Goal: Task Accomplishment & Management: Complete application form

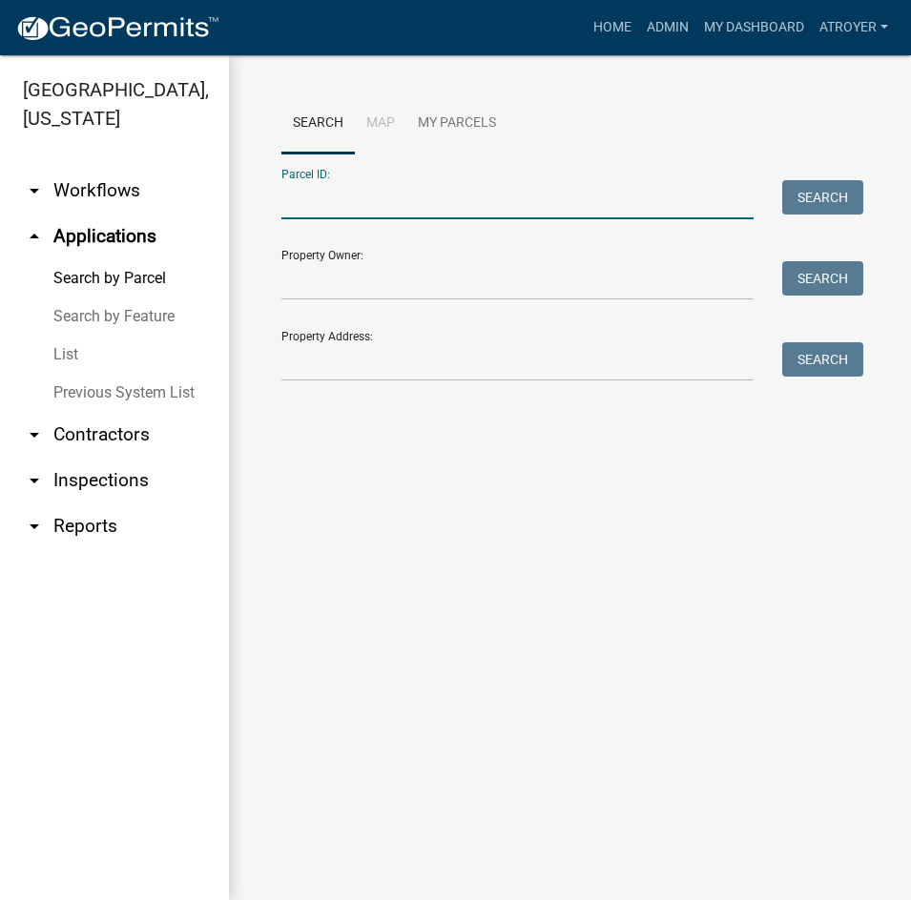
click at [423, 208] on input "Parcel ID:" at bounding box center [517, 199] width 472 height 39
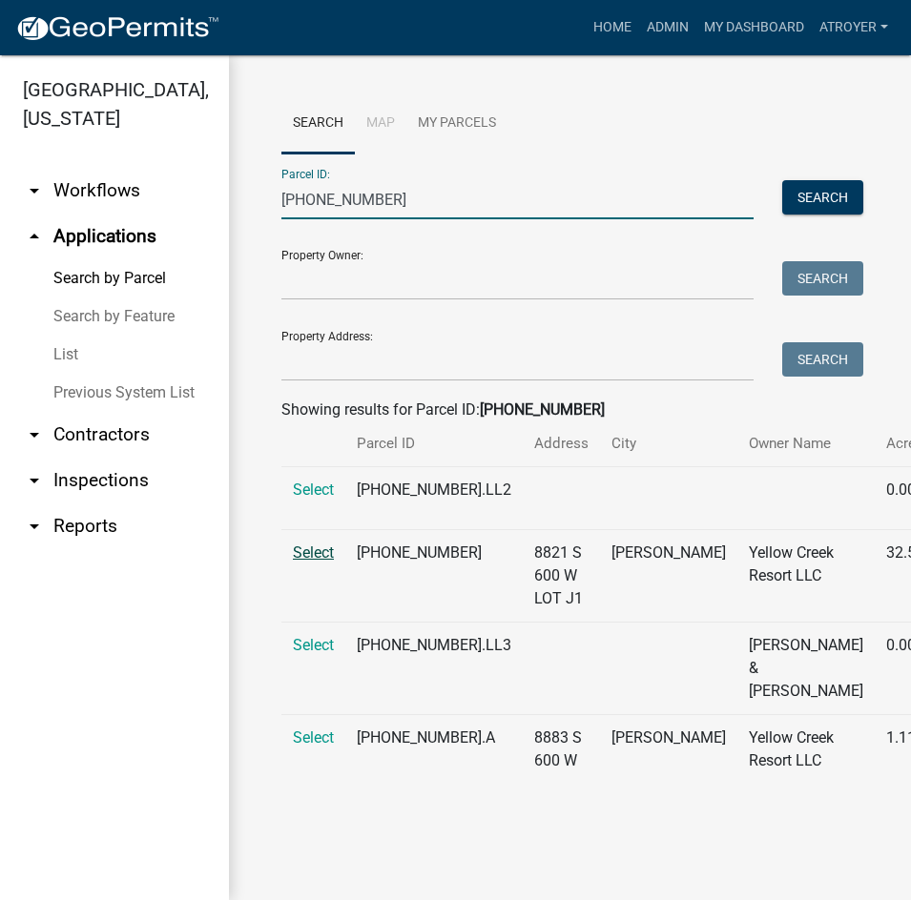
type input "025-071-006"
click at [313, 562] on span "Select" at bounding box center [313, 553] width 41 height 18
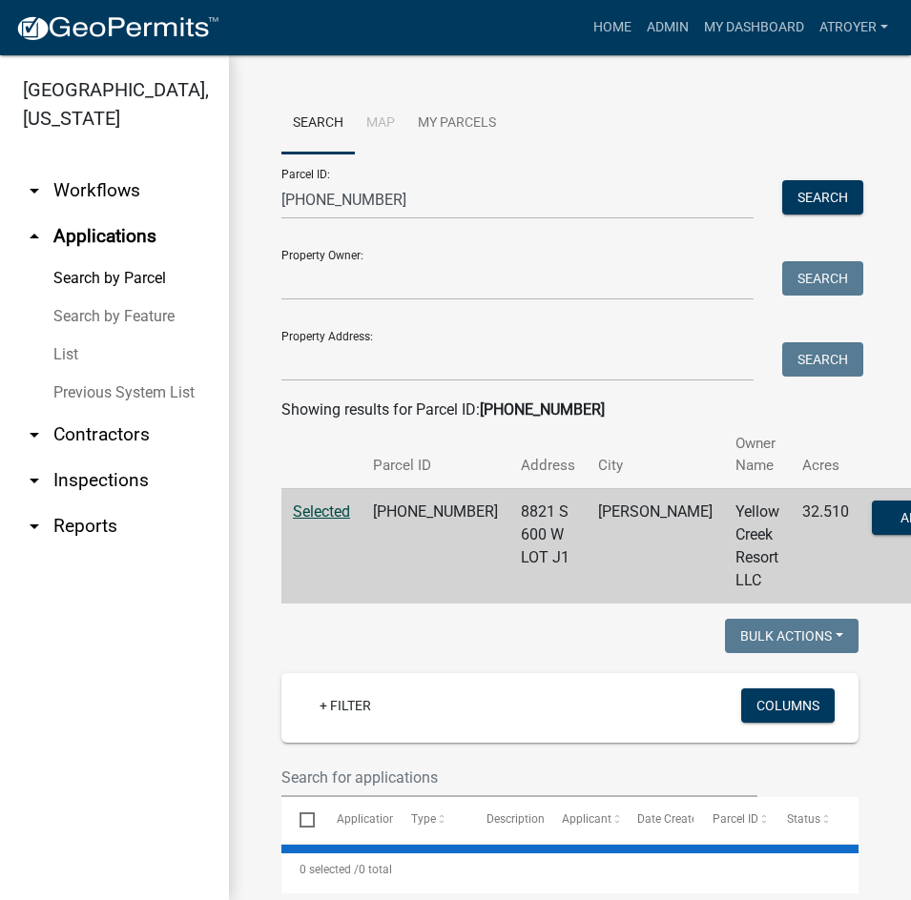
select select "2: 50"
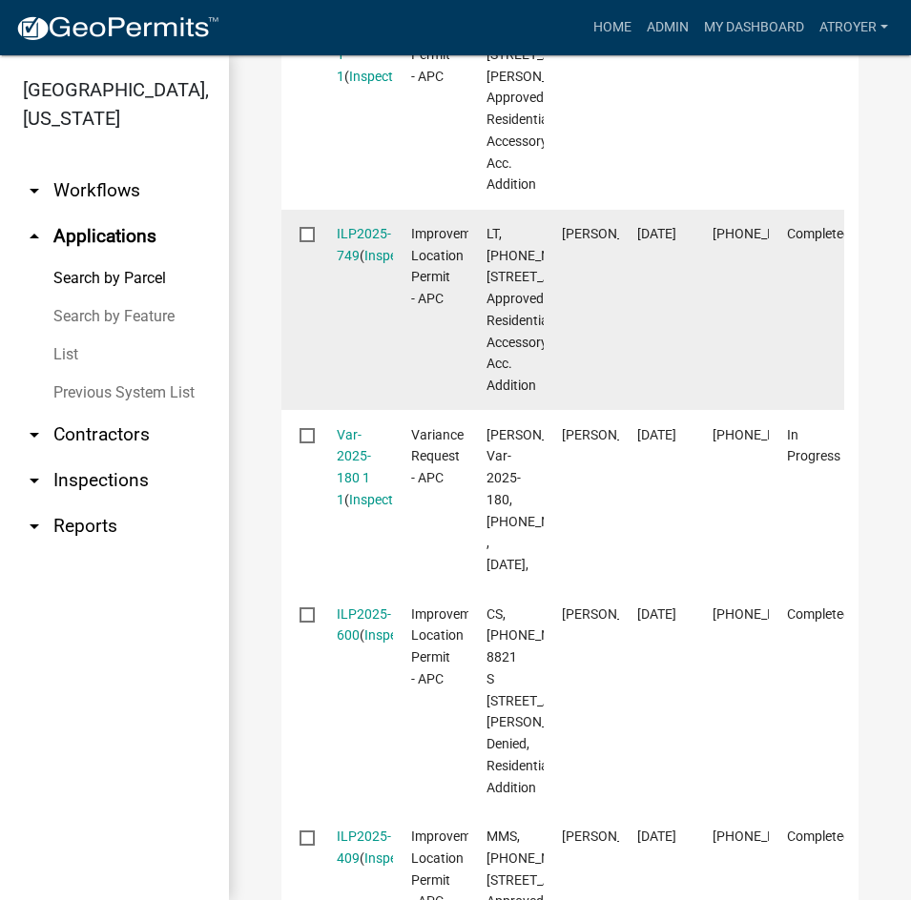
scroll to position [954, 0]
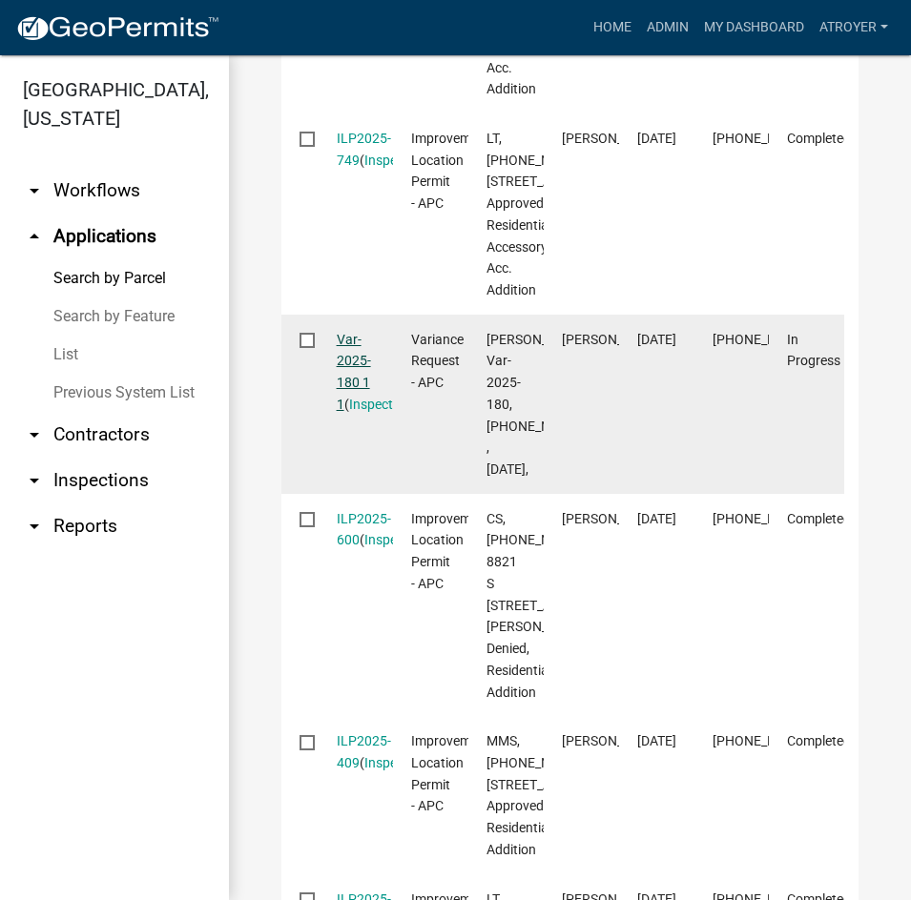
click at [348, 412] on link "Var-2025-180 1 1" at bounding box center [354, 372] width 34 height 80
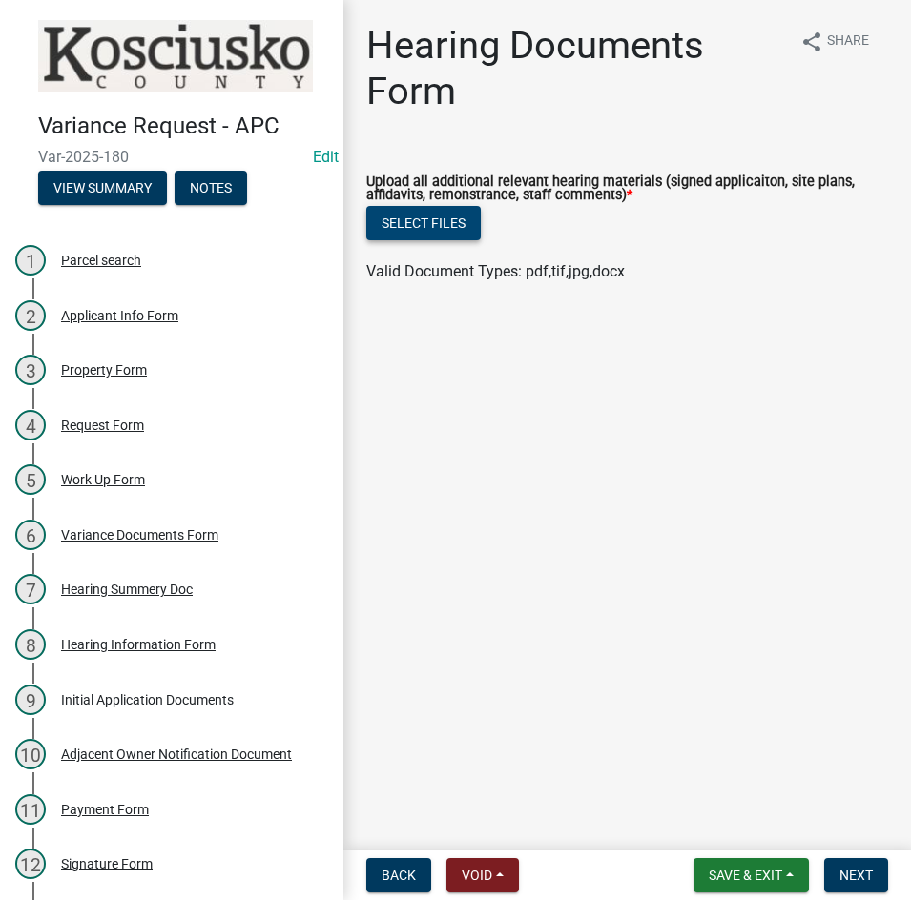
click at [426, 222] on button "Select files" at bounding box center [423, 223] width 114 height 34
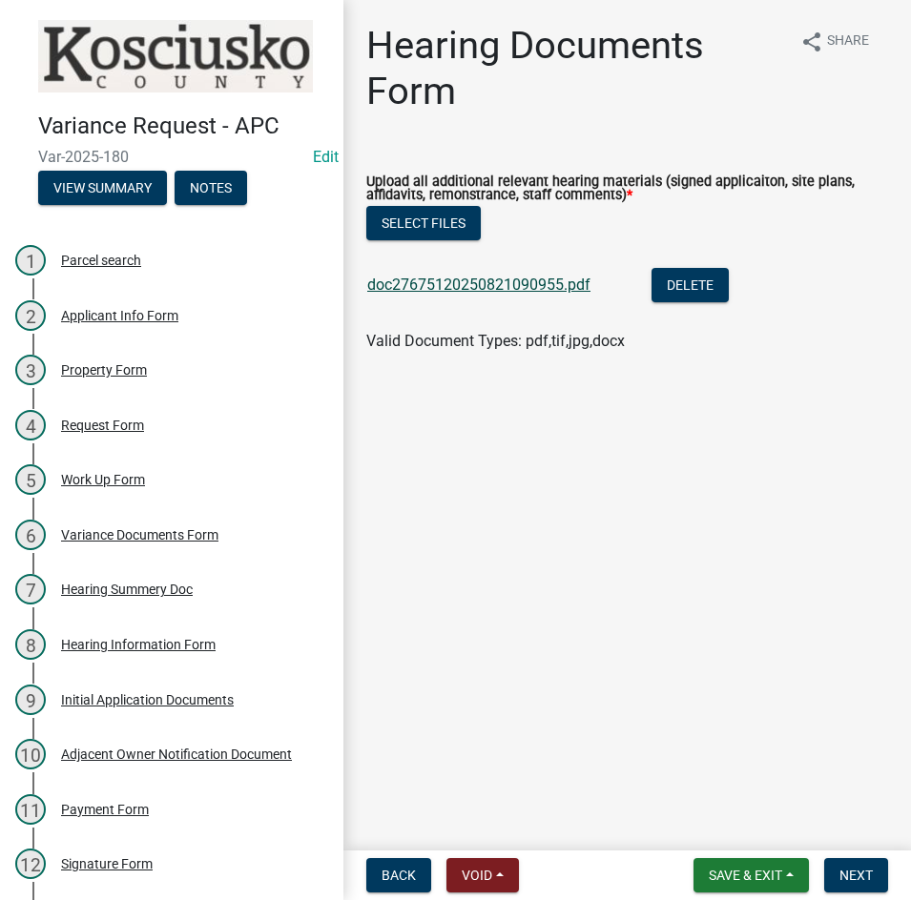
click at [480, 292] on link "doc27675120250821090955.pdf" at bounding box center [478, 285] width 223 height 18
click at [843, 881] on span "Next" at bounding box center [855, 875] width 33 height 15
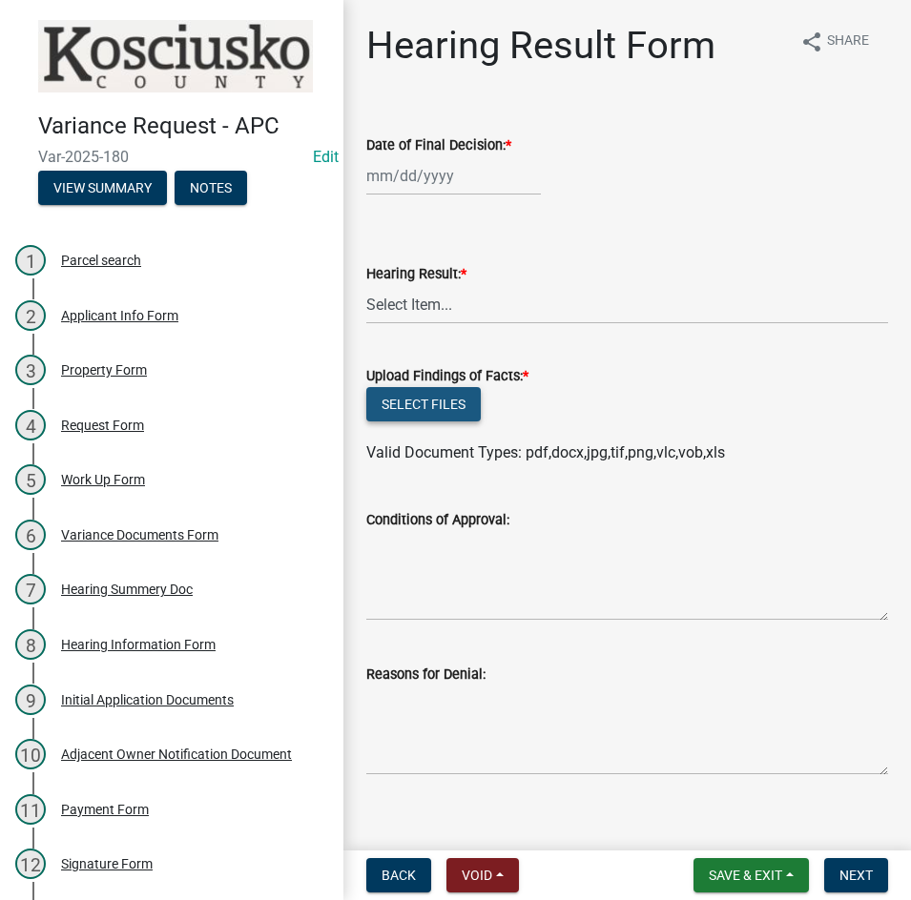
click at [405, 409] on button "Select files" at bounding box center [423, 404] width 114 height 34
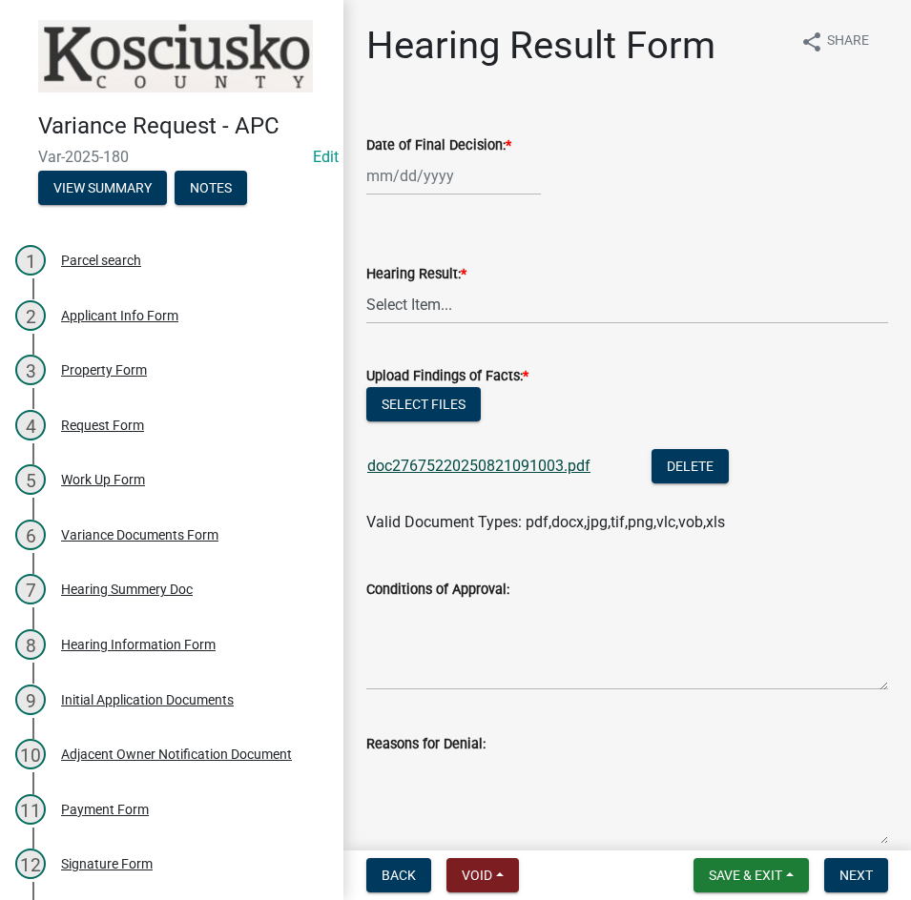
click at [442, 468] on link "doc27675220250821091003.pdf" at bounding box center [478, 466] width 223 height 18
click at [425, 413] on button "Select files" at bounding box center [423, 404] width 114 height 34
click at [458, 181] on div at bounding box center [453, 175] width 175 height 39
select select "8"
select select "2025"
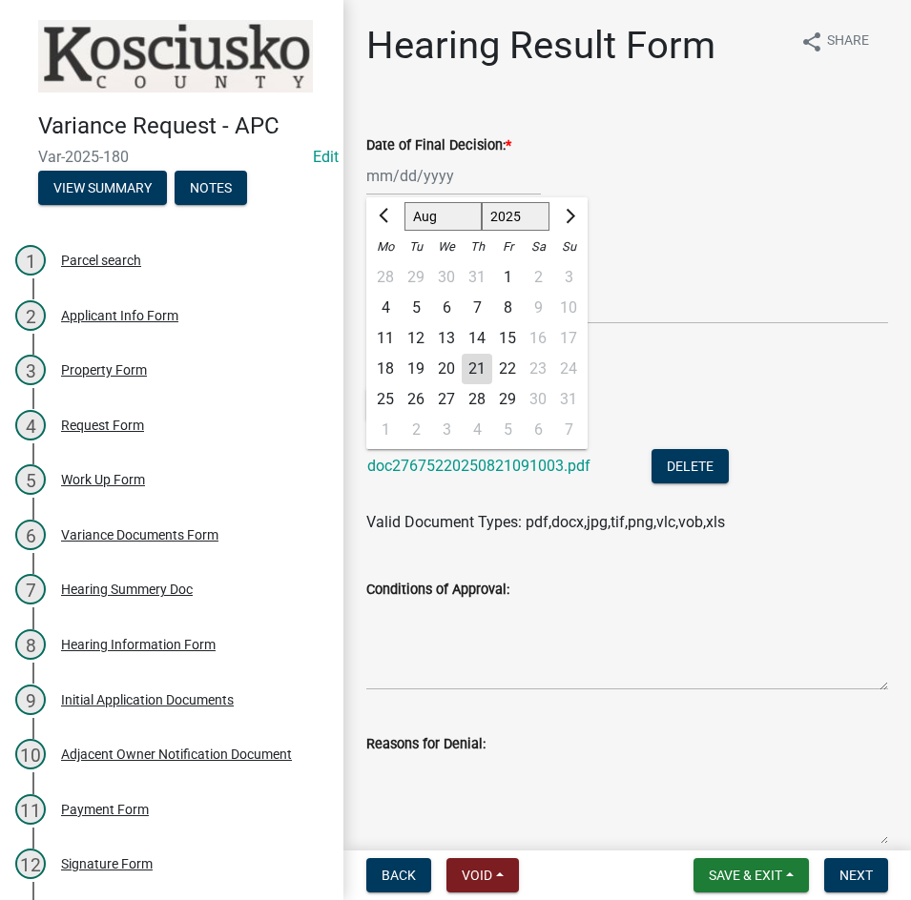
click at [383, 333] on div "11" at bounding box center [385, 338] width 31 height 31
type input "[DATE]"
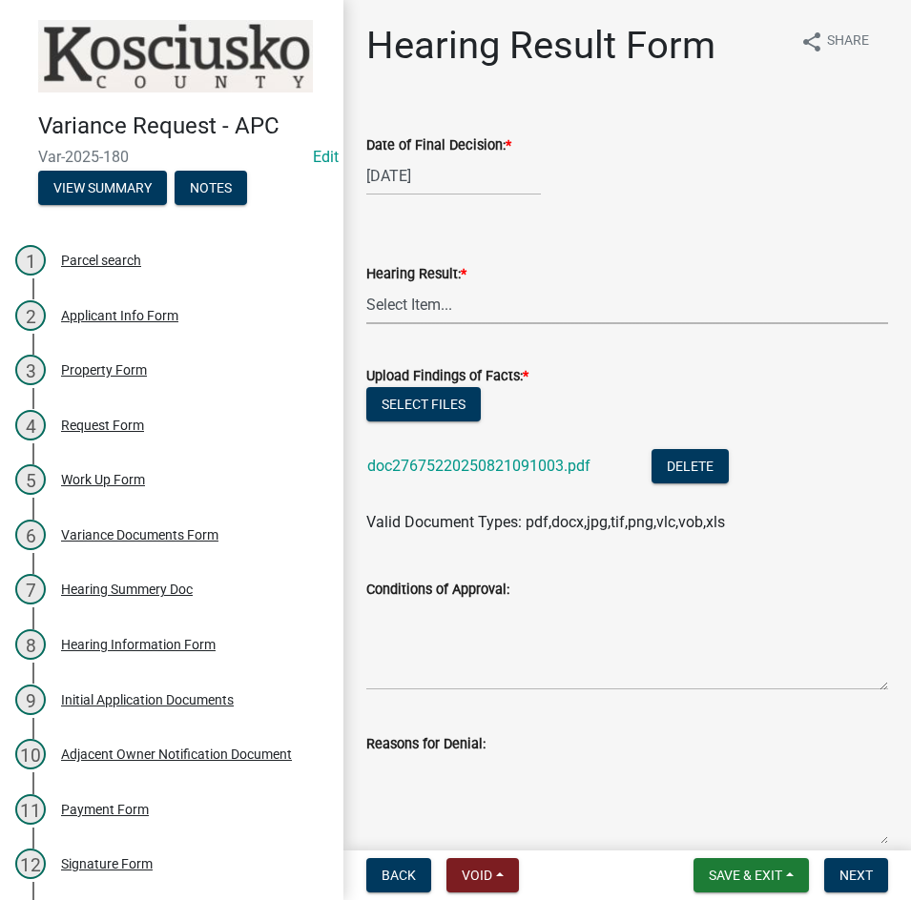
click at [389, 306] on select "Select Item... Approved Denied Withdrawn/Dropped" at bounding box center [627, 304] width 522 height 39
click at [366, 285] on select "Select Item... Approved Denied Withdrawn/Dropped" at bounding box center [627, 304] width 522 height 39
select select "808690c7-bf4f-4afa-b87c-7c10797e051c"
click at [426, 629] on textarea "Conditions of Approval:" at bounding box center [627, 646] width 522 height 90
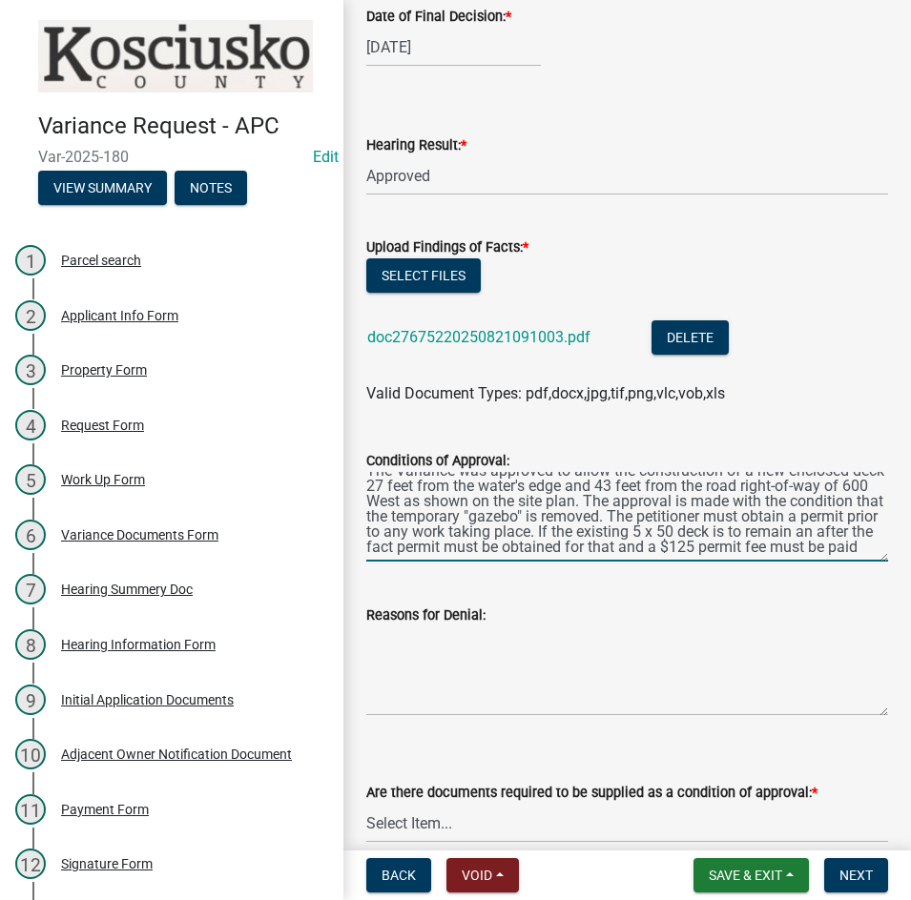
scroll to position [381, 0]
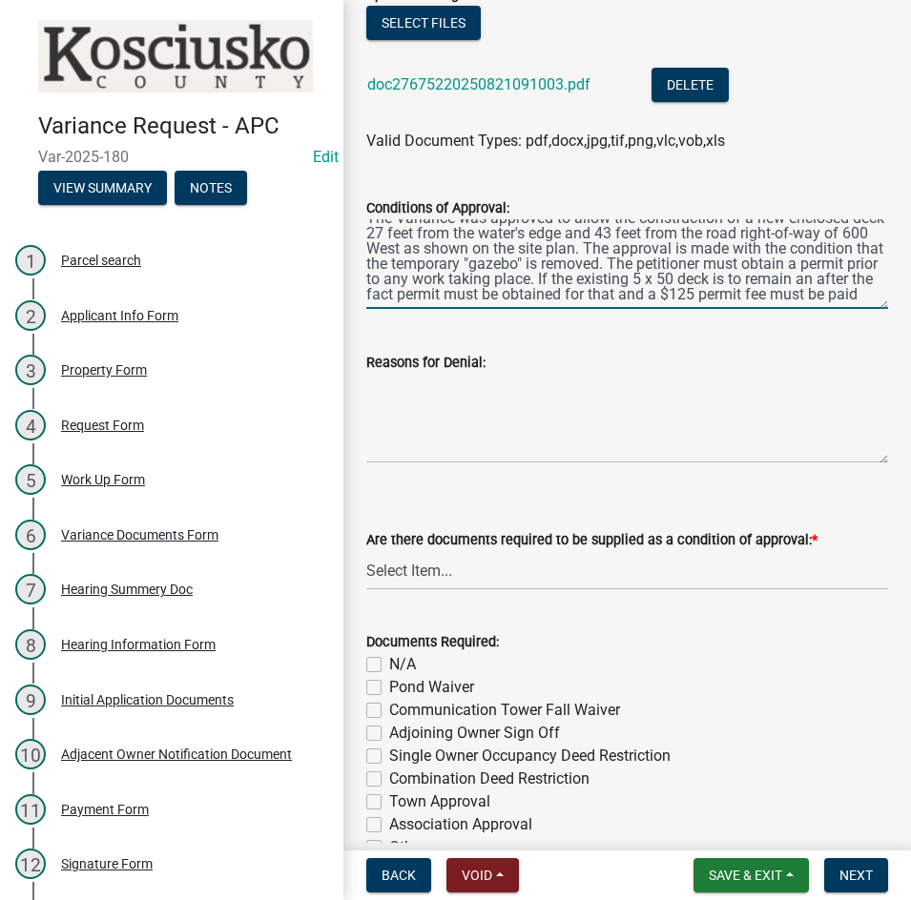
type textarea "The Variance was approved to allow the construction of a new enclosed deck 27 f…"
click at [524, 566] on select "Select Item... Yes No N/A" at bounding box center [627, 570] width 522 height 39
click at [366, 551] on select "Select Item... Yes No N/A" at bounding box center [627, 570] width 522 height 39
select select "3ebdabd2-24d2-4634-81b5-20525b4a7a54"
click at [389, 662] on label "N/A" at bounding box center [402, 664] width 27 height 23
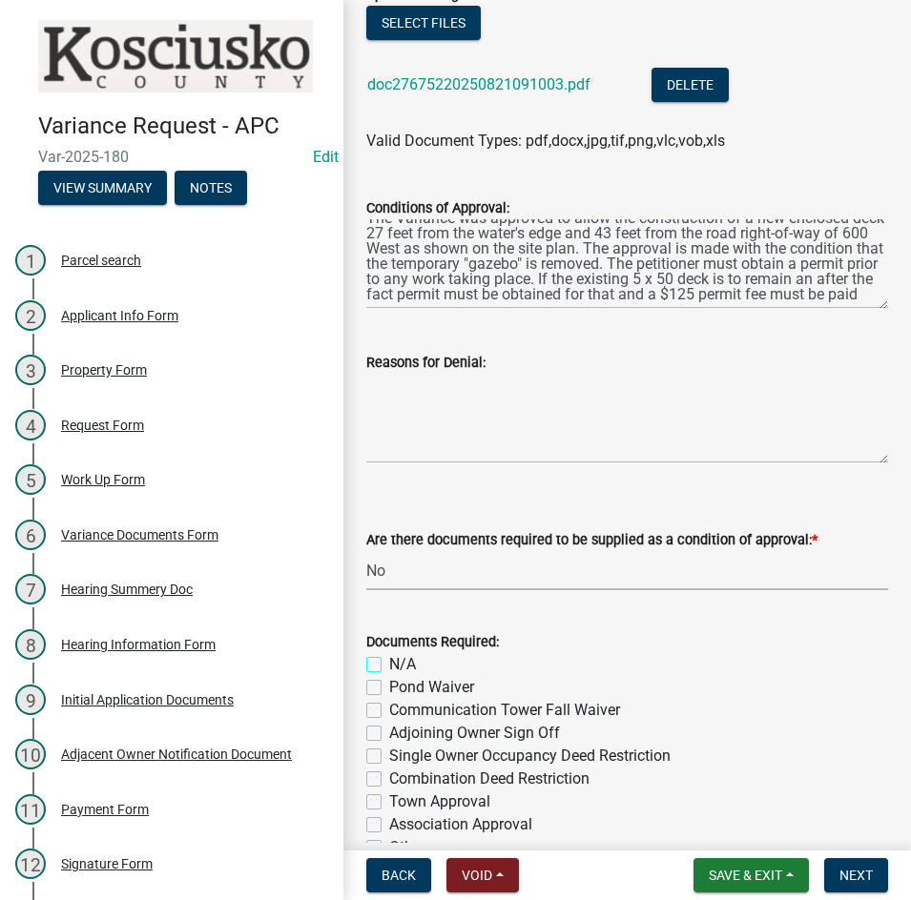
click at [389, 662] on input "N/A" at bounding box center [395, 659] width 12 height 12
checkbox input "true"
checkbox input "false"
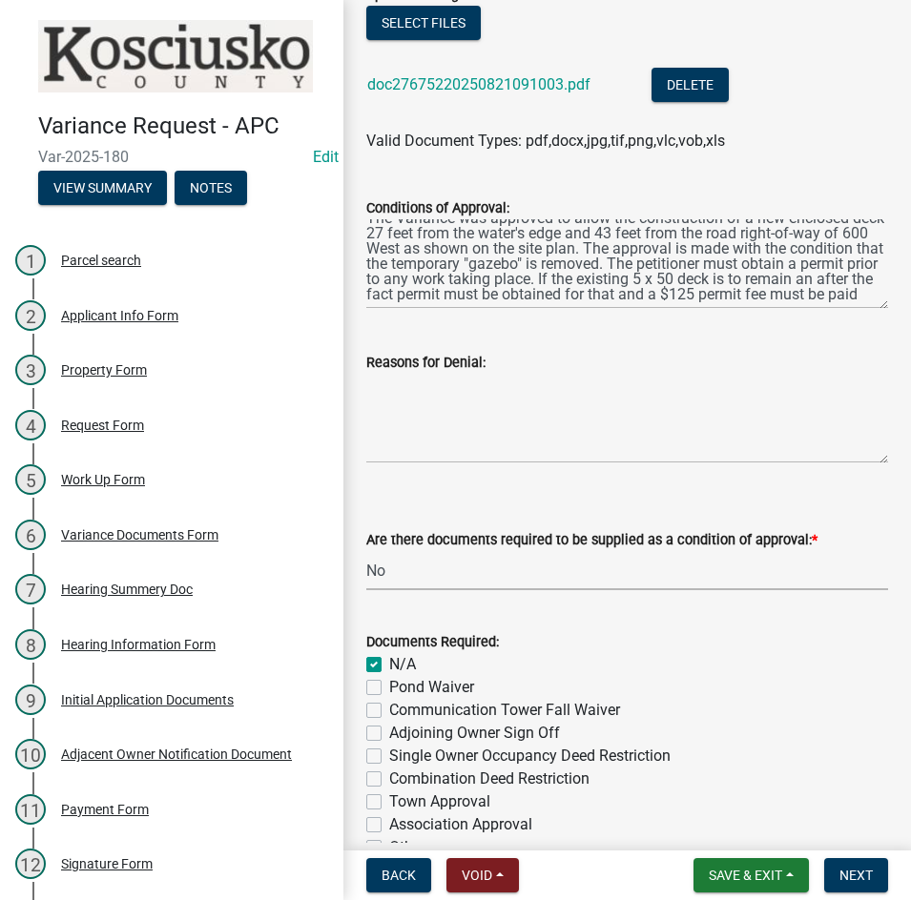
checkbox input "false"
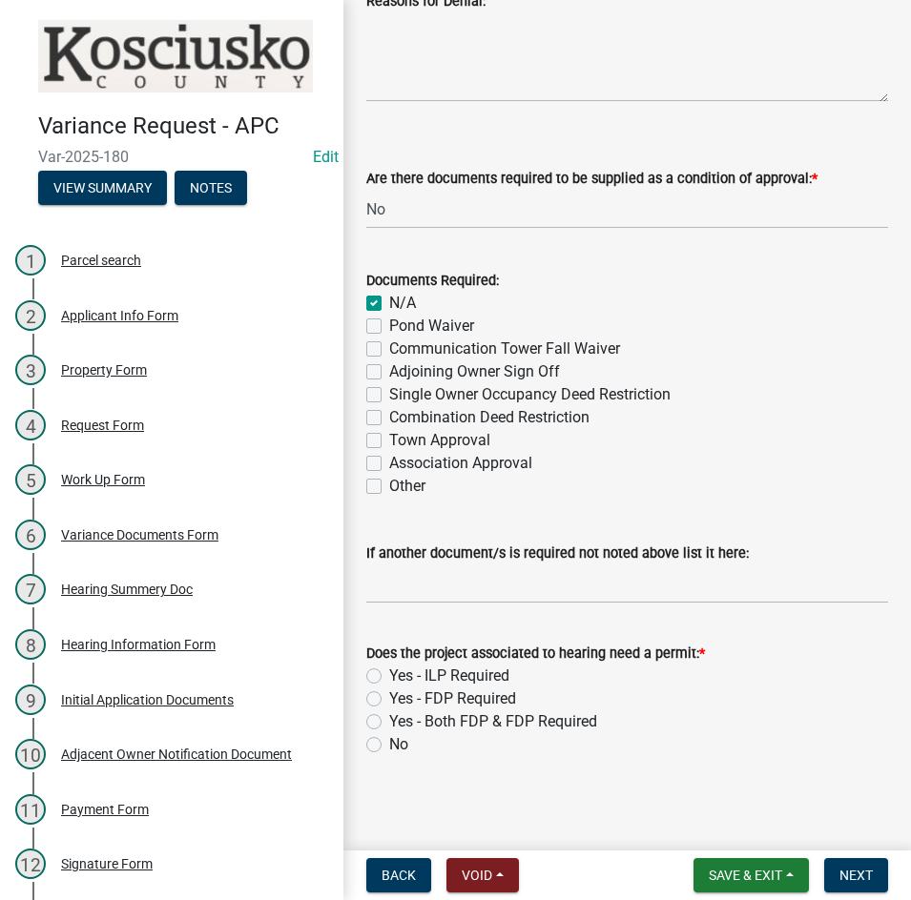
scroll to position [748, 0]
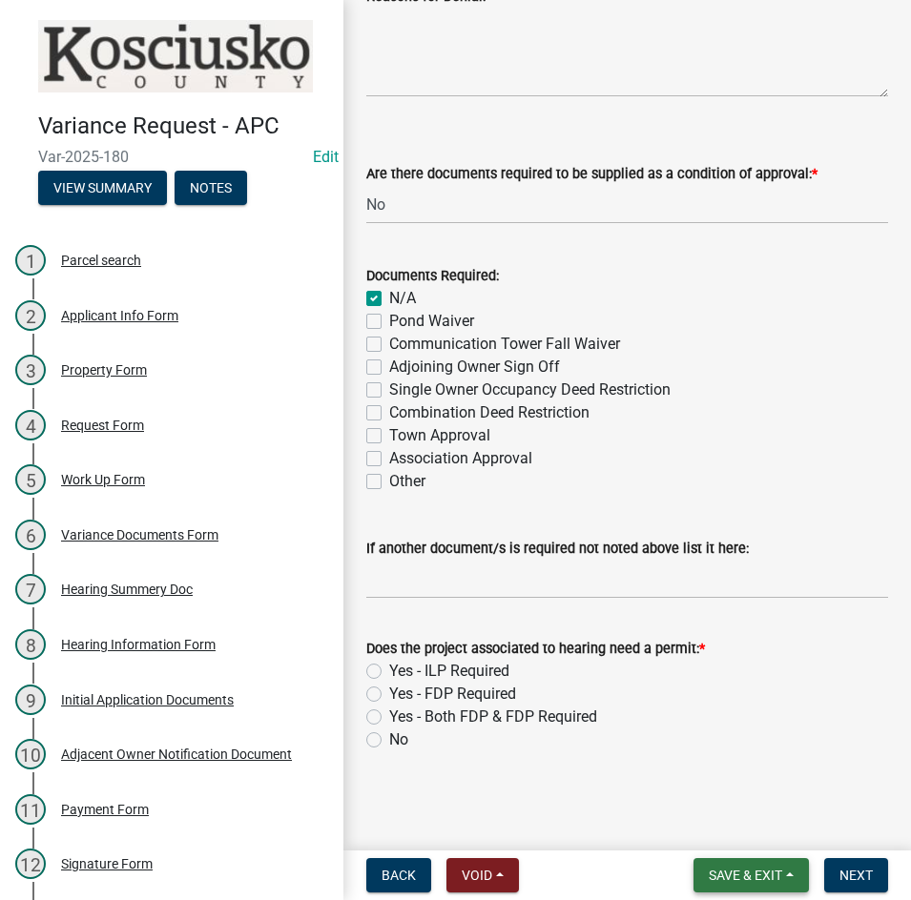
click at [729, 883] on span "Save & Exit" at bounding box center [745, 875] width 73 height 15
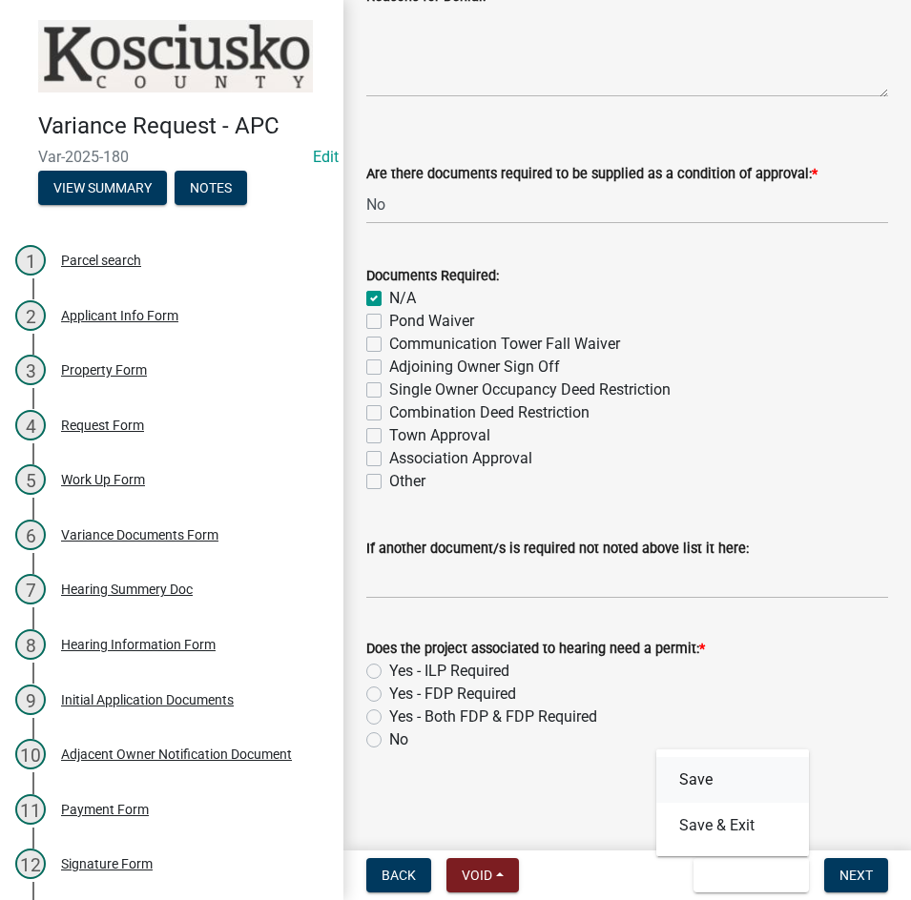
click at [704, 788] on button "Save" at bounding box center [732, 780] width 153 height 46
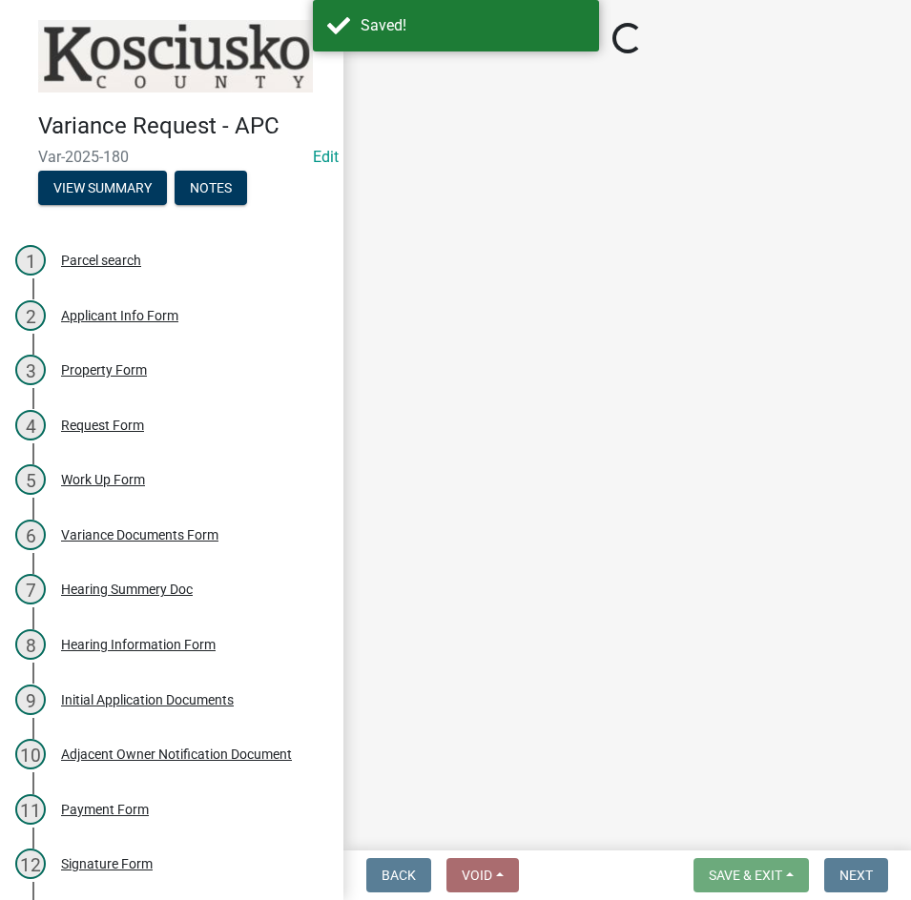
select select "808690c7-bf4f-4afa-b87c-7c10797e051c"
select select "3ebdabd2-24d2-4634-81b5-20525b4a7a54"
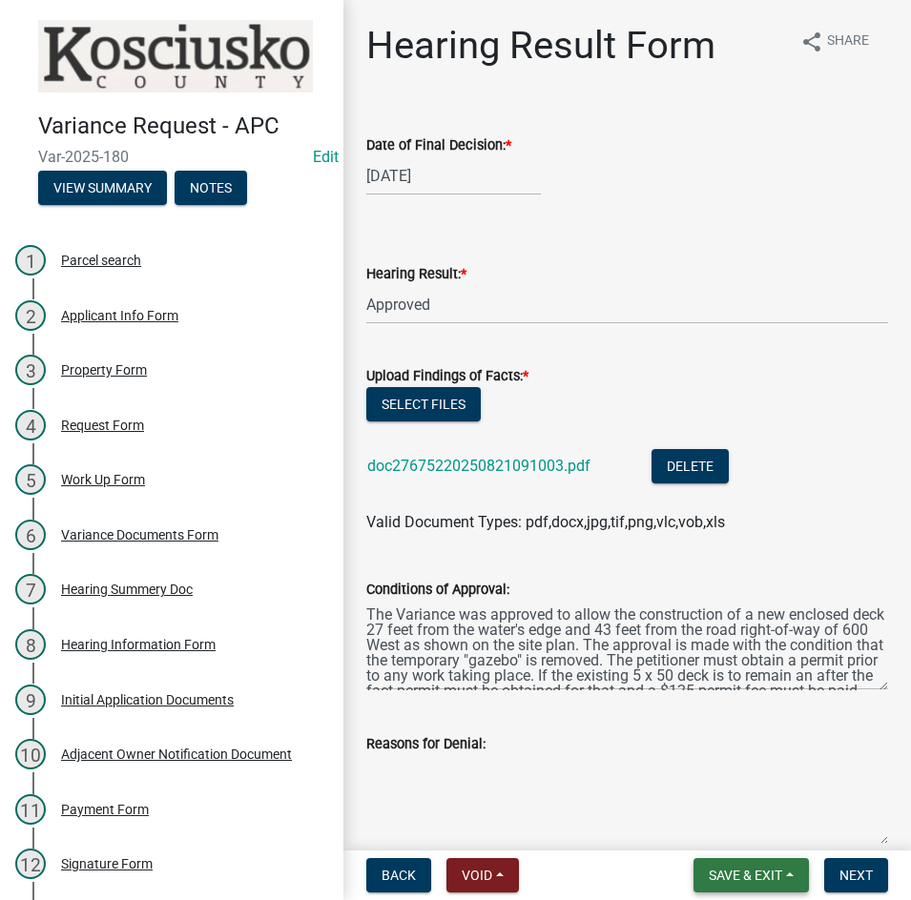
click at [733, 873] on span "Save & Exit" at bounding box center [745, 875] width 73 height 15
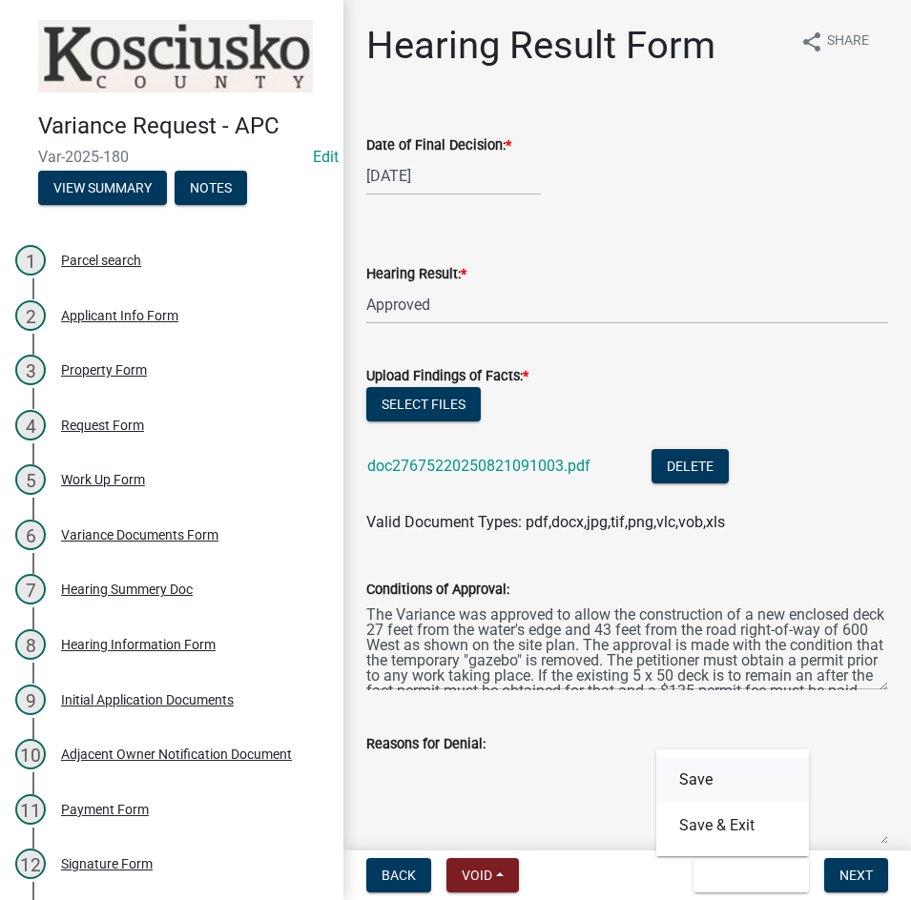
click at [706, 779] on button "Save" at bounding box center [732, 780] width 153 height 46
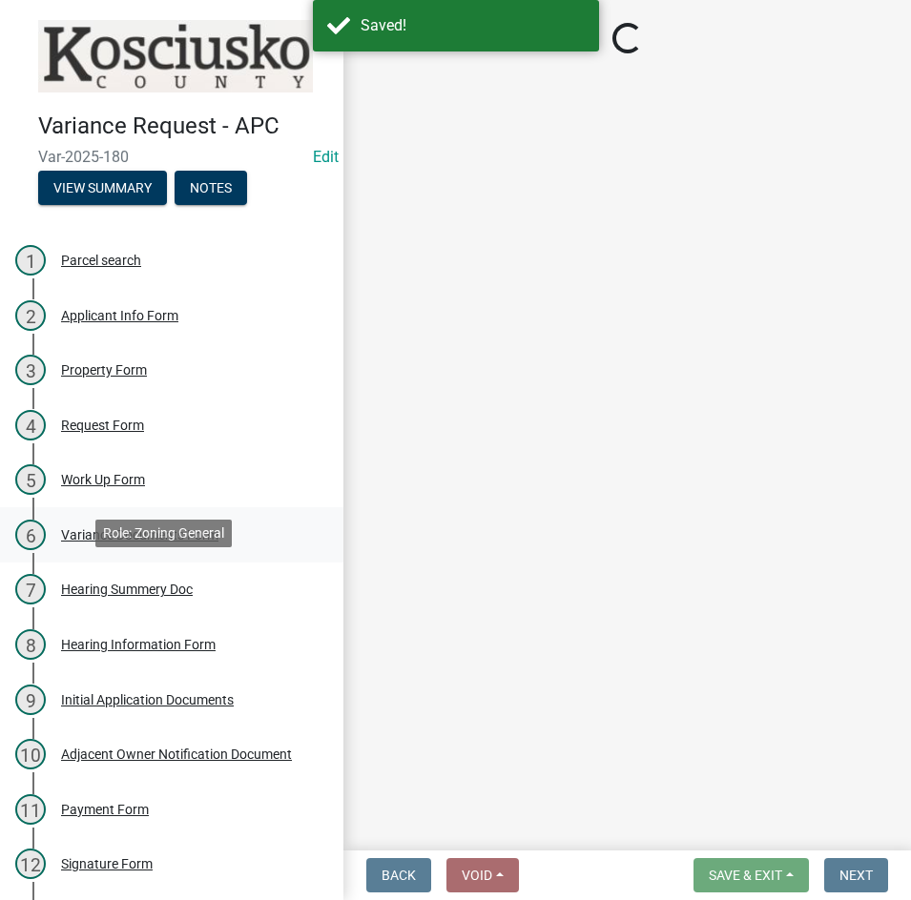
select select "808690c7-bf4f-4afa-b87c-7c10797e051c"
select select "3ebdabd2-24d2-4634-81b5-20525b4a7a54"
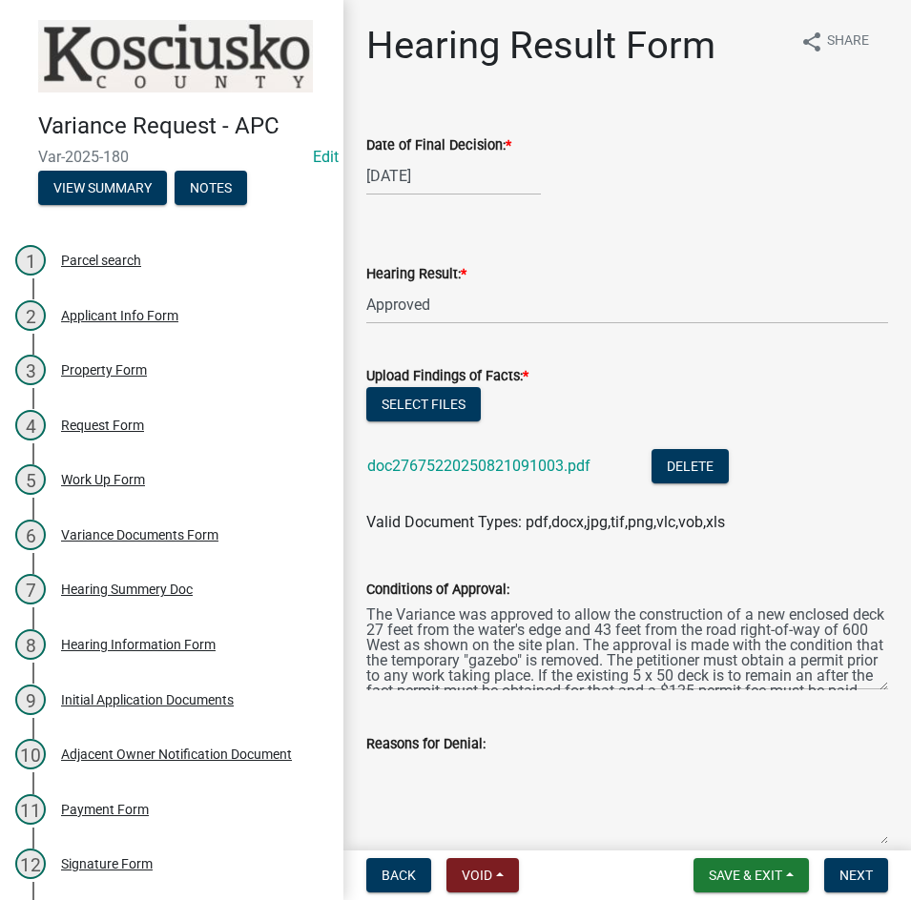
scroll to position [216, 0]
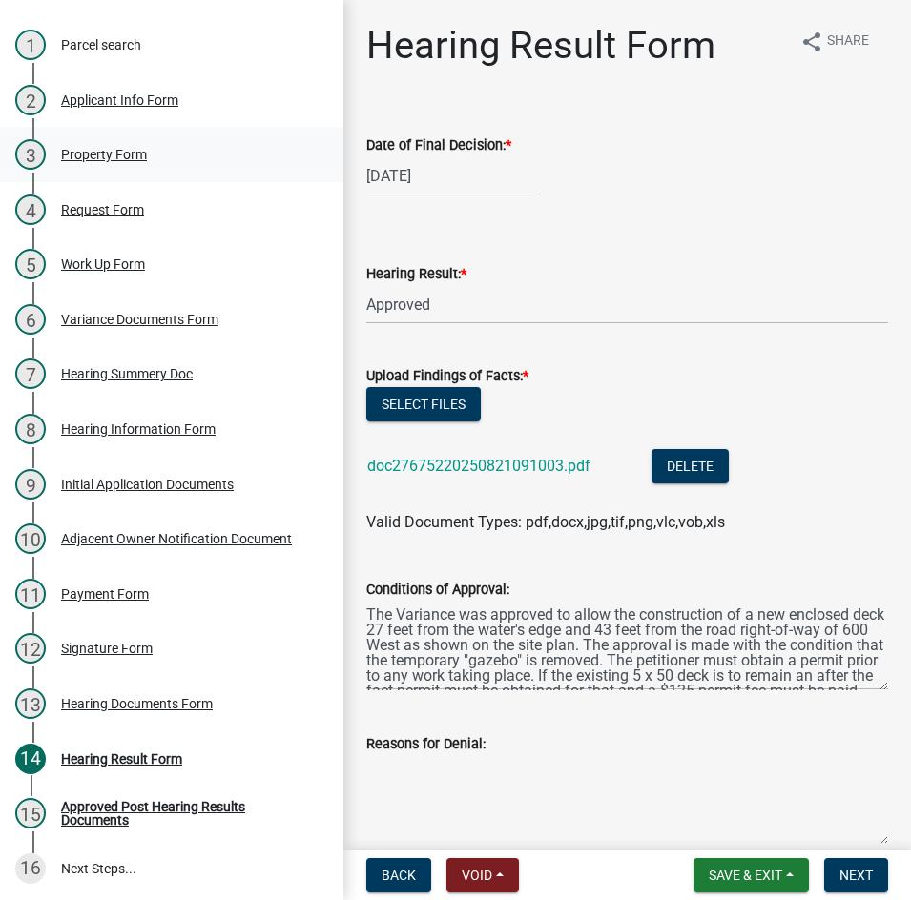
click at [115, 156] on div "Property Form" at bounding box center [104, 154] width 86 height 13
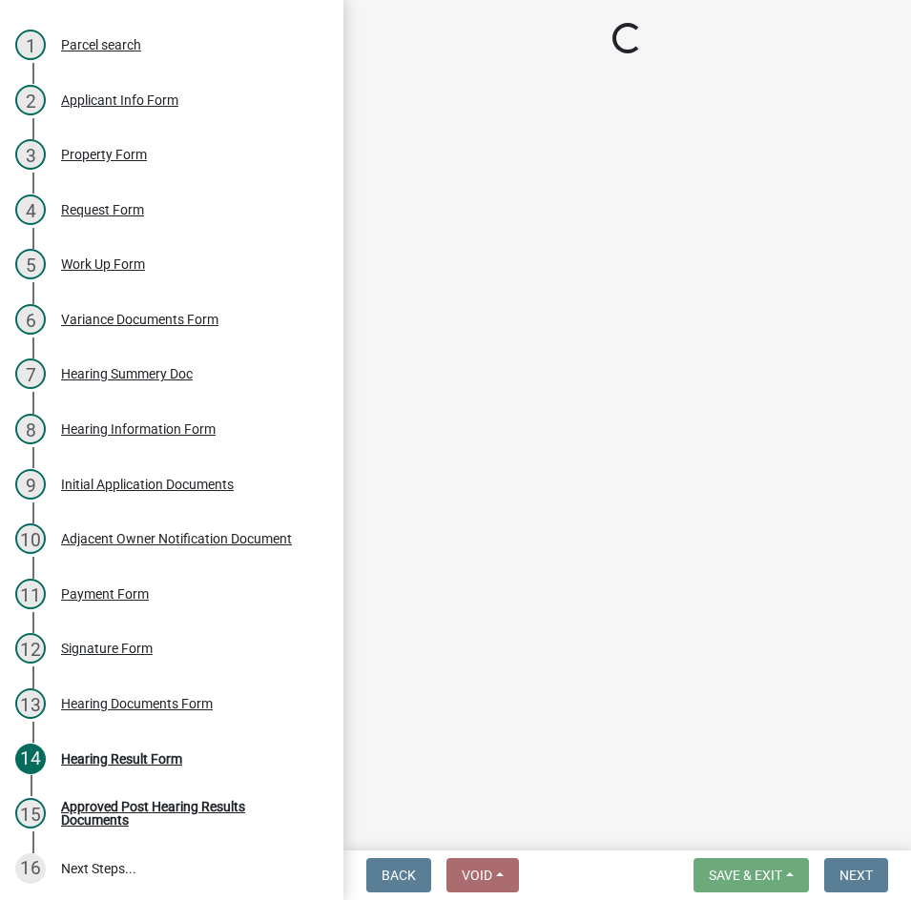
select select "ea119d11-e52e-4559-b746-af06211fe819"
select select "dd23c302-fd8e-4dc5-81ce-e8ac1d060e01"
select select "8c3b6099-7925-4df4-a459-01e50184b84c"
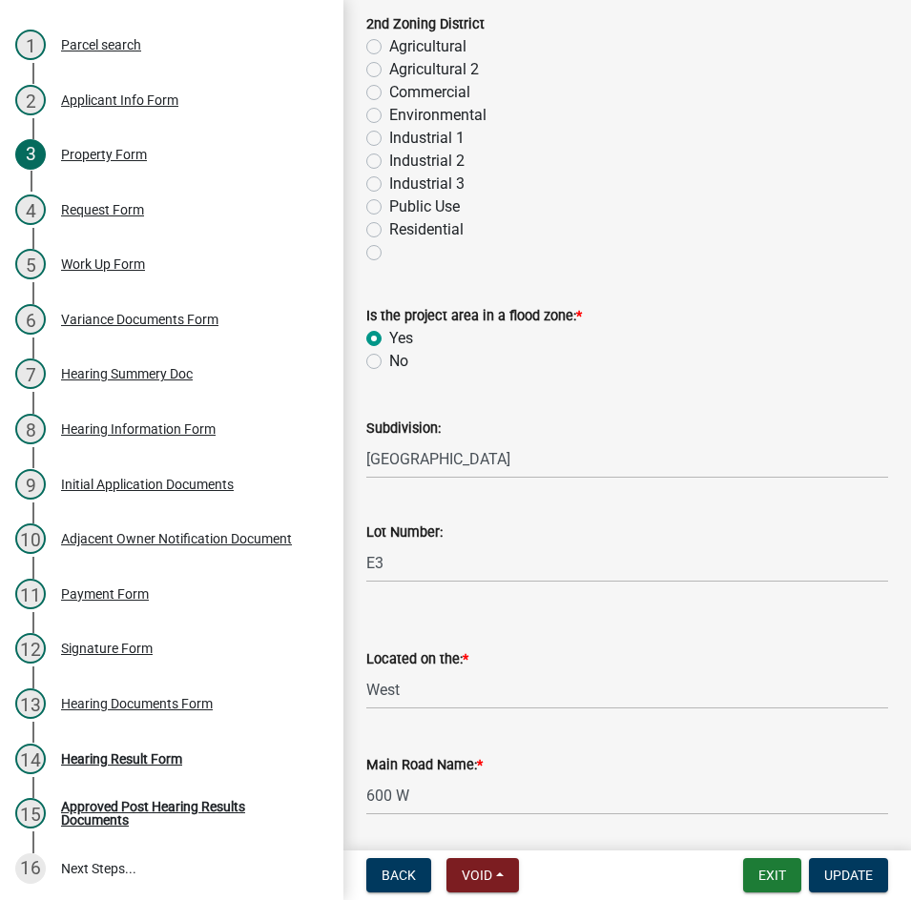
scroll to position [954, 0]
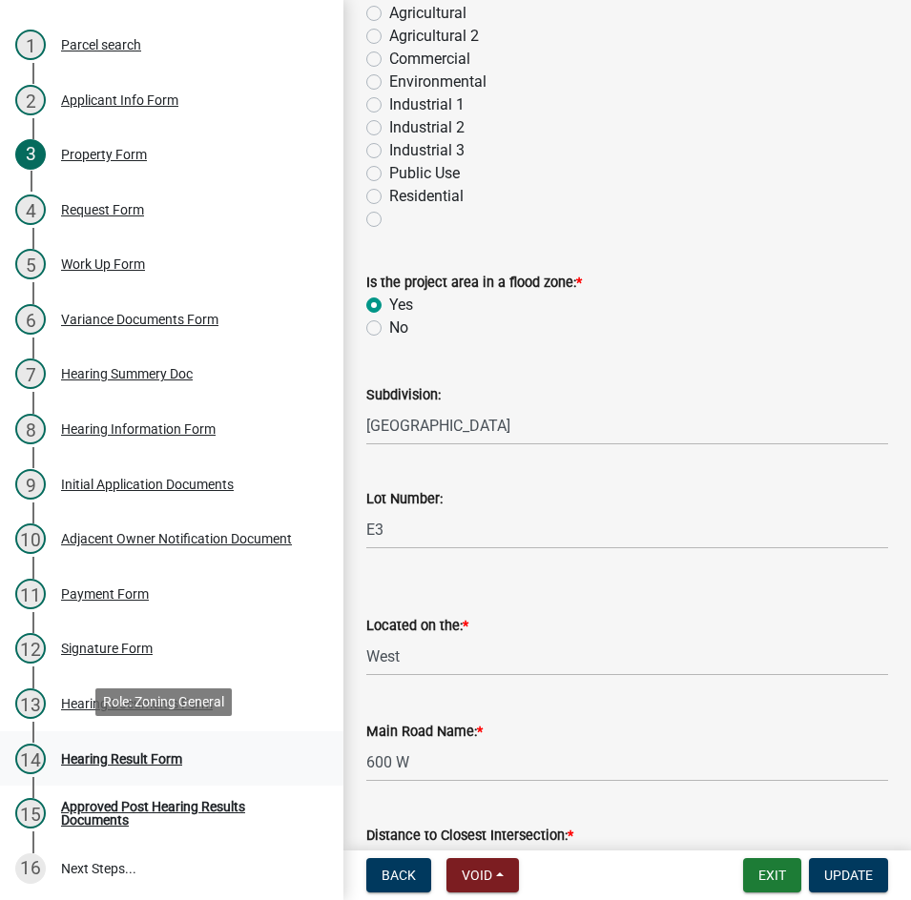
click at [90, 760] on div "Hearing Result Form" at bounding box center [121, 758] width 121 height 13
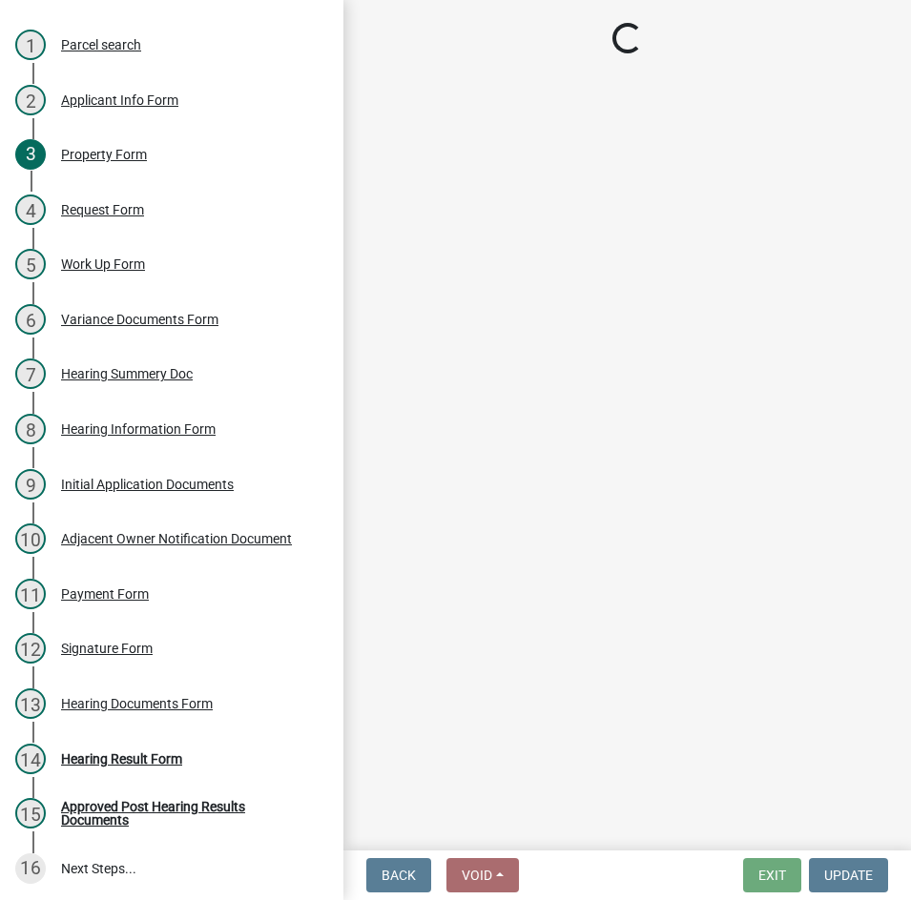
select select "808690c7-bf4f-4afa-b87c-7c10797e051c"
select select "3ebdabd2-24d2-4634-81b5-20525b4a7a54"
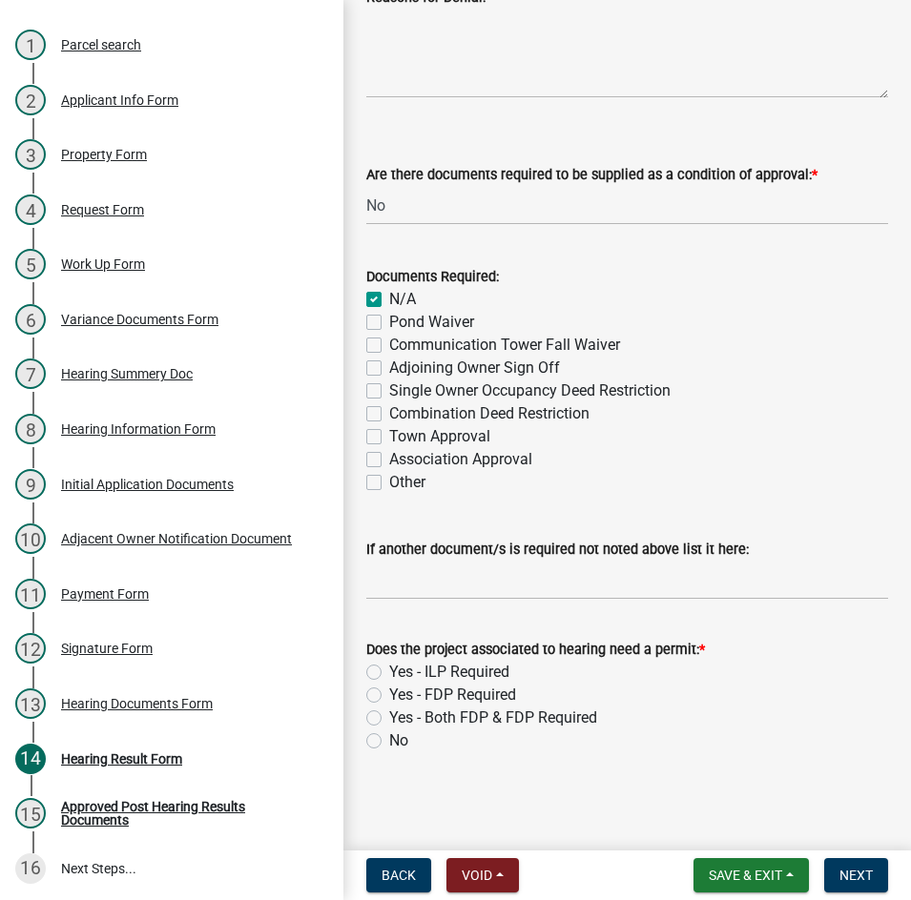
scroll to position [748, 0]
click at [389, 723] on label "Yes - Both FDP & FDP Required" at bounding box center [493, 717] width 208 height 23
click at [389, 718] on input "Yes - Both FDP & FDP Required" at bounding box center [395, 712] width 12 height 12
radio input "true"
click at [853, 873] on span "Next" at bounding box center [855, 875] width 33 height 15
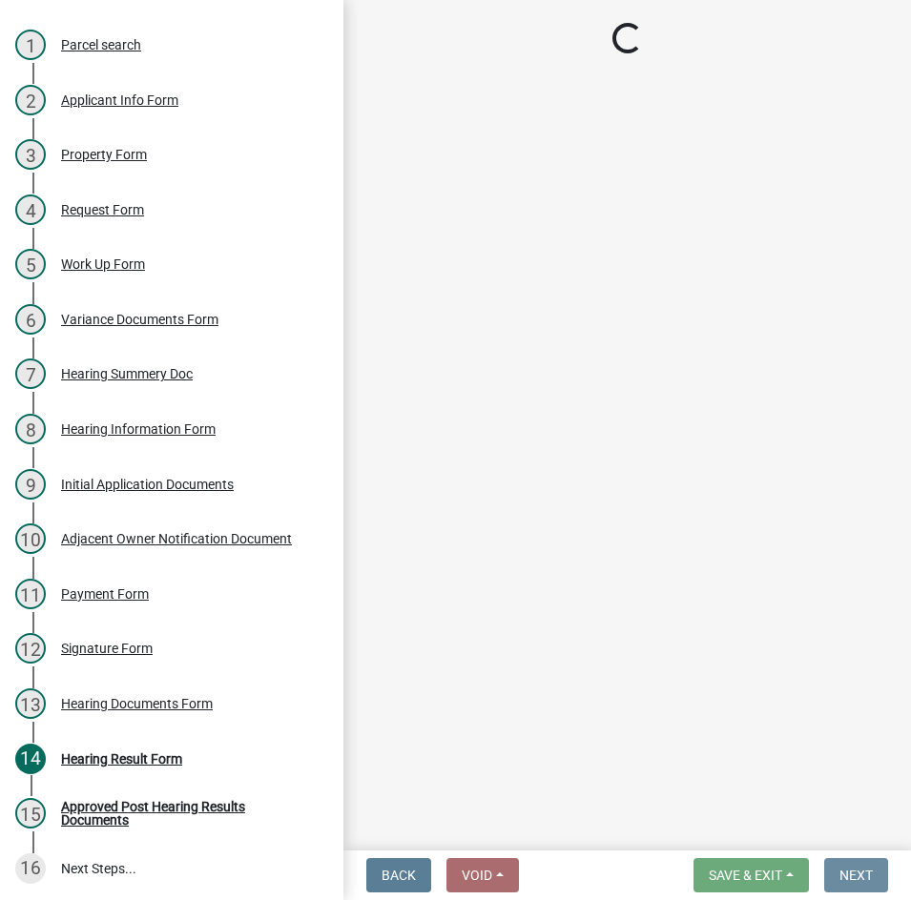
scroll to position [0, 0]
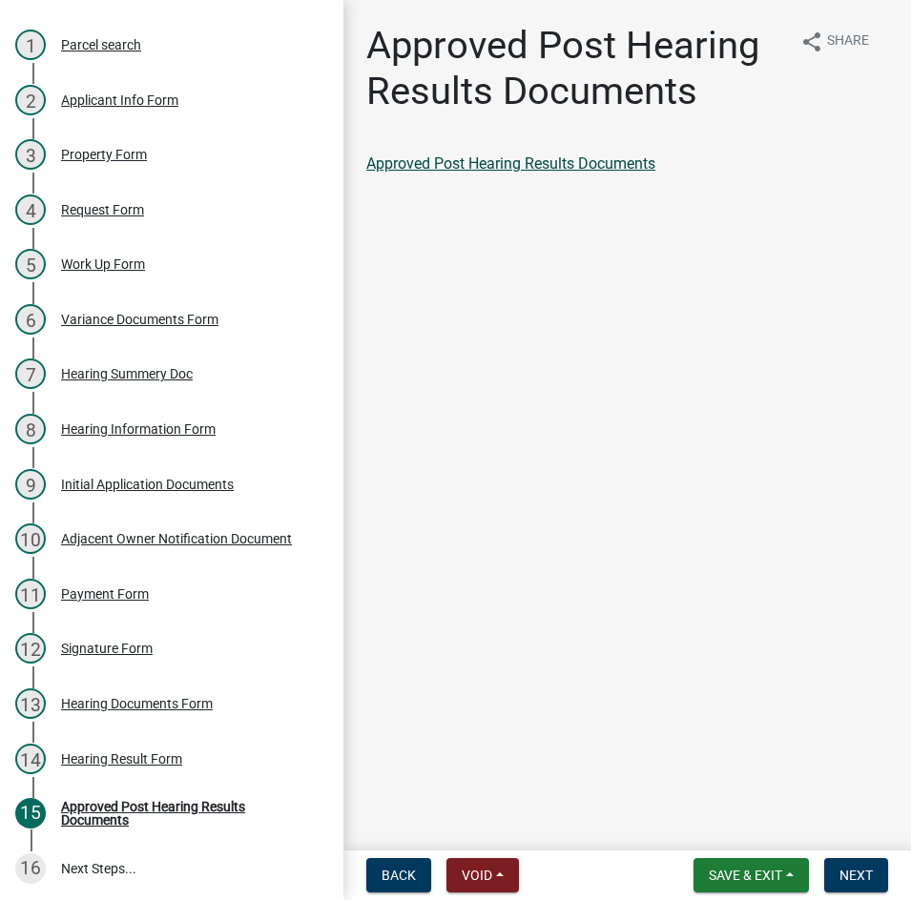
click at [524, 166] on link "Approved Post Hearing Results Documents" at bounding box center [510, 163] width 289 height 18
click at [475, 160] on link "Approved Post Hearing Results Documents" at bounding box center [510, 163] width 289 height 18
click at [850, 872] on span "Next" at bounding box center [855, 875] width 33 height 15
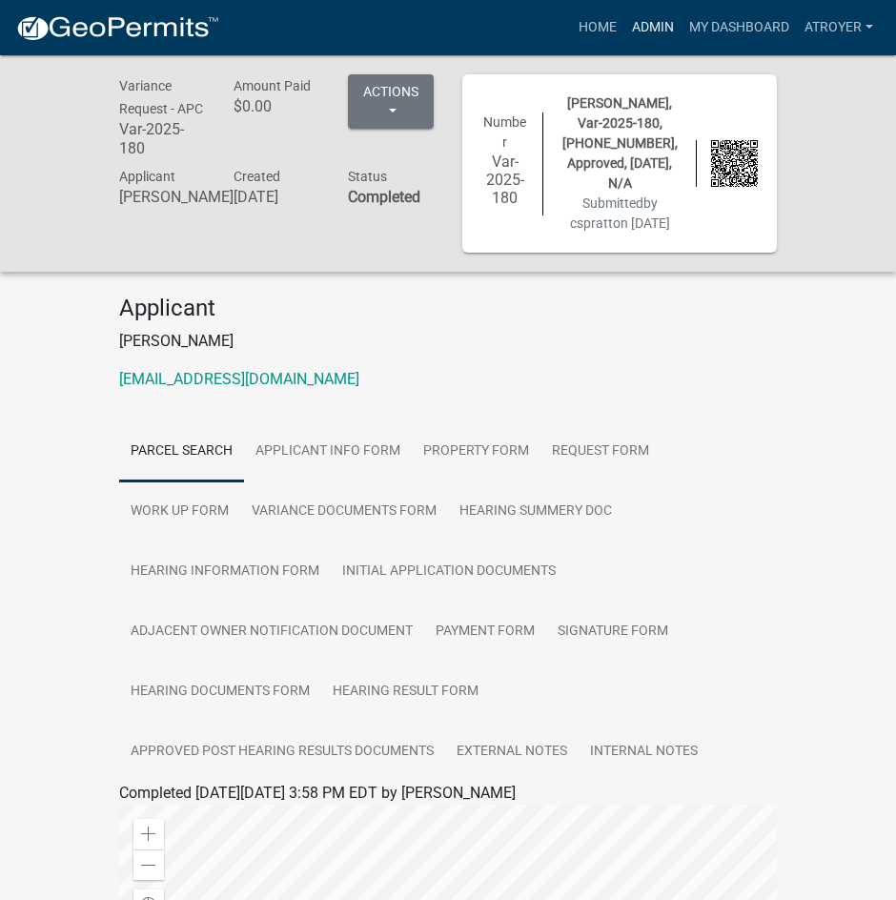
click at [645, 23] on link "Admin" at bounding box center [653, 28] width 57 height 36
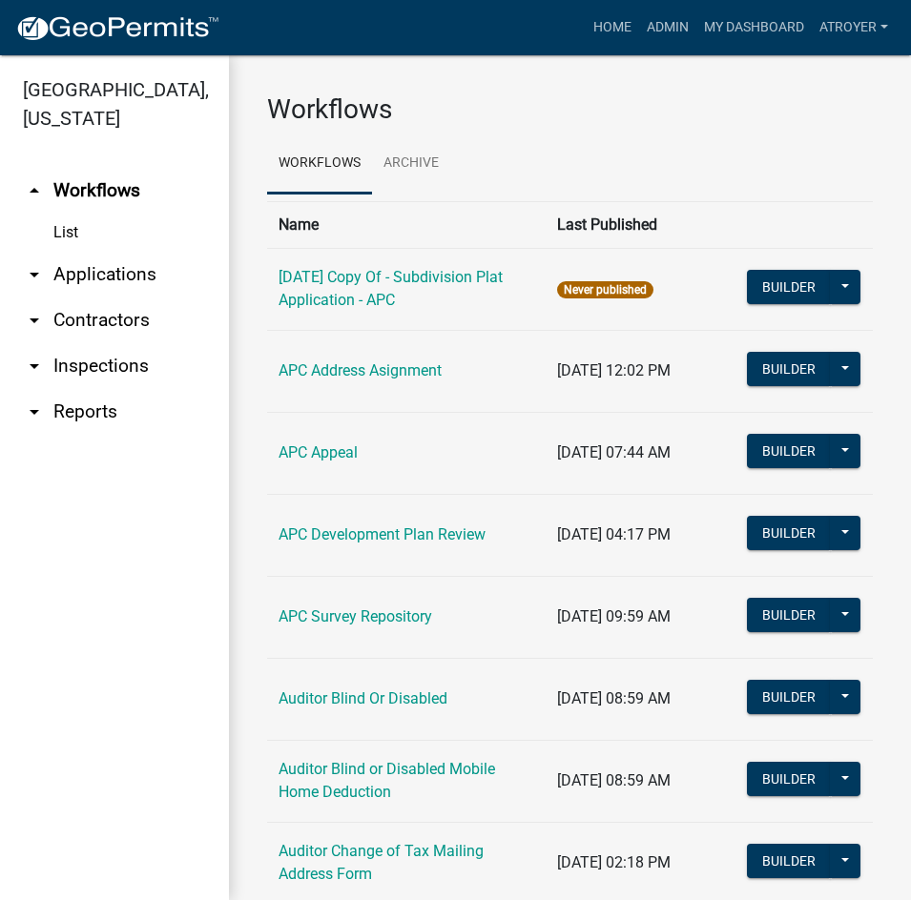
click at [119, 275] on link "arrow_drop_down Applications" at bounding box center [114, 275] width 229 height 46
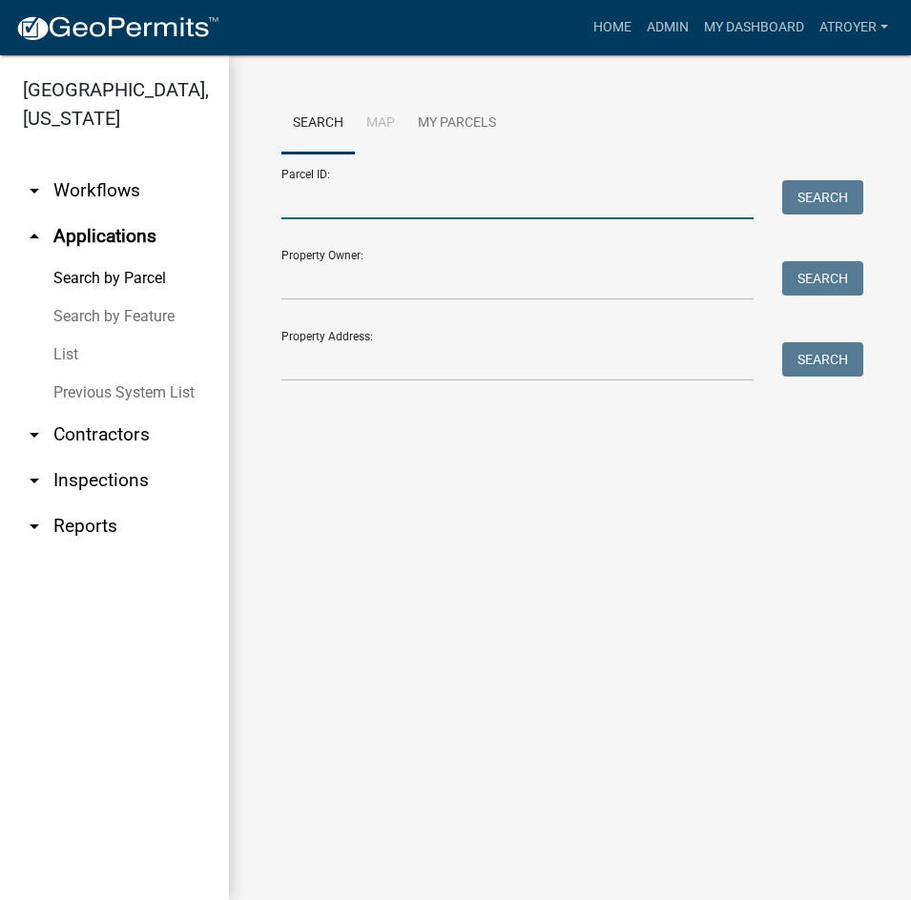
click at [483, 196] on input "Parcel ID:" at bounding box center [517, 199] width 472 height 39
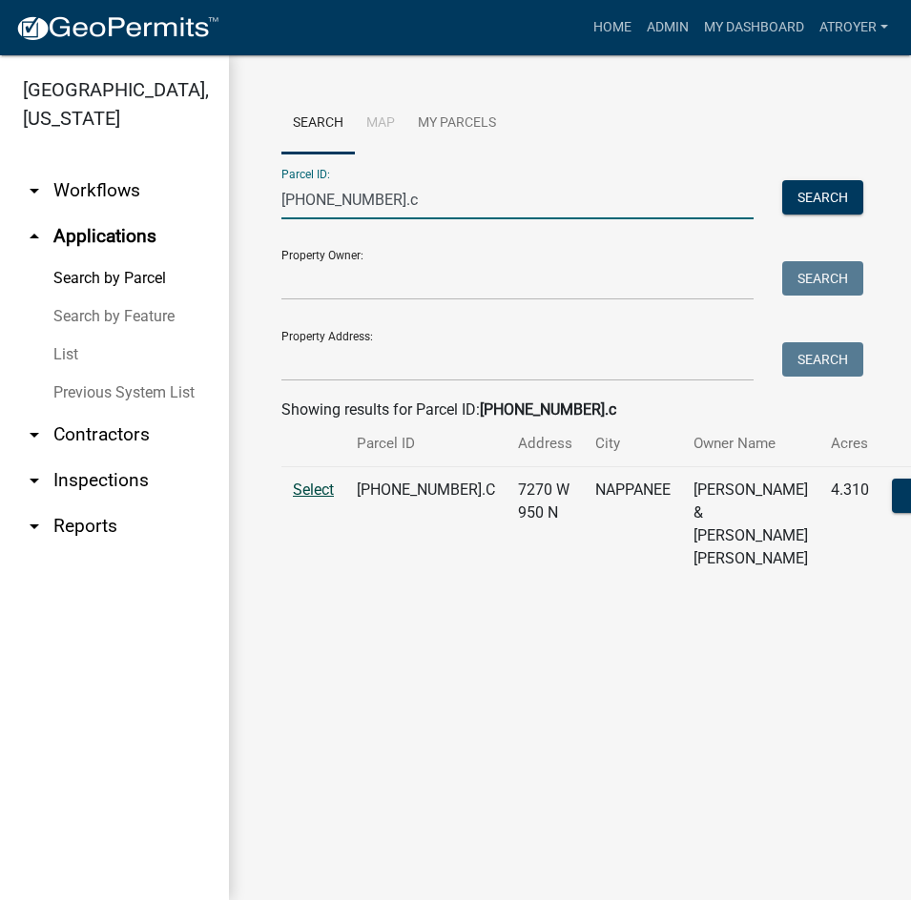
type input "023-053-003.c"
click at [319, 499] on span "Select" at bounding box center [313, 490] width 41 height 18
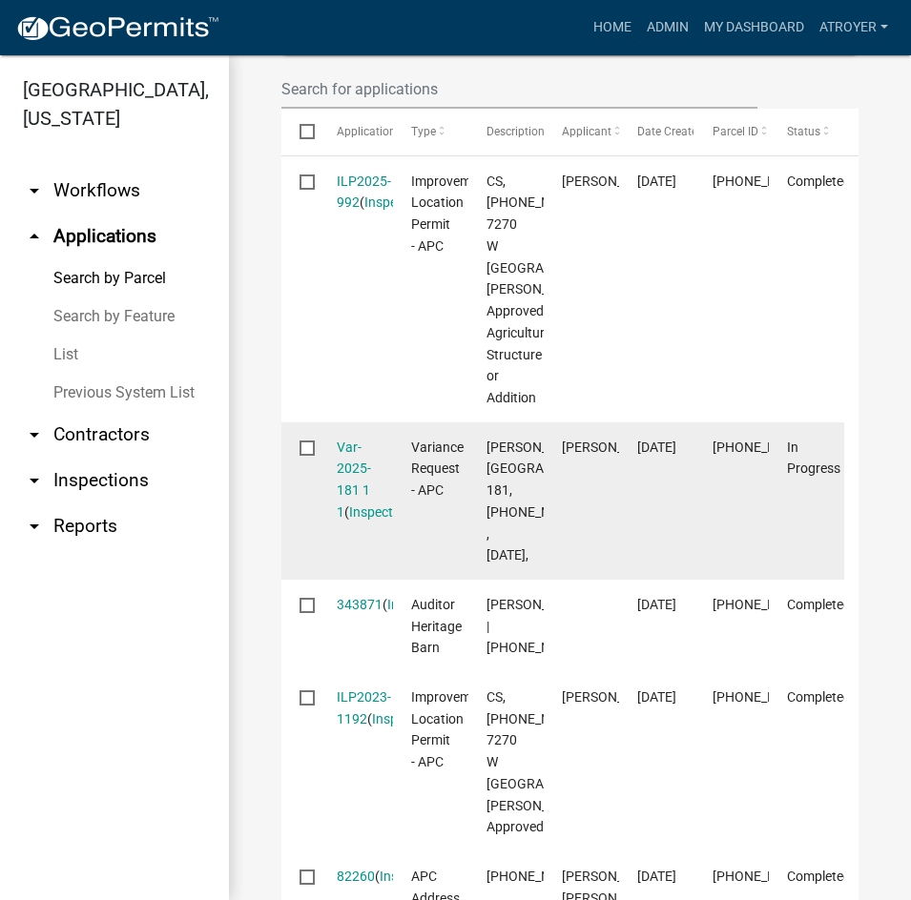
scroll to position [668, 0]
click at [349, 519] on link "Var-2025-181 1 1" at bounding box center [354, 479] width 34 height 80
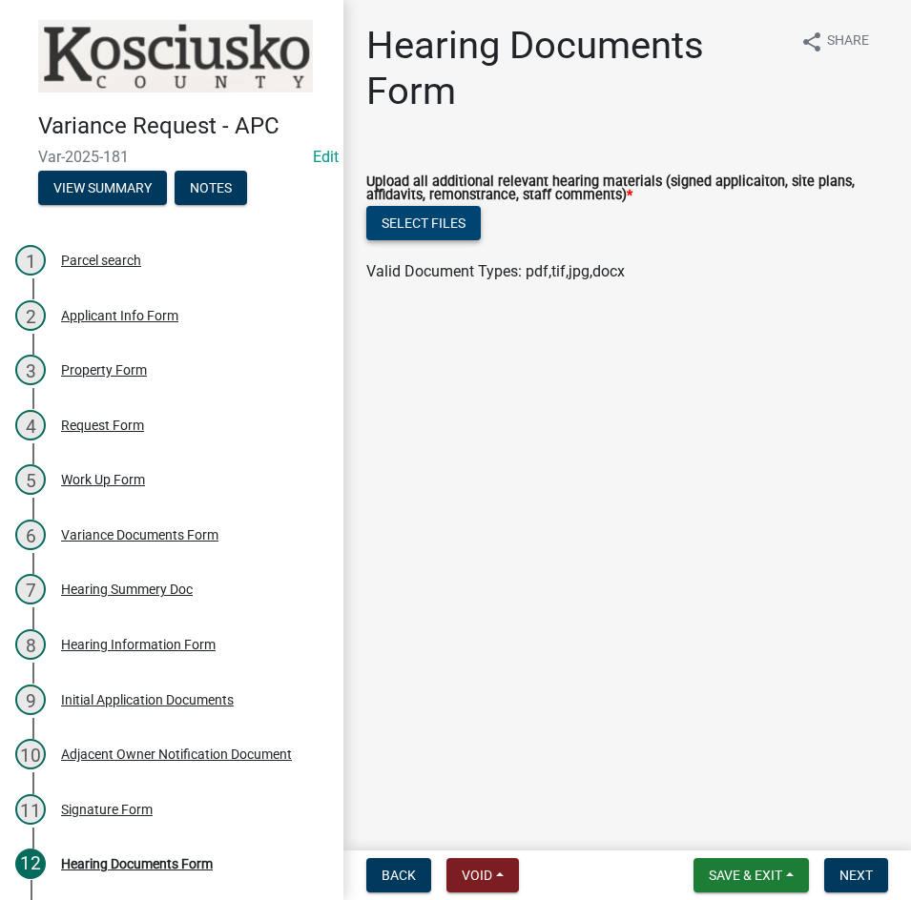
click at [391, 220] on button "Select files" at bounding box center [423, 223] width 114 height 34
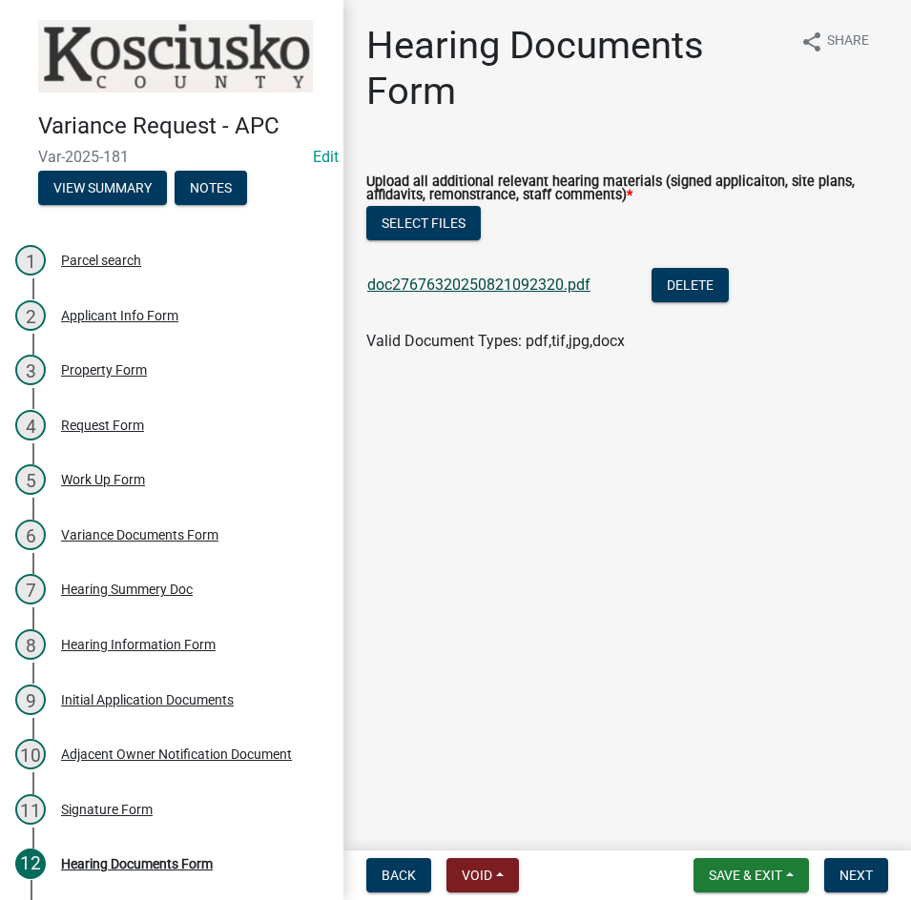
click at [479, 288] on link "doc27676320250821092320.pdf" at bounding box center [478, 285] width 223 height 18
click at [859, 875] on span "Next" at bounding box center [855, 875] width 33 height 15
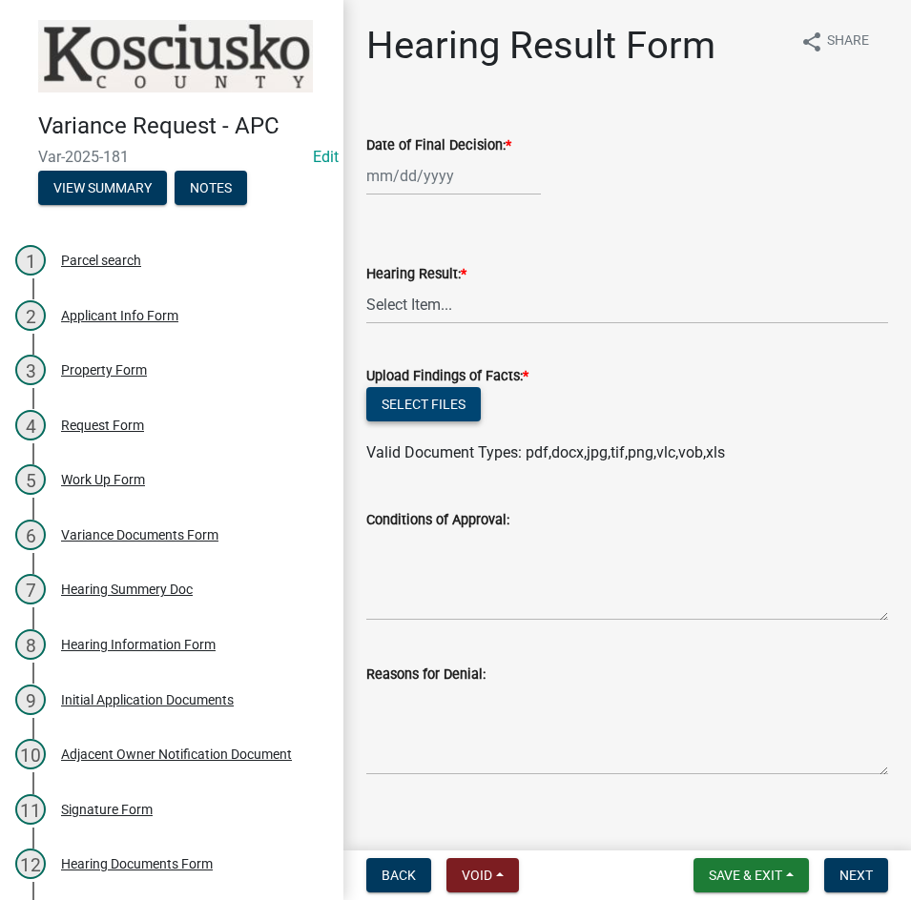
click at [396, 394] on button "Select files" at bounding box center [423, 404] width 114 height 34
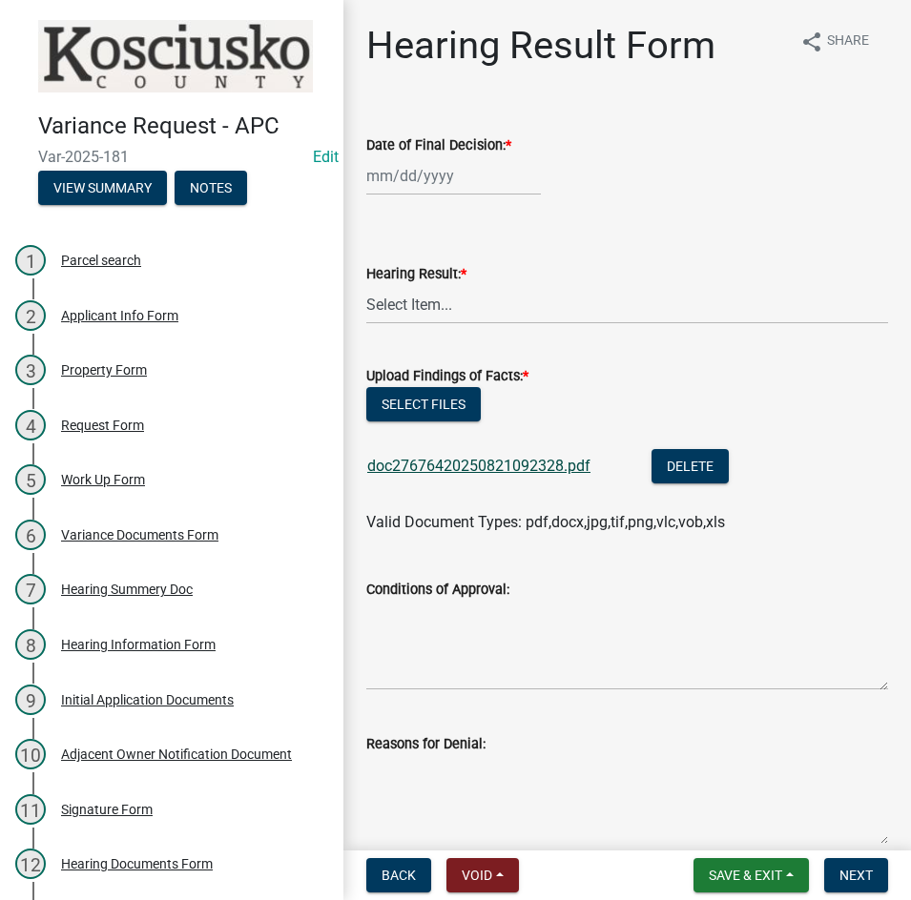
click at [491, 460] on link "doc27676420250821092328.pdf" at bounding box center [478, 466] width 223 height 18
click at [436, 414] on button "Select files" at bounding box center [423, 404] width 114 height 34
click at [447, 174] on div at bounding box center [453, 175] width 175 height 39
select select "8"
select select "2025"
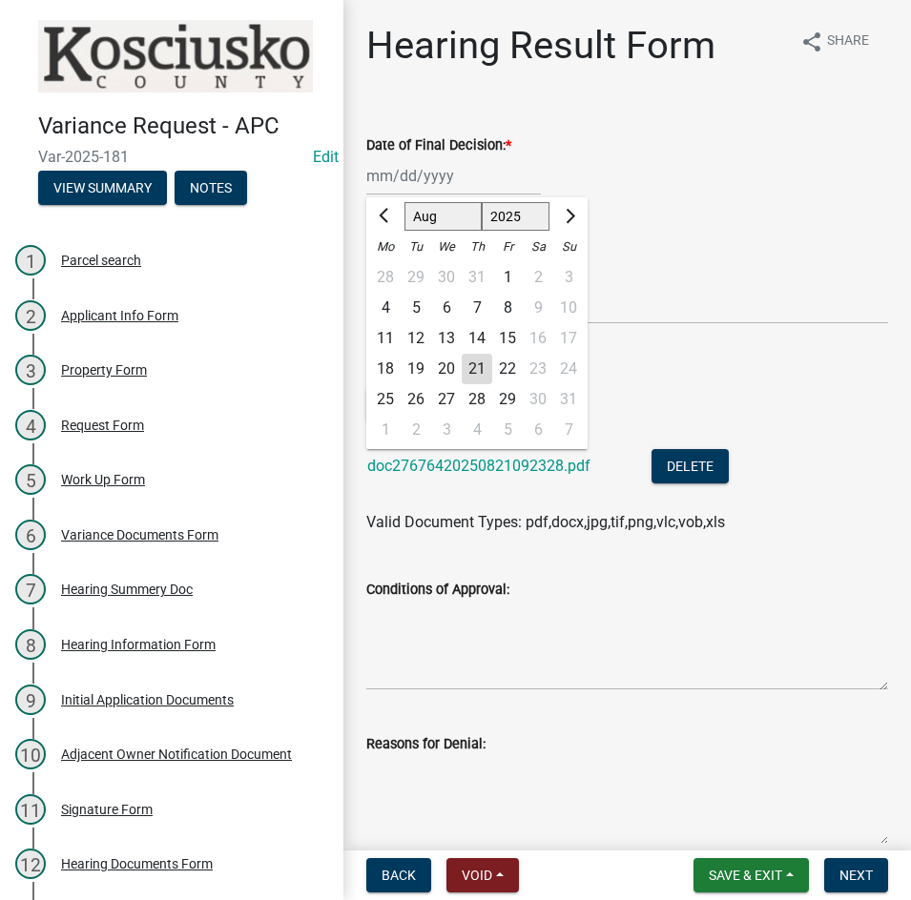
click at [387, 336] on div "11" at bounding box center [385, 338] width 31 height 31
type input "08/11/2025"
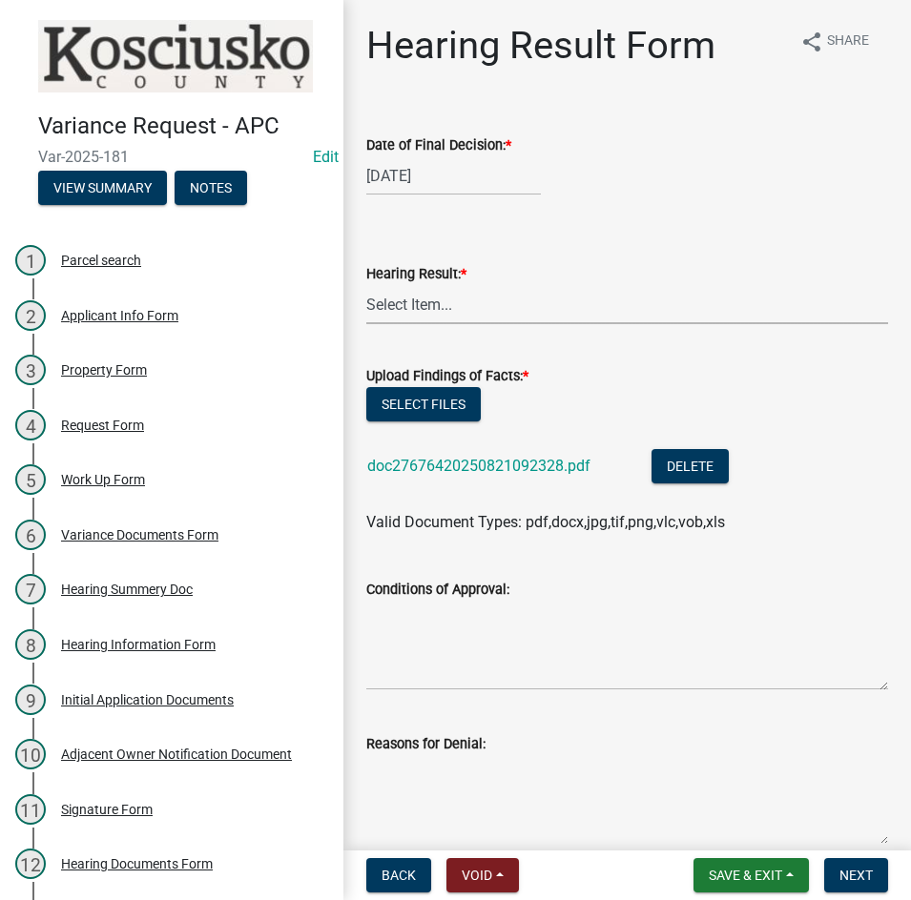
click at [459, 311] on select "Select Item... Approved Denied Withdrawn/Dropped" at bounding box center [627, 304] width 522 height 39
click at [366, 285] on select "Select Item... Approved Denied Withdrawn/Dropped" at bounding box center [627, 304] width 522 height 39
select select "808690c7-bf4f-4afa-b87c-7c10797e051c"
click at [423, 625] on textarea "Conditions of Approval:" at bounding box center [627, 646] width 522 height 90
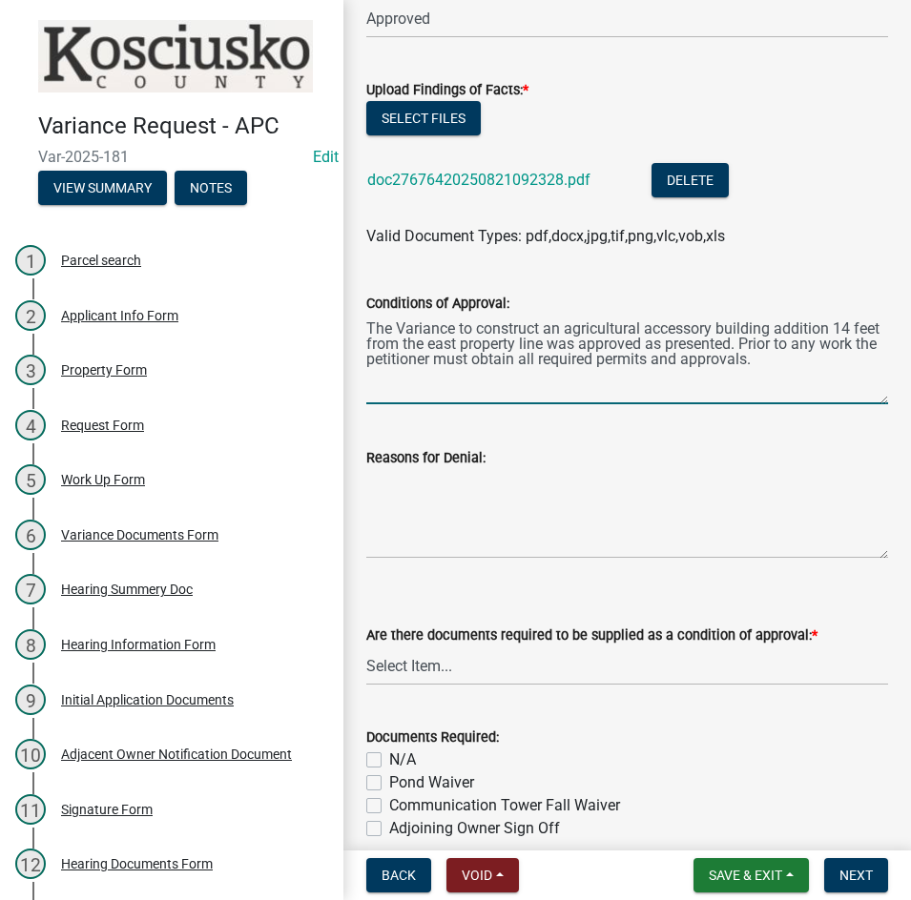
scroll to position [381, 0]
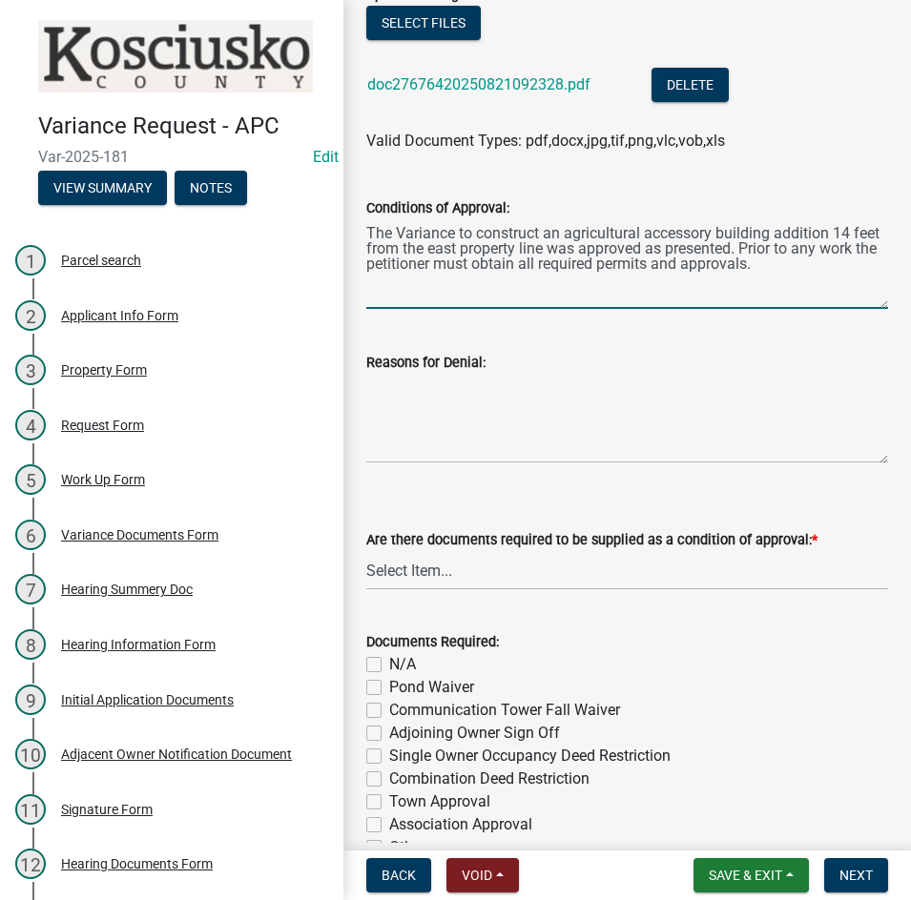
type textarea "The Variance to construct an agricultural accessory building addition 14 feet f…"
click at [520, 579] on select "Select Item... Yes No N/A" at bounding box center [627, 570] width 522 height 39
click at [366, 551] on select "Select Item... Yes No N/A" at bounding box center [627, 570] width 522 height 39
select select "3ebdabd2-24d2-4634-81b5-20525b4a7a54"
click at [389, 660] on label "N/A" at bounding box center [402, 664] width 27 height 23
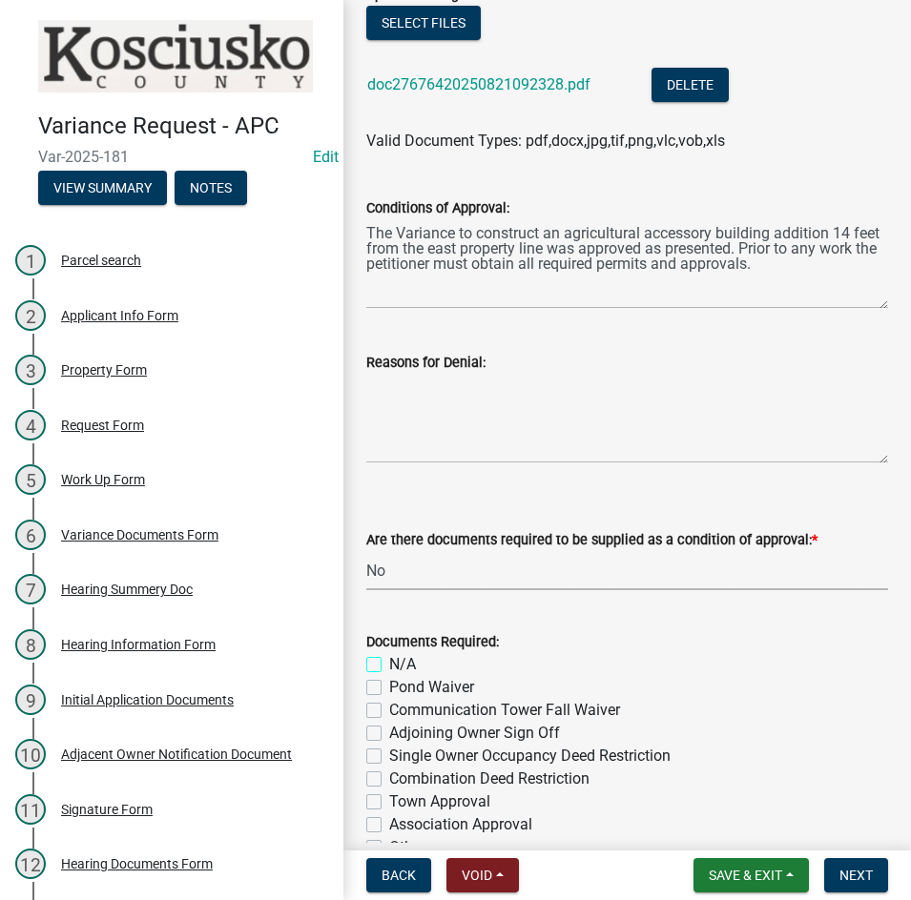
click at [389, 660] on input "N/A" at bounding box center [395, 659] width 12 height 12
checkbox input "true"
checkbox input "false"
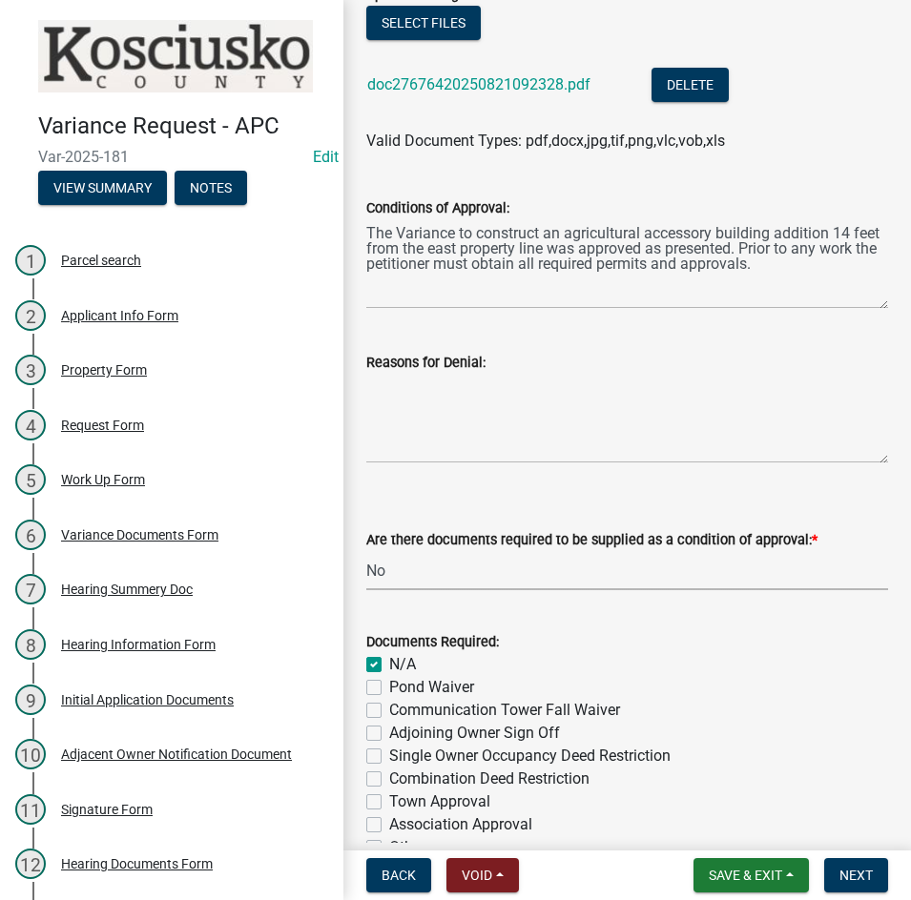
checkbox input "false"
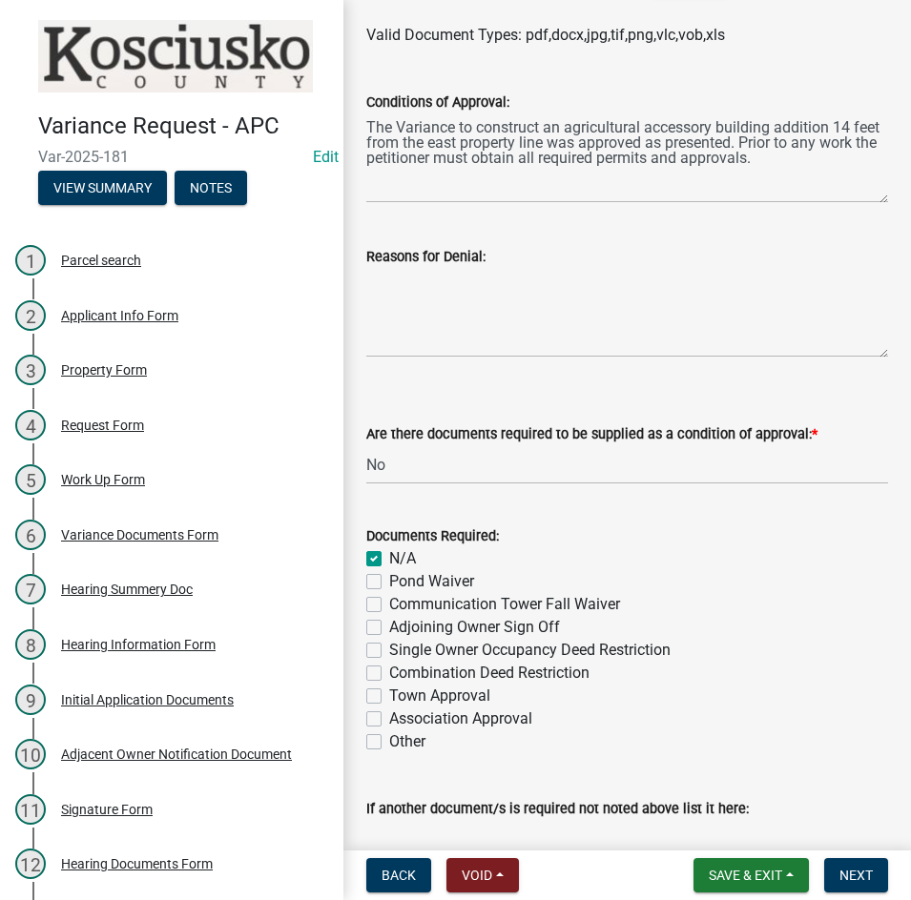
scroll to position [748, 0]
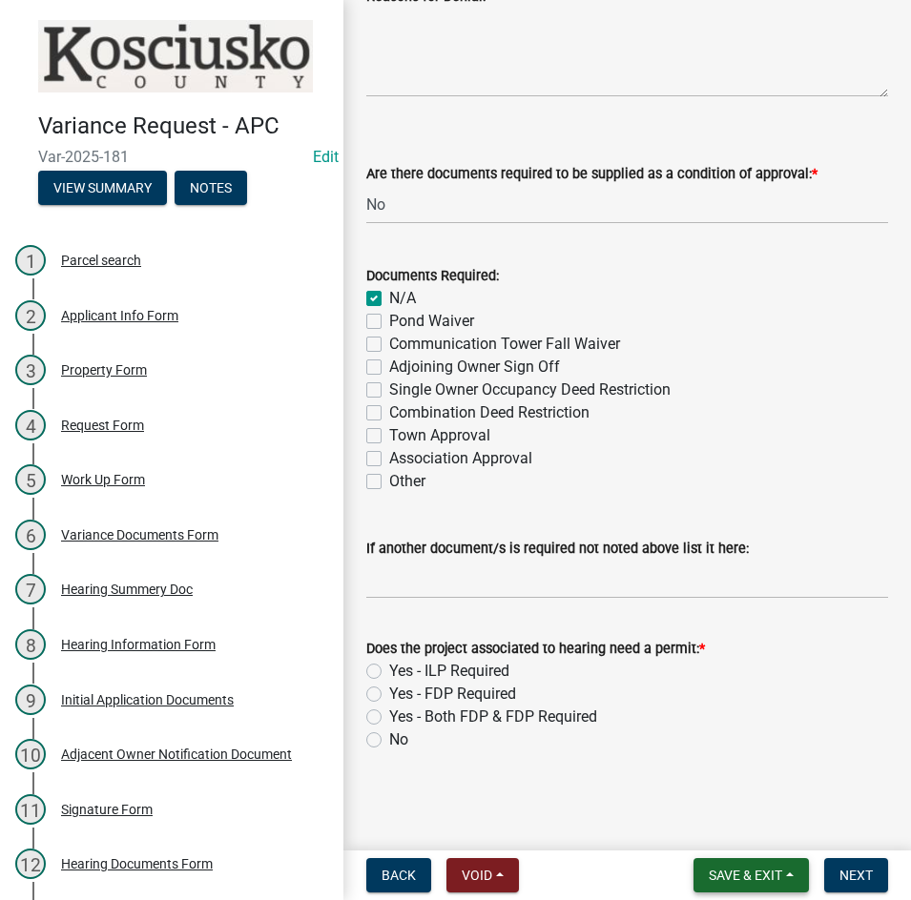
click at [729, 873] on span "Save & Exit" at bounding box center [745, 875] width 73 height 15
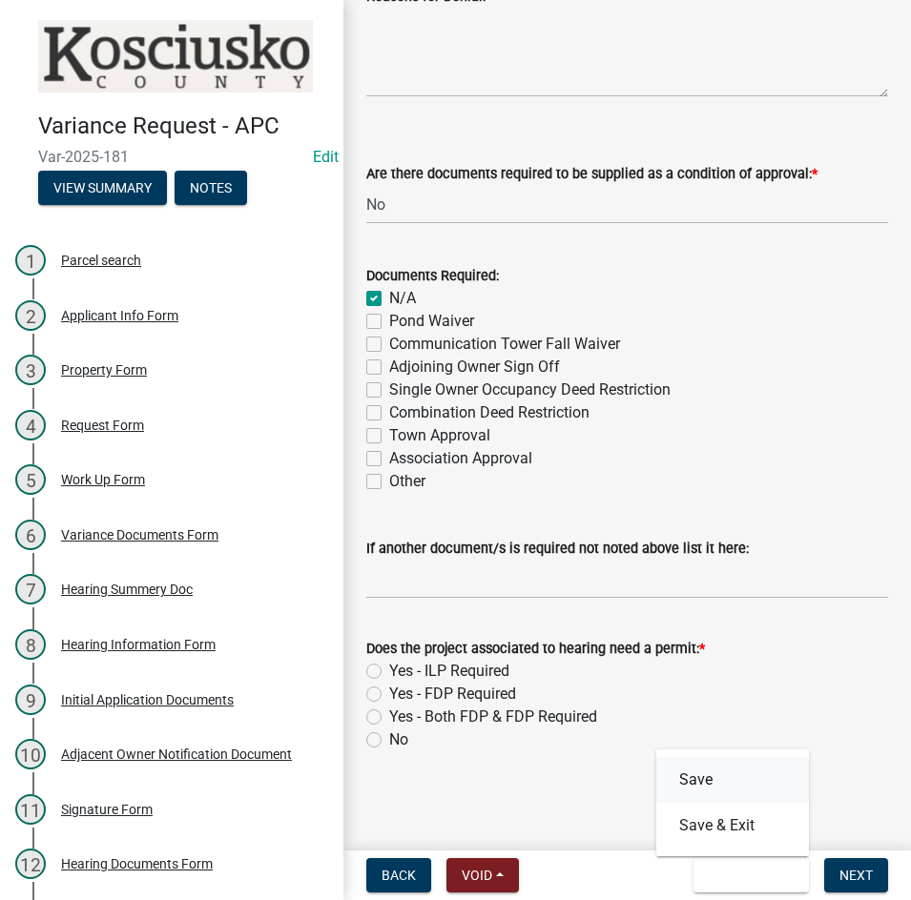
click at [718, 781] on button "Save" at bounding box center [732, 780] width 153 height 46
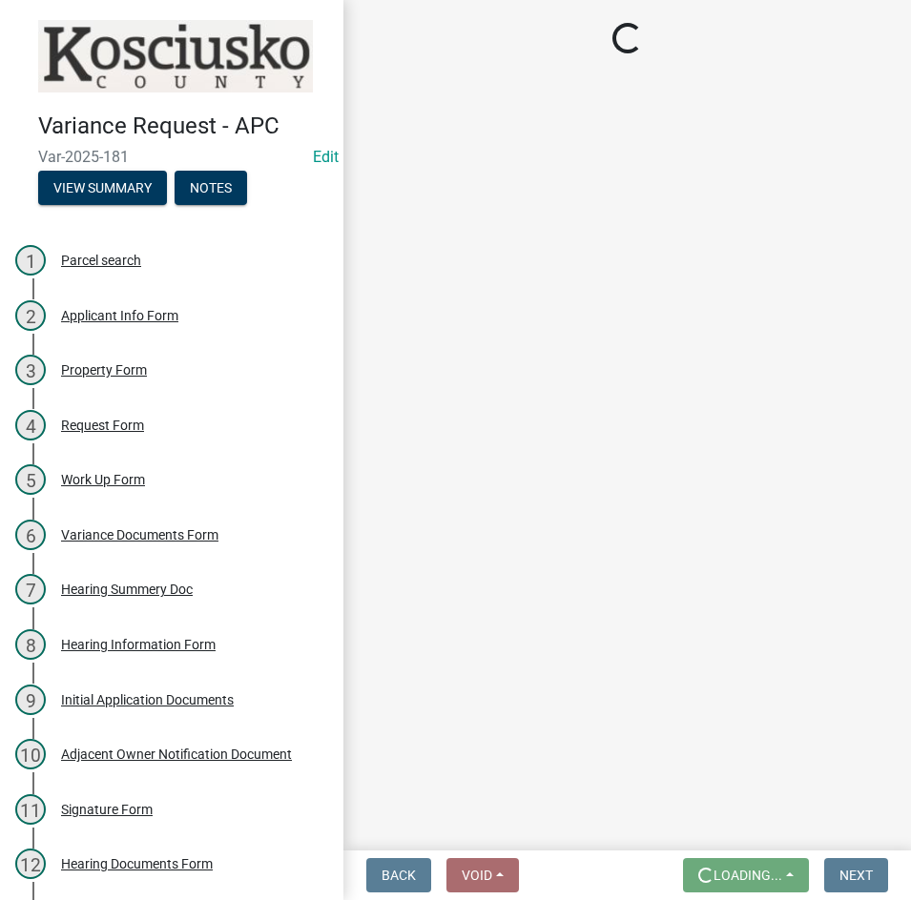
scroll to position [0, 0]
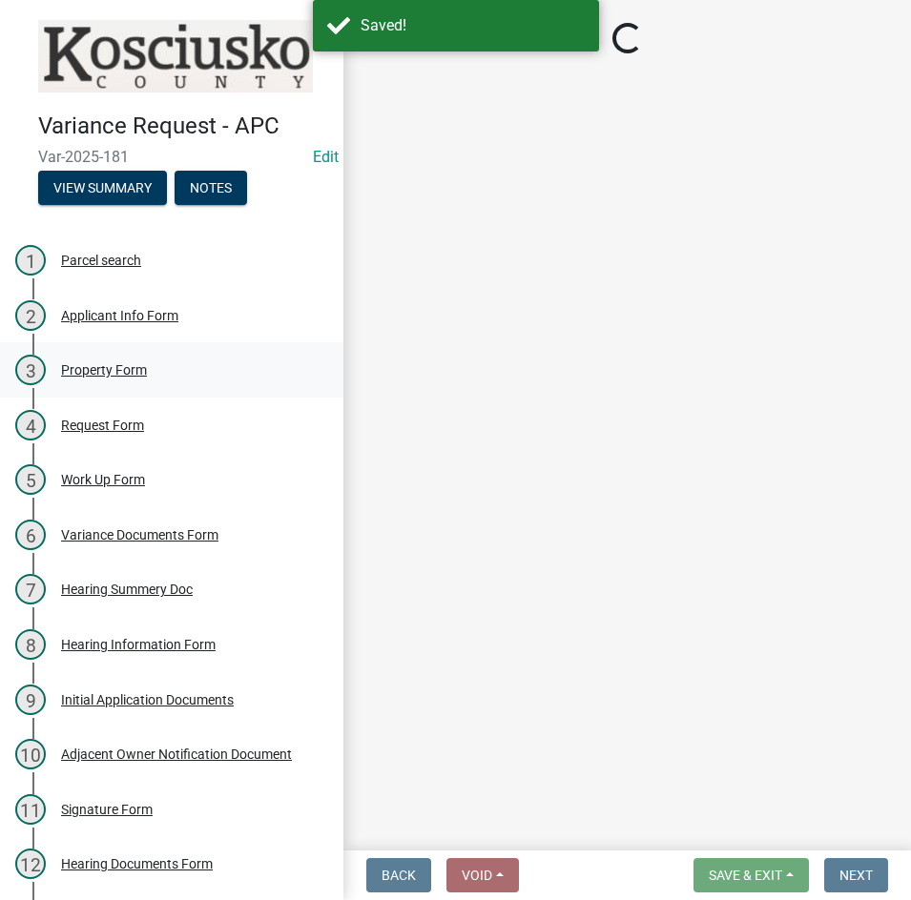
select select "808690c7-bf4f-4afa-b87c-7c10797e051c"
select select "3ebdabd2-24d2-4634-81b5-20525b4a7a54"
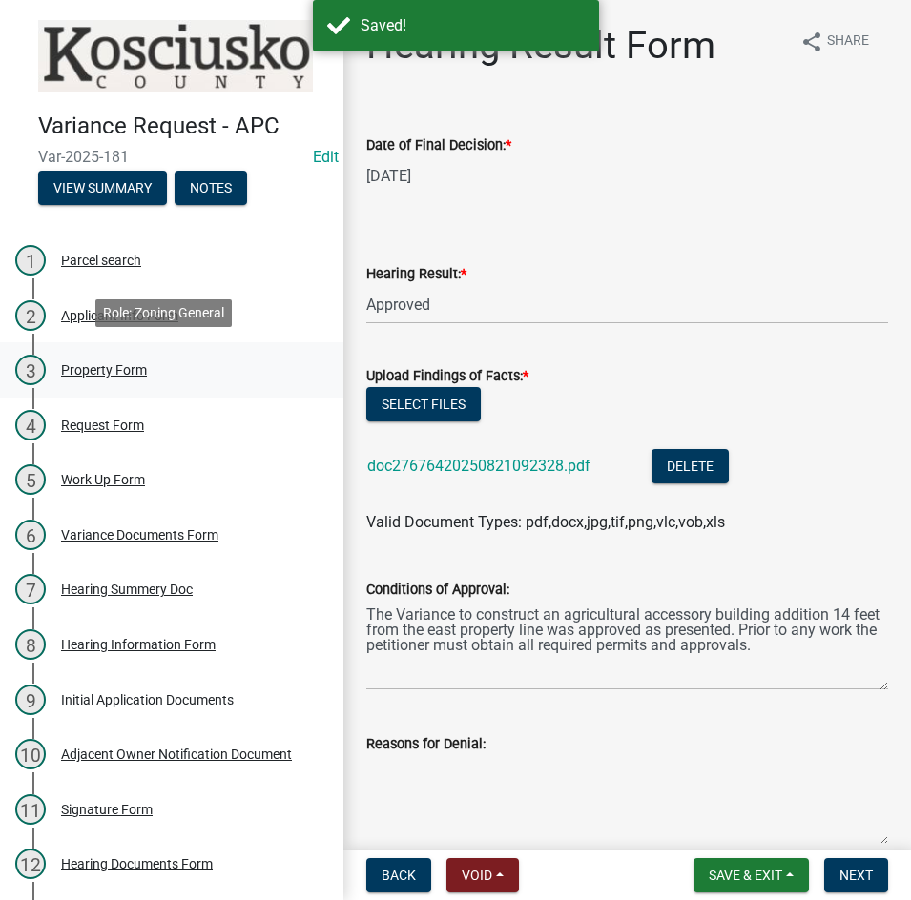
click at [119, 363] on div "Property Form" at bounding box center [104, 369] width 86 height 13
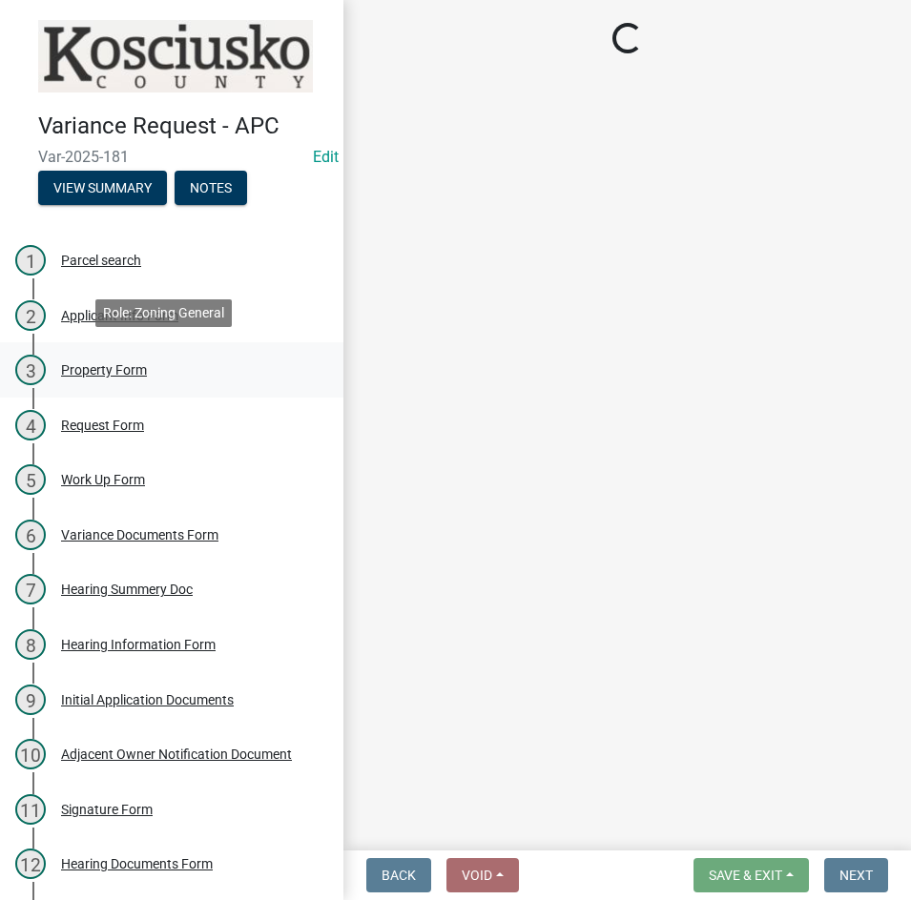
select select "ea119d11-e52e-4559-b746-af06211fe819"
select select "a970d481-4b24-4397-adea-9fa616519827"
select select "cfa04aa3-54af-4fa3-ad31-ac65a78d0644"
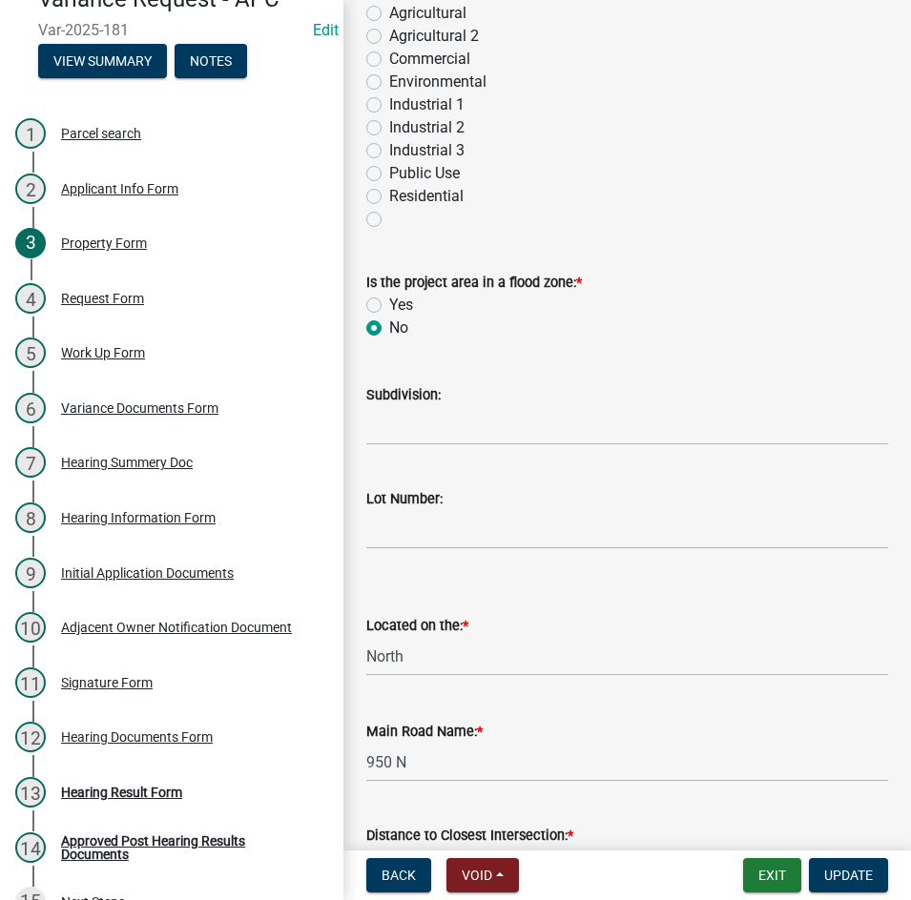
scroll to position [160, 0]
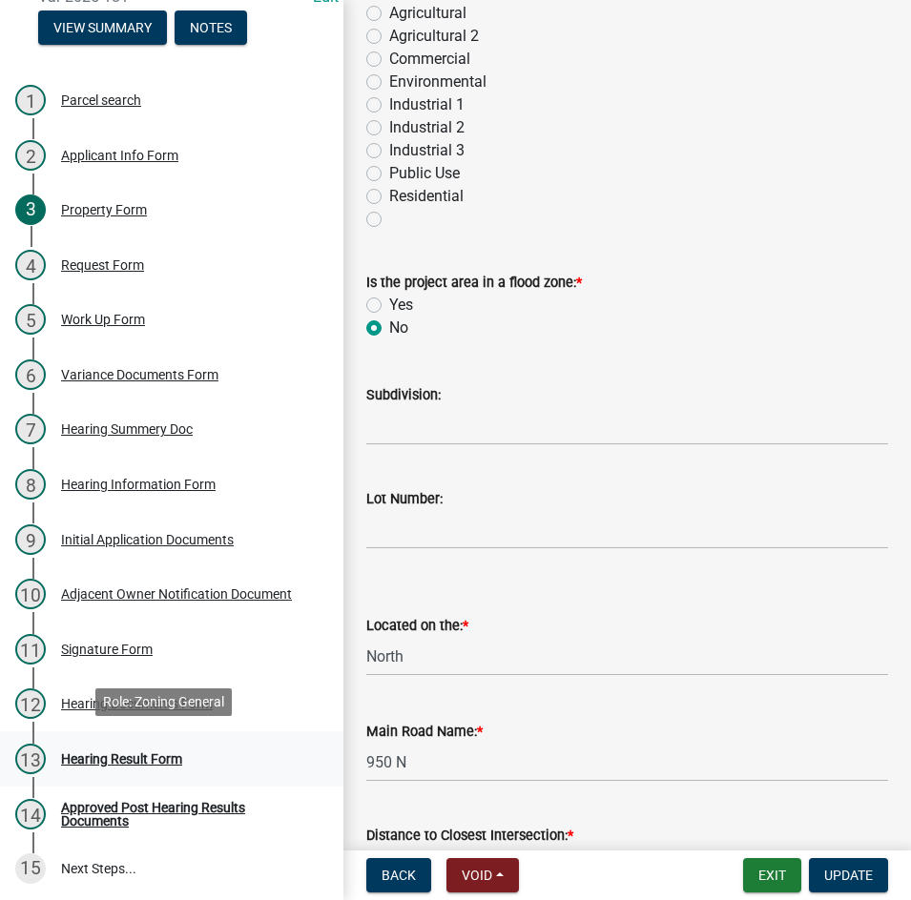
click at [134, 762] on div "Hearing Result Form" at bounding box center [121, 758] width 121 height 13
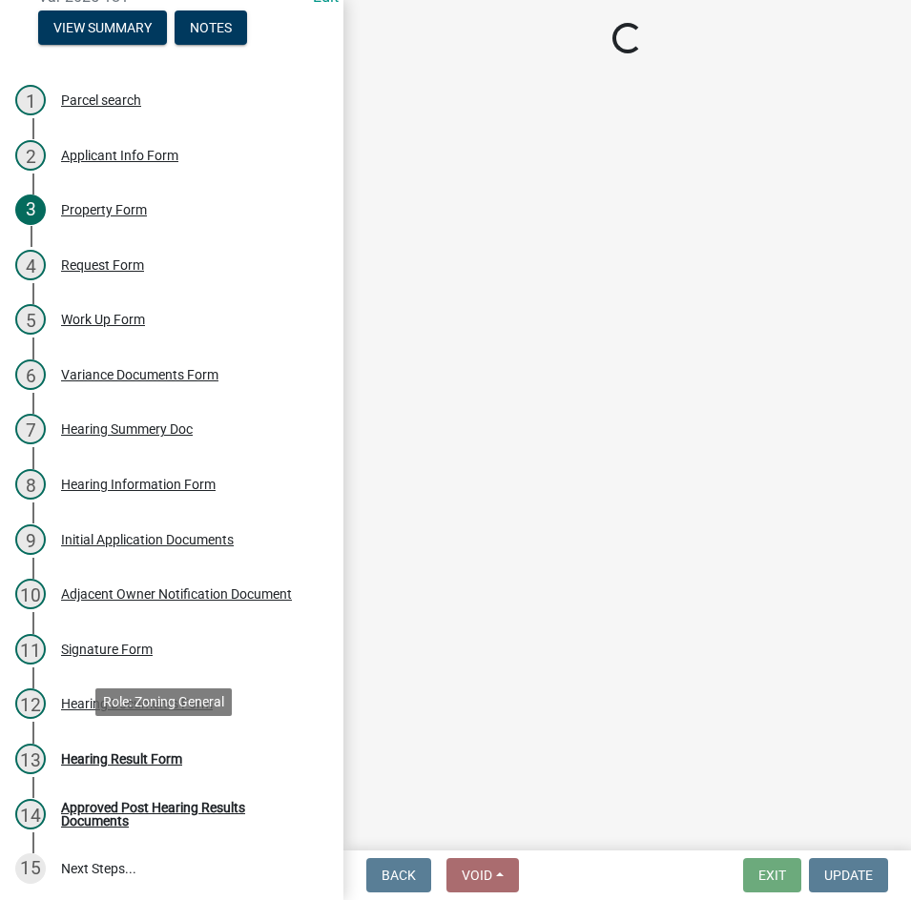
select select "808690c7-bf4f-4afa-b87c-7c10797e051c"
select select "3ebdabd2-24d2-4634-81b5-20525b4a7a54"
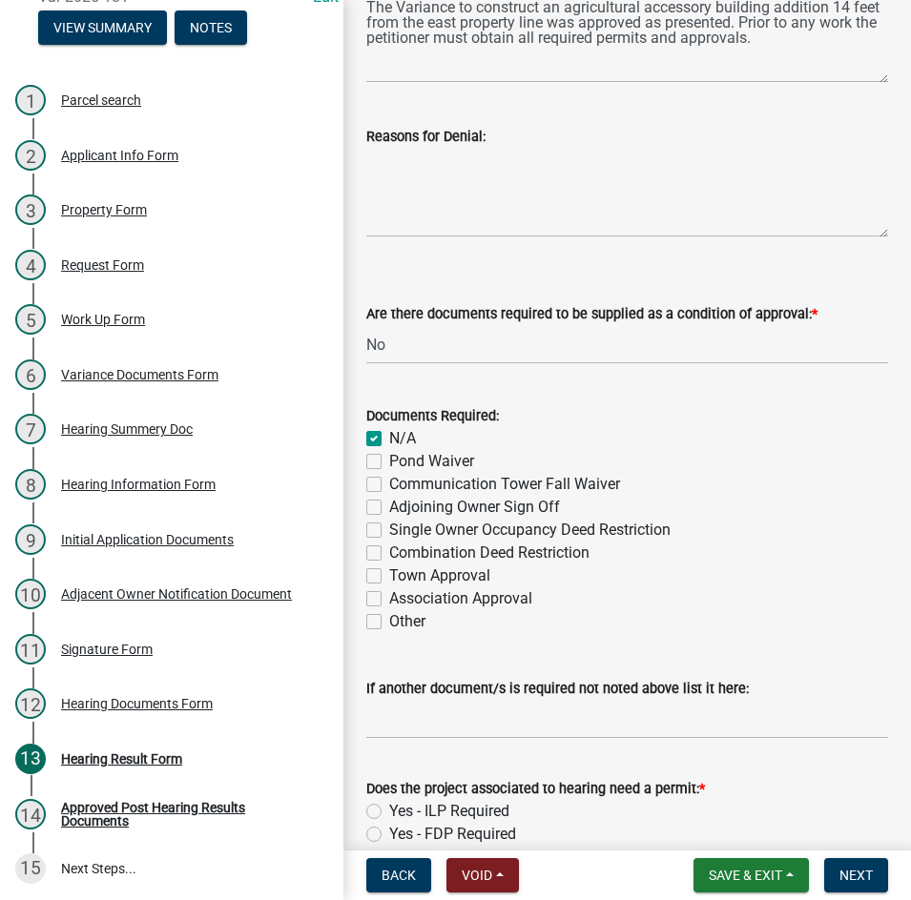
scroll to position [748, 0]
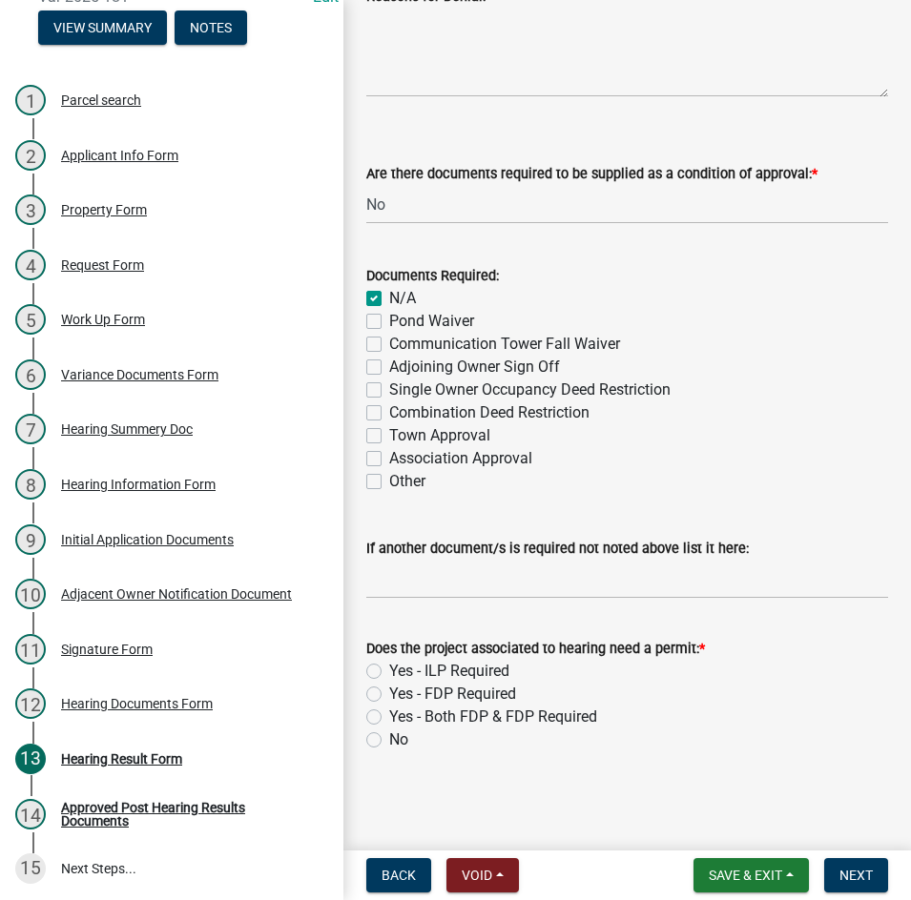
click at [389, 673] on label "Yes - ILP Required" at bounding box center [449, 671] width 120 height 23
click at [389, 672] on input "Yes - ILP Required" at bounding box center [395, 666] width 12 height 12
radio input "true"
click at [858, 875] on span "Next" at bounding box center [855, 875] width 33 height 15
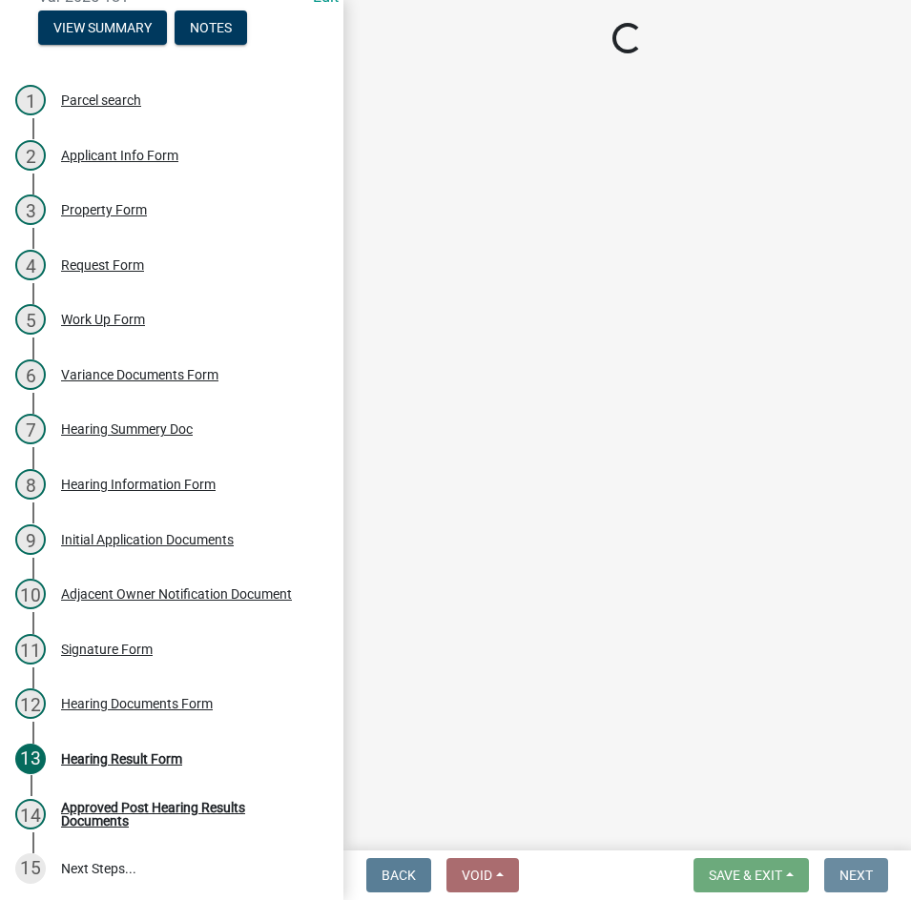
scroll to position [0, 0]
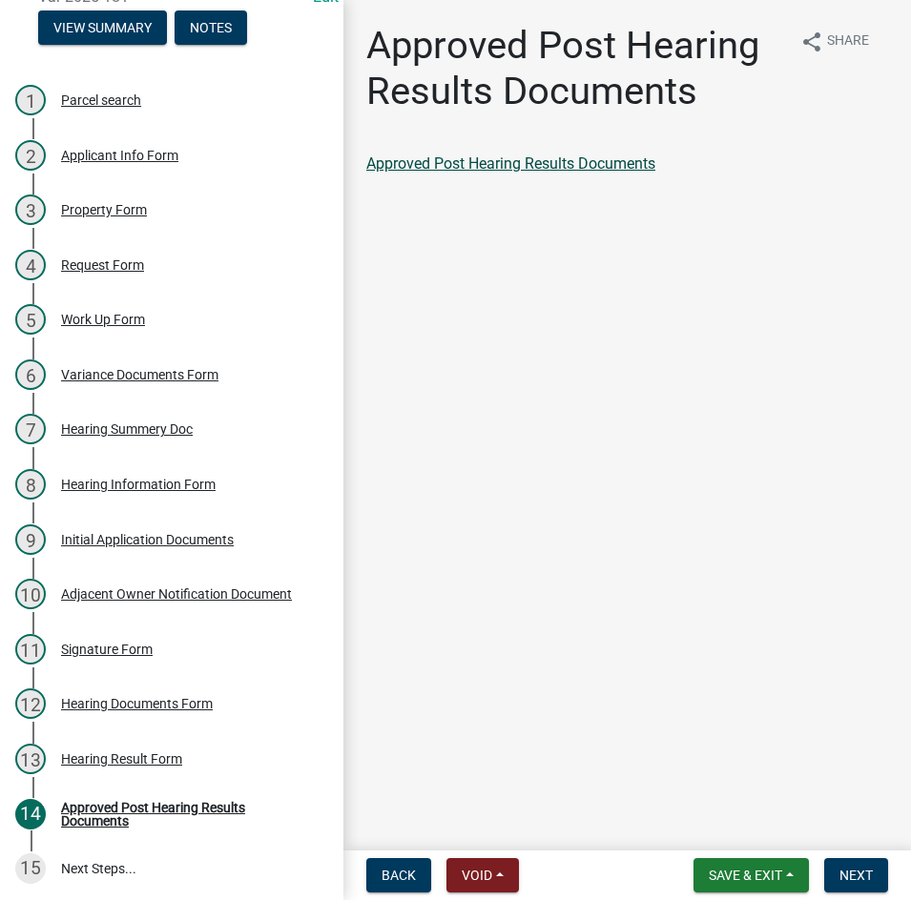
click at [479, 162] on link "Approved Post Hearing Results Documents" at bounding box center [510, 163] width 289 height 18
click at [861, 877] on span "Next" at bounding box center [855, 875] width 33 height 15
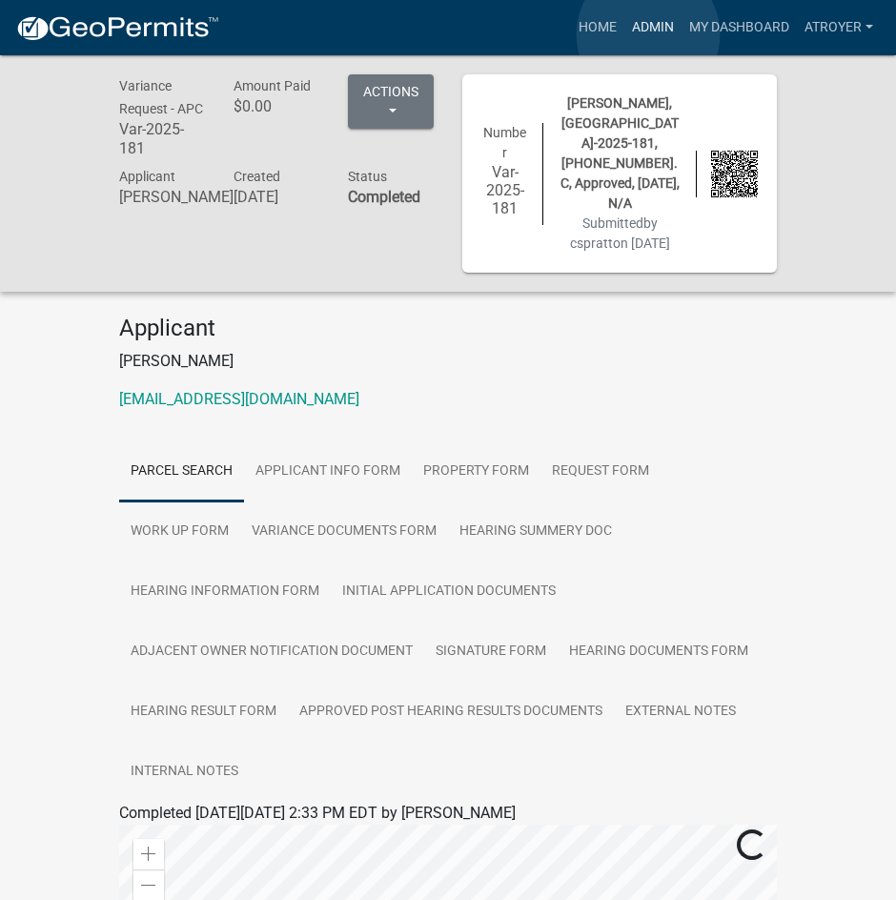
click at [648, 34] on link "Admin" at bounding box center [653, 28] width 57 height 36
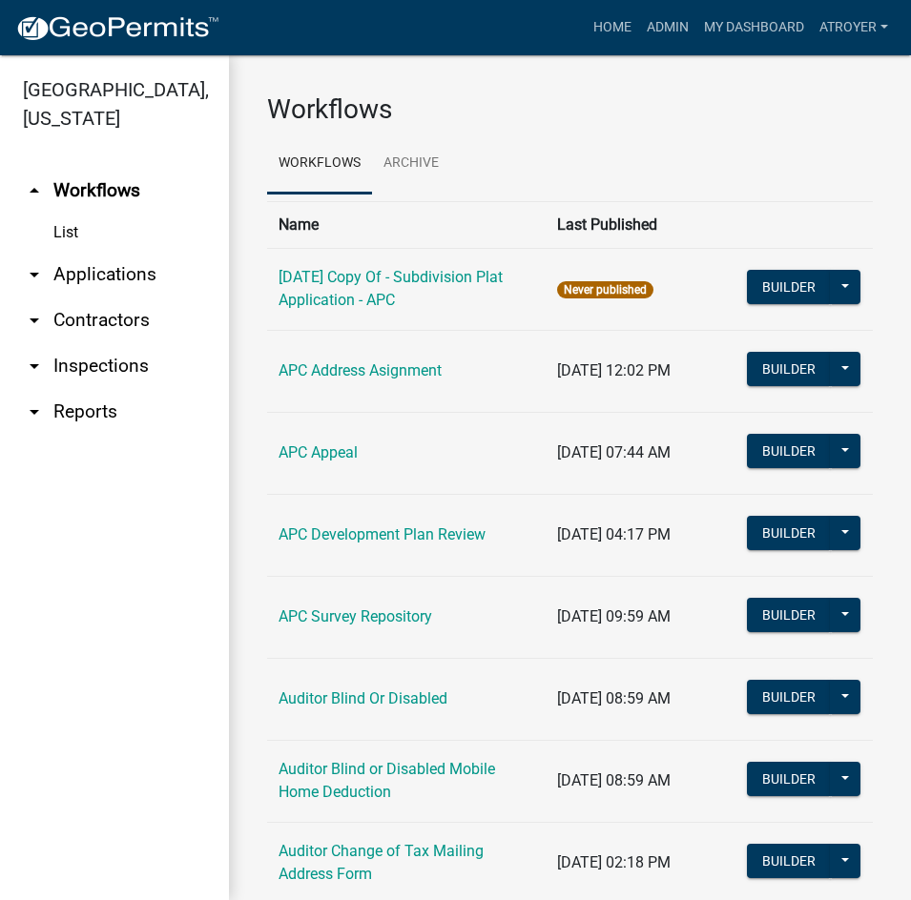
click at [108, 272] on link "arrow_drop_down Applications" at bounding box center [114, 275] width 229 height 46
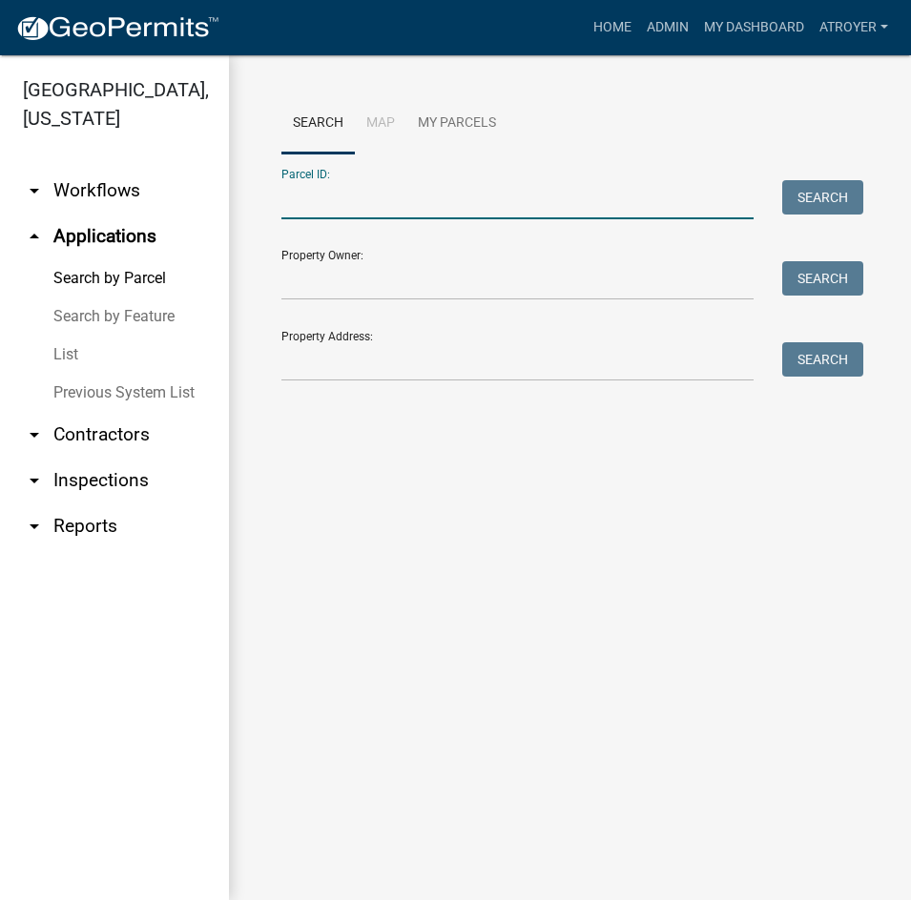
click at [464, 203] on input "Parcel ID:" at bounding box center [517, 199] width 472 height 39
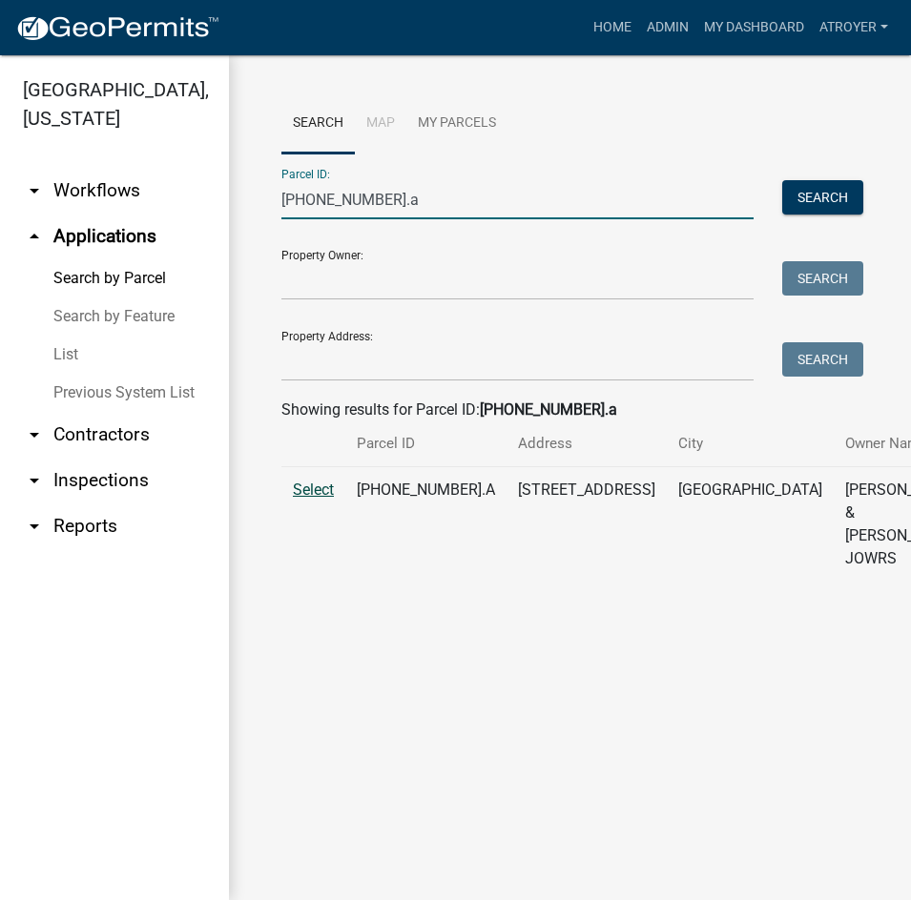
type input "007-017-044.a"
click at [311, 499] on span "Select" at bounding box center [313, 490] width 41 height 18
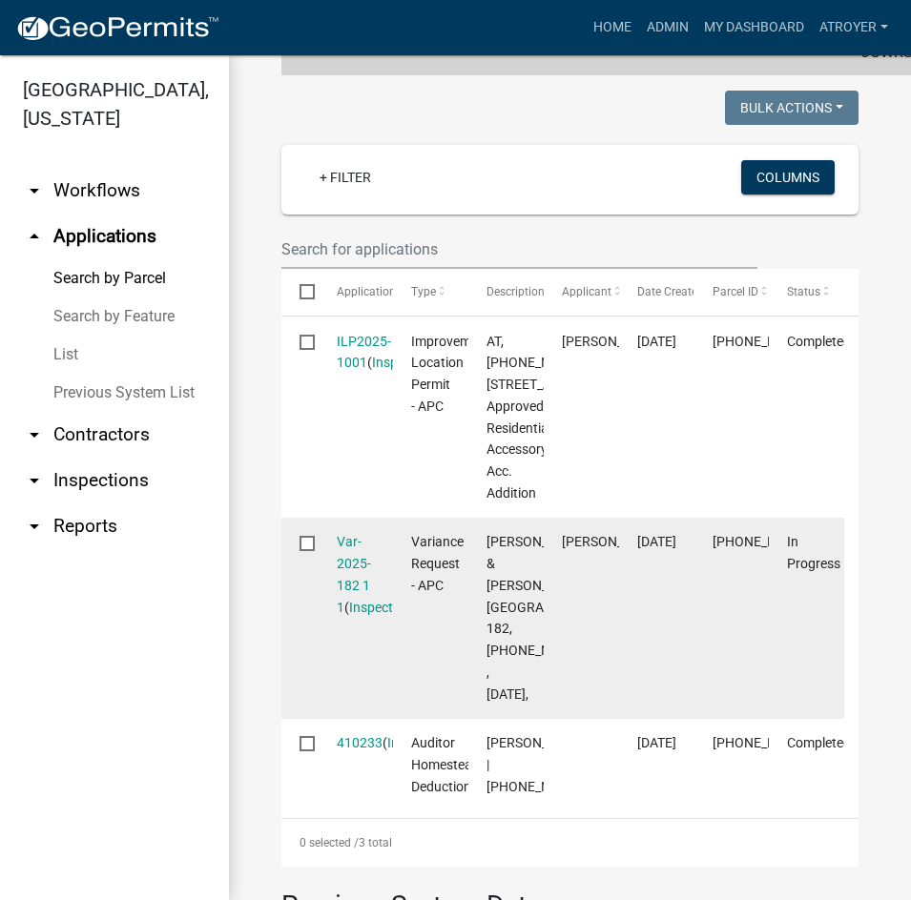
scroll to position [572, 0]
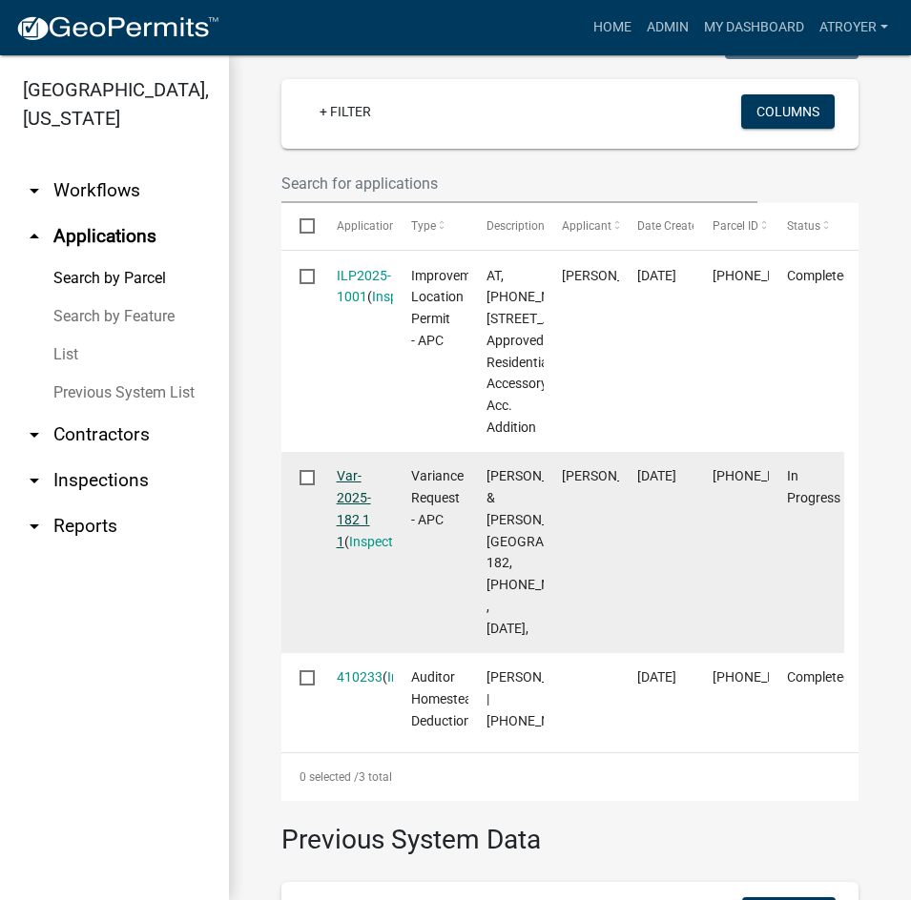
click at [349, 548] on link "Var-2025-182 1 1" at bounding box center [354, 508] width 34 height 80
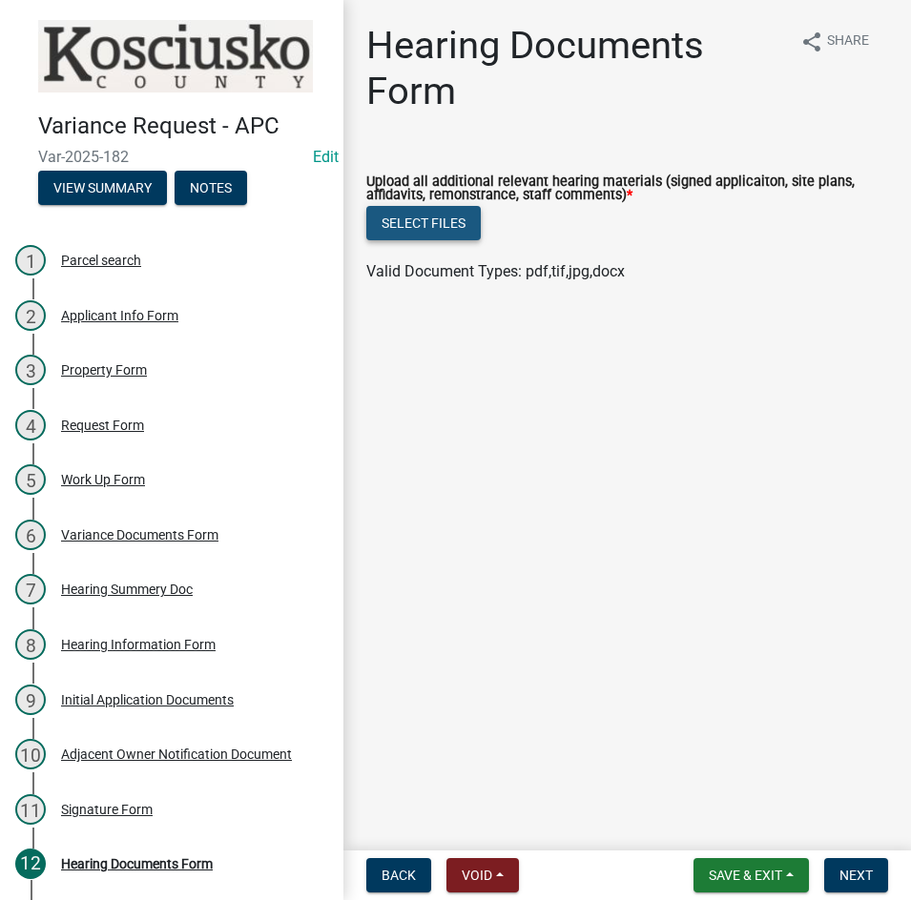
click at [413, 227] on button "Select files" at bounding box center [423, 223] width 114 height 34
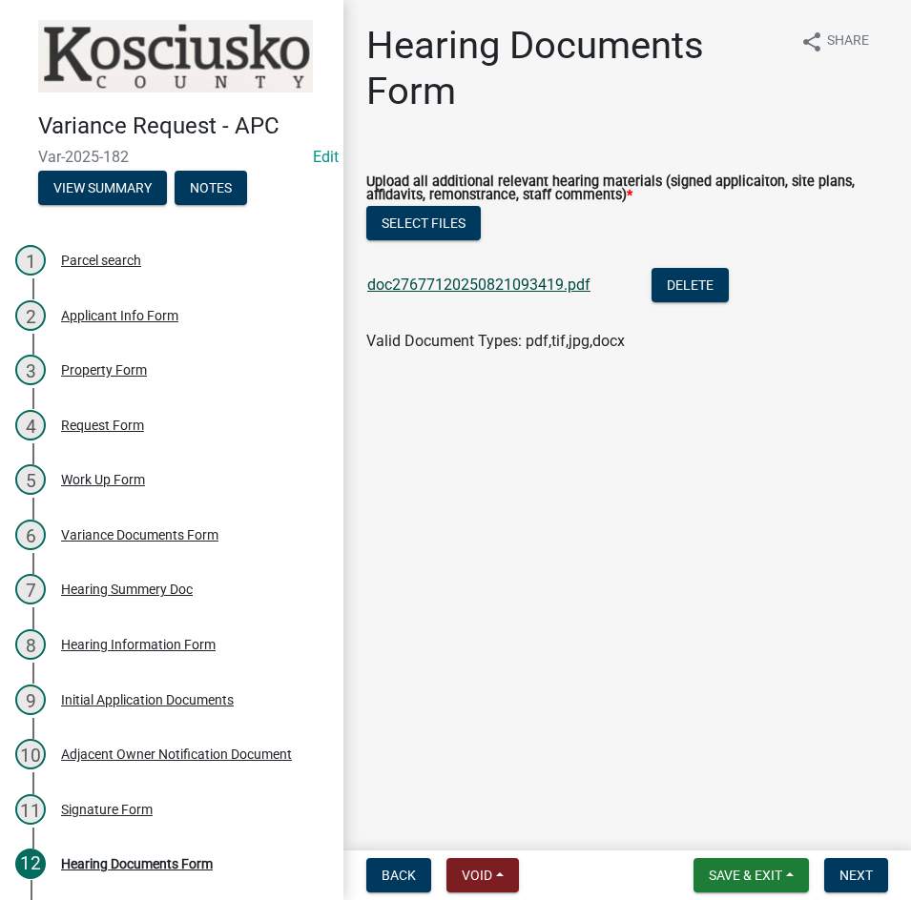
click at [516, 282] on link "doc27677120250821093419.pdf" at bounding box center [478, 285] width 223 height 18
click at [847, 879] on span "Next" at bounding box center [855, 875] width 33 height 15
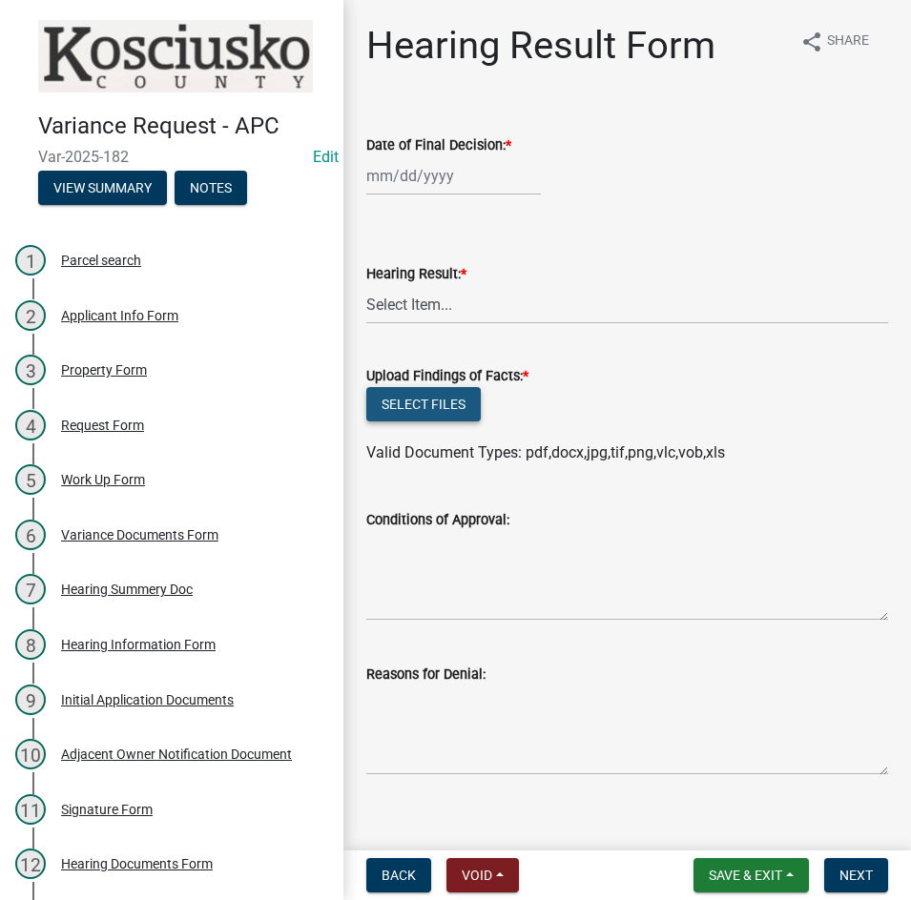
click at [430, 401] on button "Select files" at bounding box center [423, 404] width 114 height 34
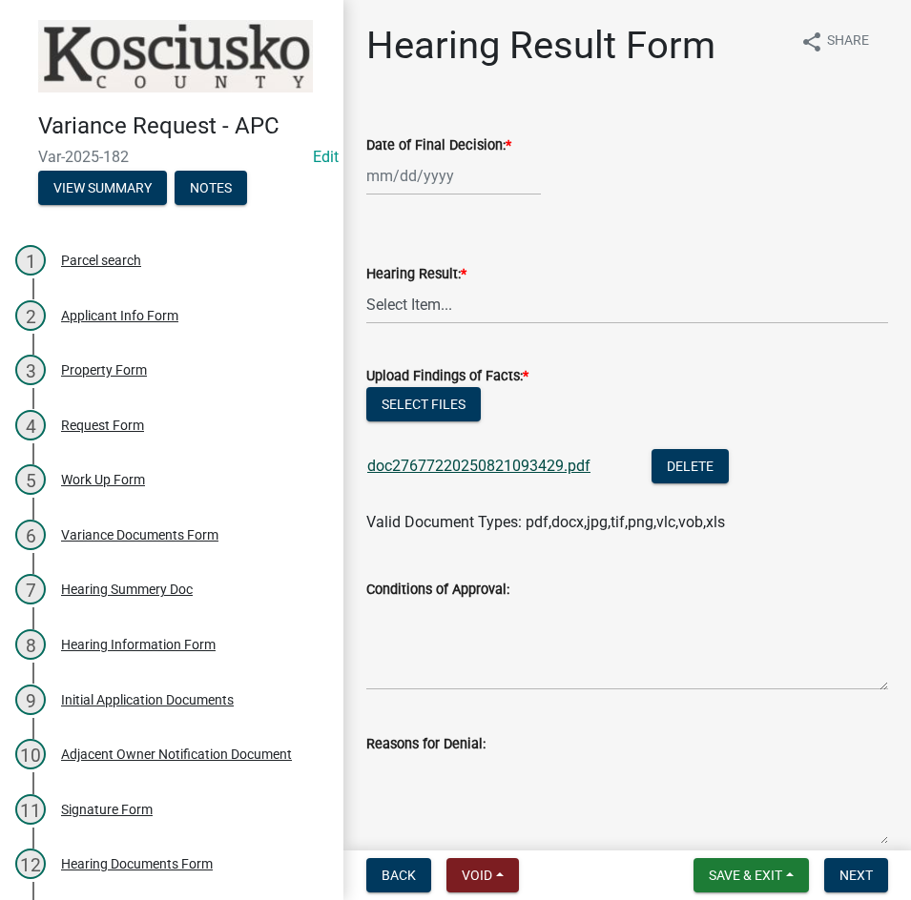
click at [468, 464] on link "doc27677220250821093429.pdf" at bounding box center [478, 466] width 223 height 18
click at [717, 869] on span "Save & Exit" at bounding box center [745, 875] width 73 height 15
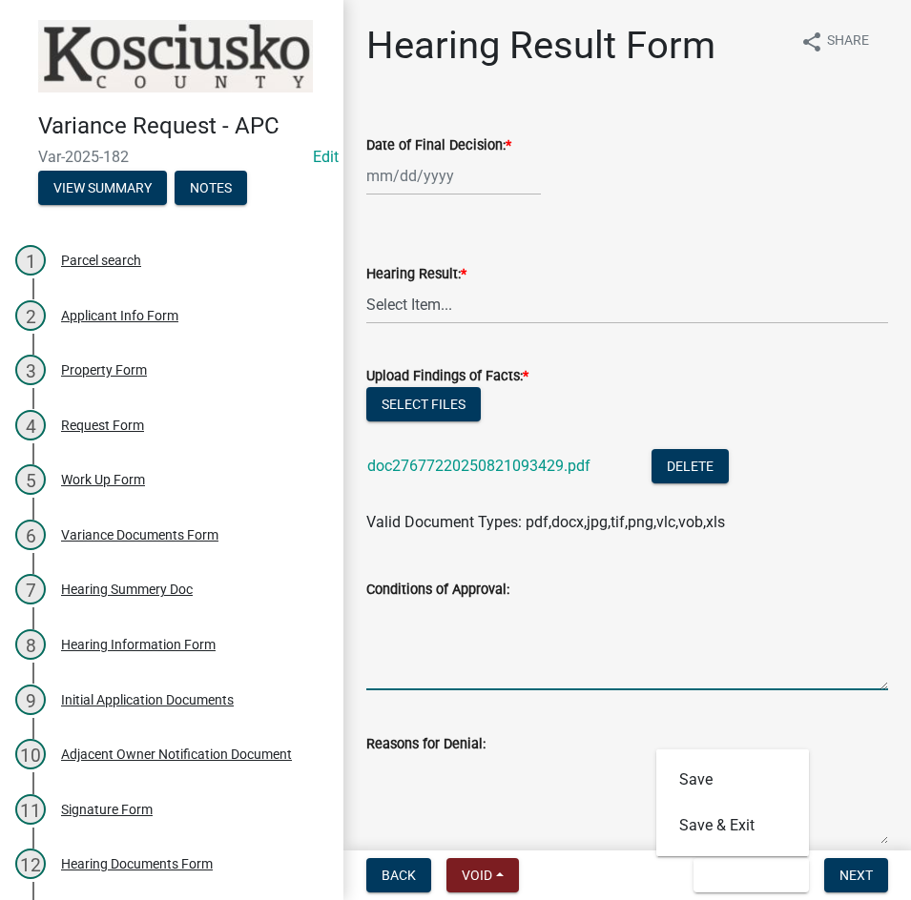
click at [764, 617] on textarea "Conditions of Approval:" at bounding box center [627, 646] width 522 height 90
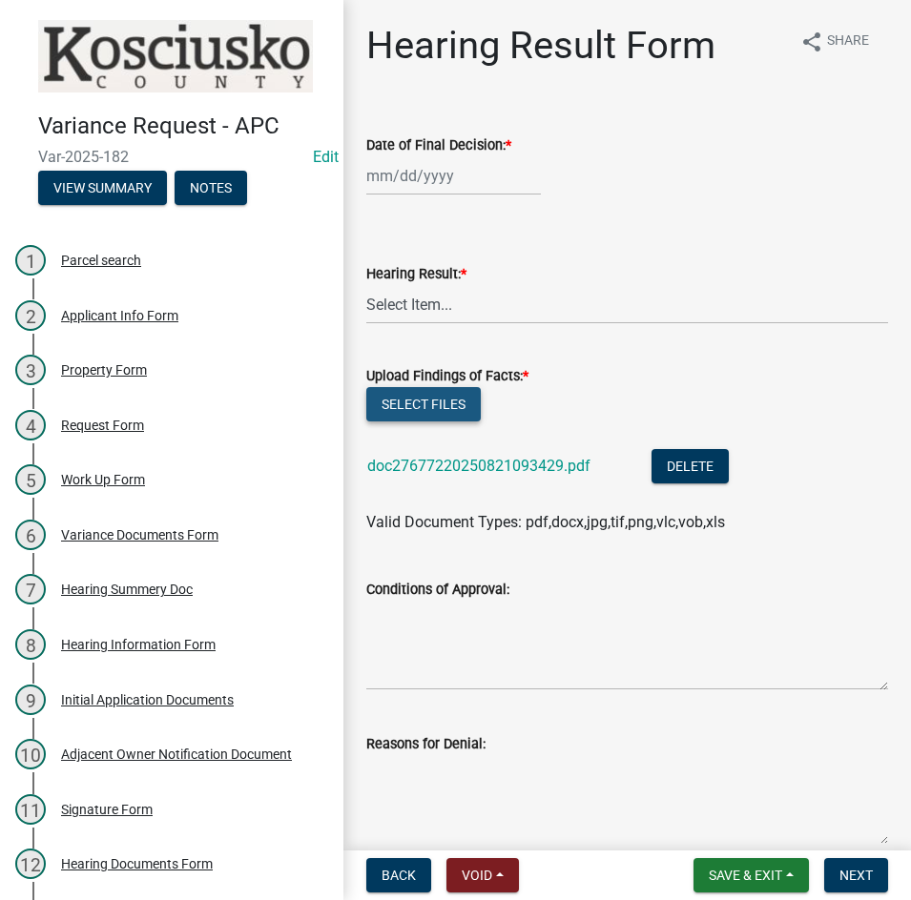
click at [436, 404] on button "Select files" at bounding box center [423, 404] width 114 height 34
select select "8"
select select "2025"
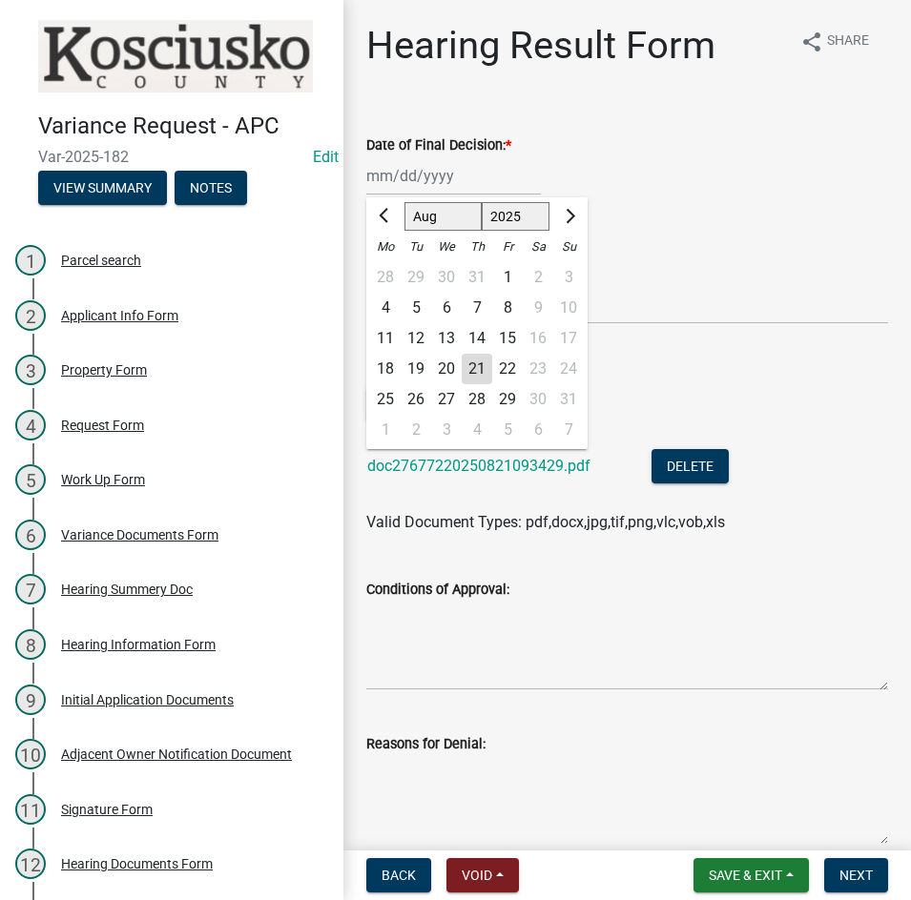
click at [463, 189] on div "Jan Feb Mar Apr May Jun Jul Aug Sep Oct Nov Dec 1525 1526 1527 1528 1529 1530 1…" at bounding box center [453, 175] width 175 height 39
click at [390, 339] on div "11" at bounding box center [385, 338] width 31 height 31
type input "08/11/2025"
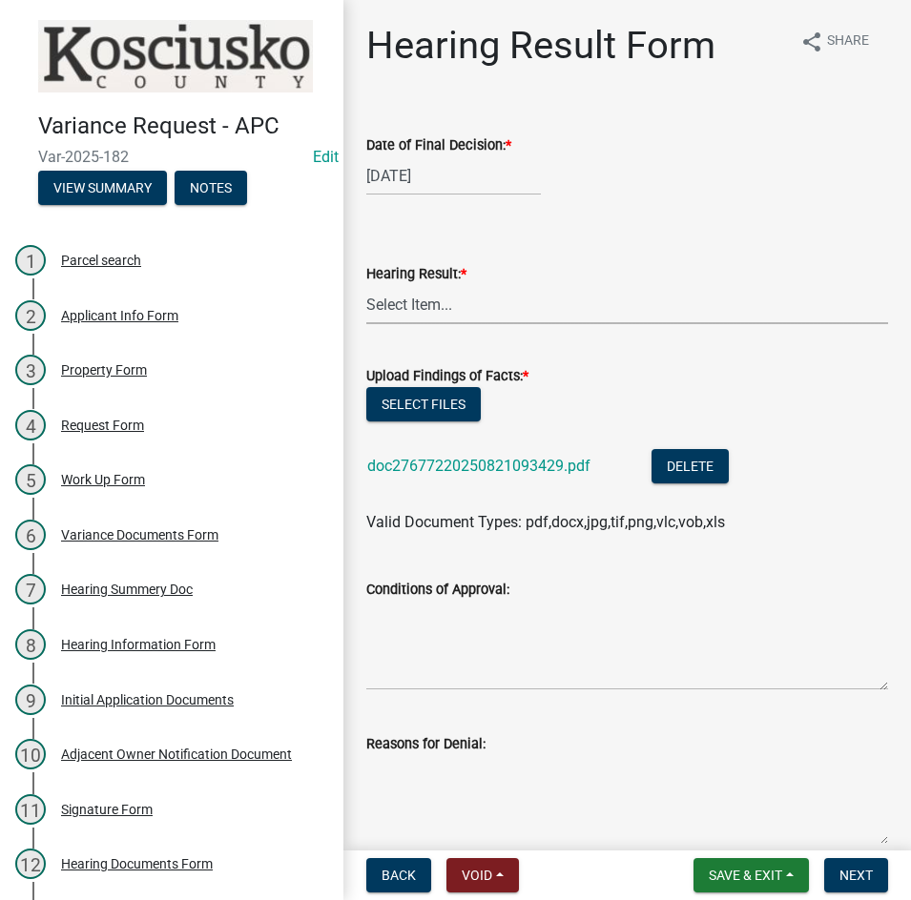
click at [428, 306] on select "Select Item... Approved Denied Withdrawn/Dropped" at bounding box center [627, 304] width 522 height 39
click at [366, 285] on select "Select Item... Approved Denied Withdrawn/Dropped" at bounding box center [627, 304] width 522 height 39
select select "808690c7-bf4f-4afa-b87c-7c10797e051c"
click at [420, 623] on textarea "Conditions of Approval:" at bounding box center [627, 646] width 522 height 90
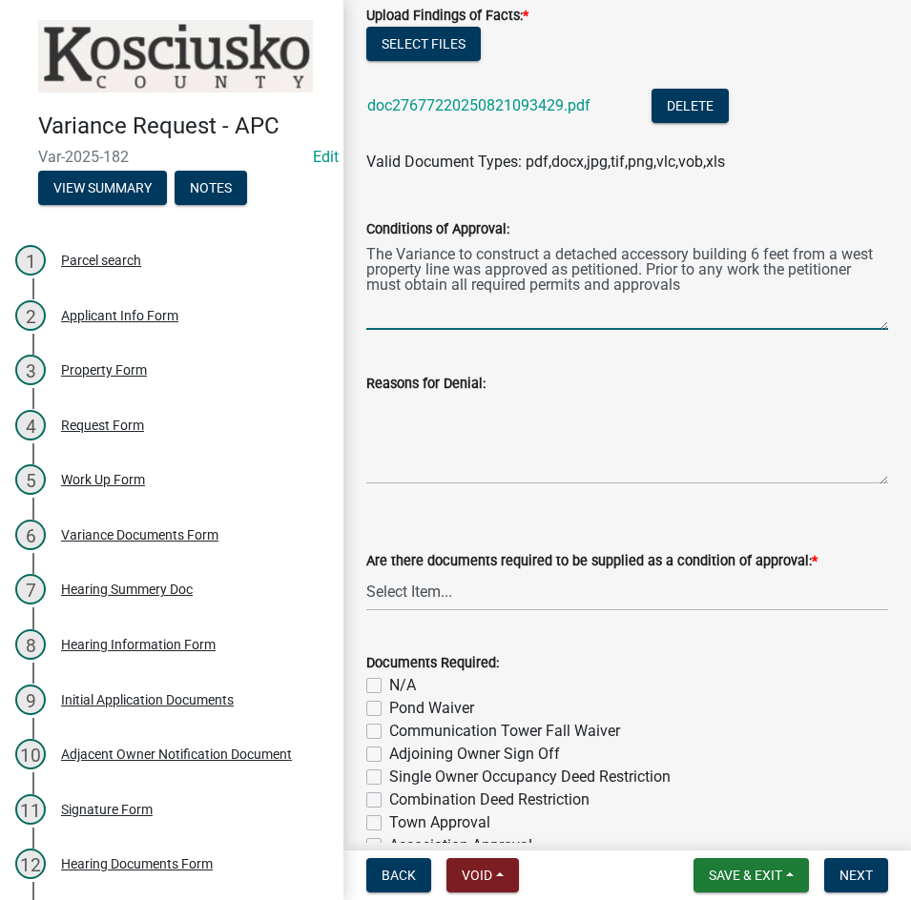
scroll to position [477, 0]
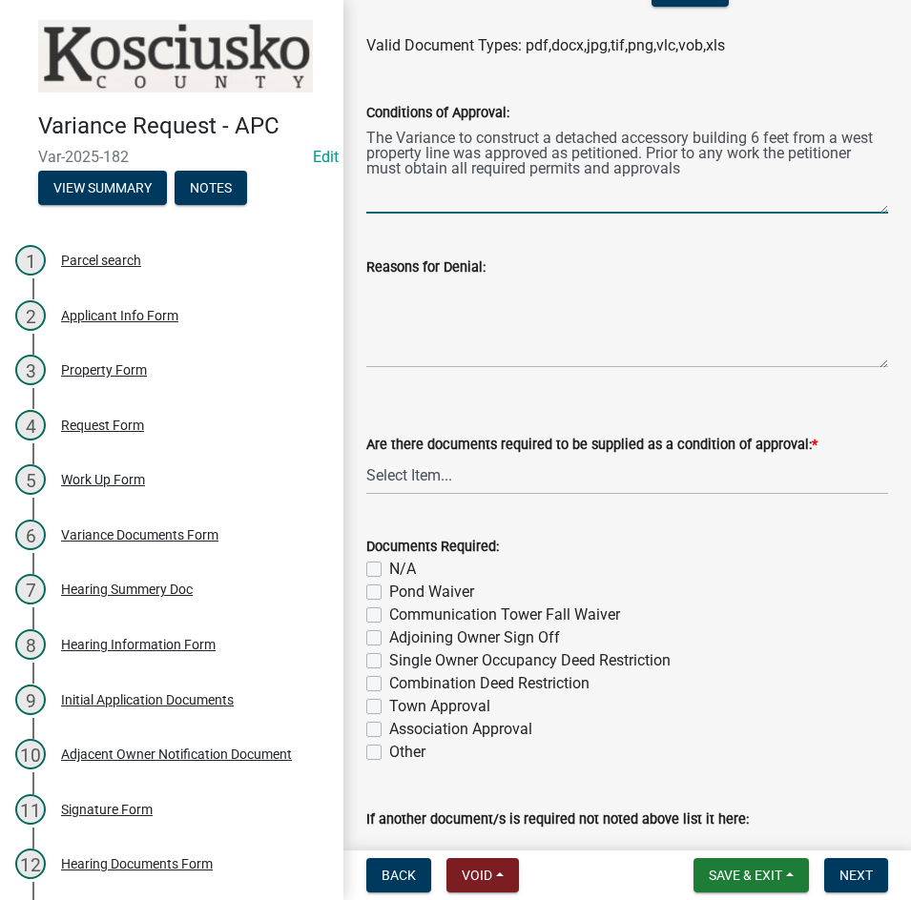
type textarea "The Variance to construct a detached accessory building 6 feet from a west prop…"
click at [528, 484] on select "Select Item... Yes No N/A" at bounding box center [627, 475] width 522 height 39
click at [366, 456] on select "Select Item... Yes No N/A" at bounding box center [627, 475] width 522 height 39
select select "3ebdabd2-24d2-4634-81b5-20525b4a7a54"
click at [389, 568] on label "N/A" at bounding box center [402, 569] width 27 height 23
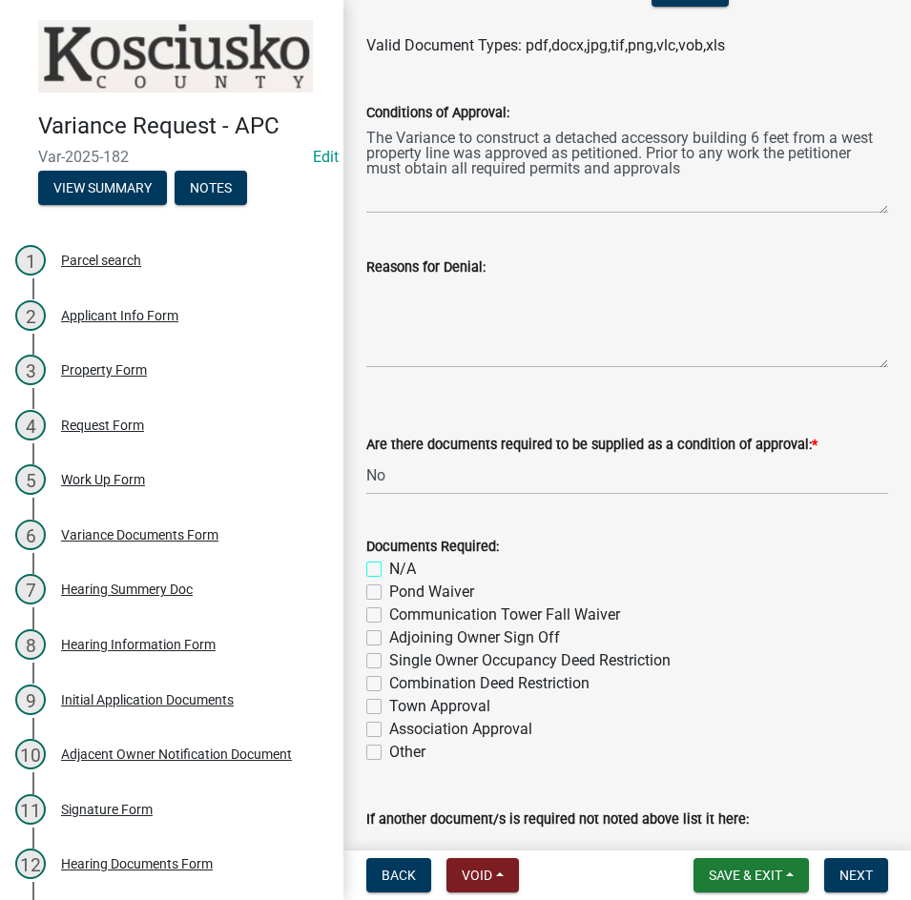
click at [389, 568] on input "N/A" at bounding box center [395, 564] width 12 height 12
checkbox input "true"
checkbox input "false"
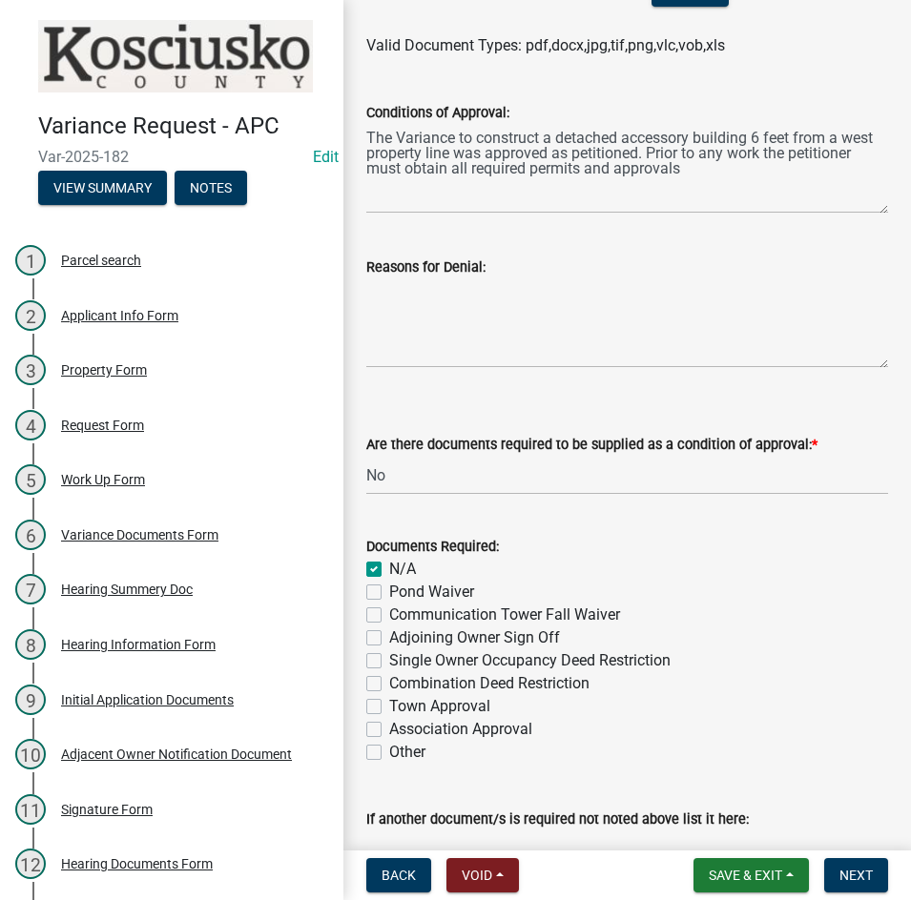
checkbox input "false"
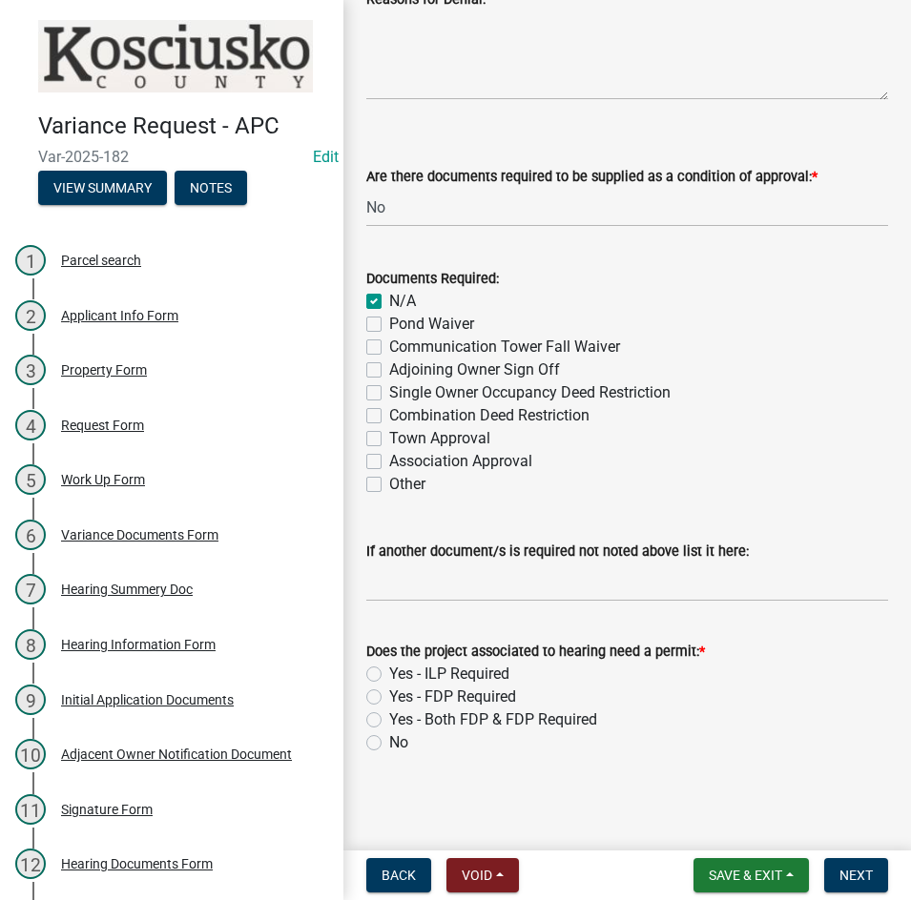
scroll to position [748, 0]
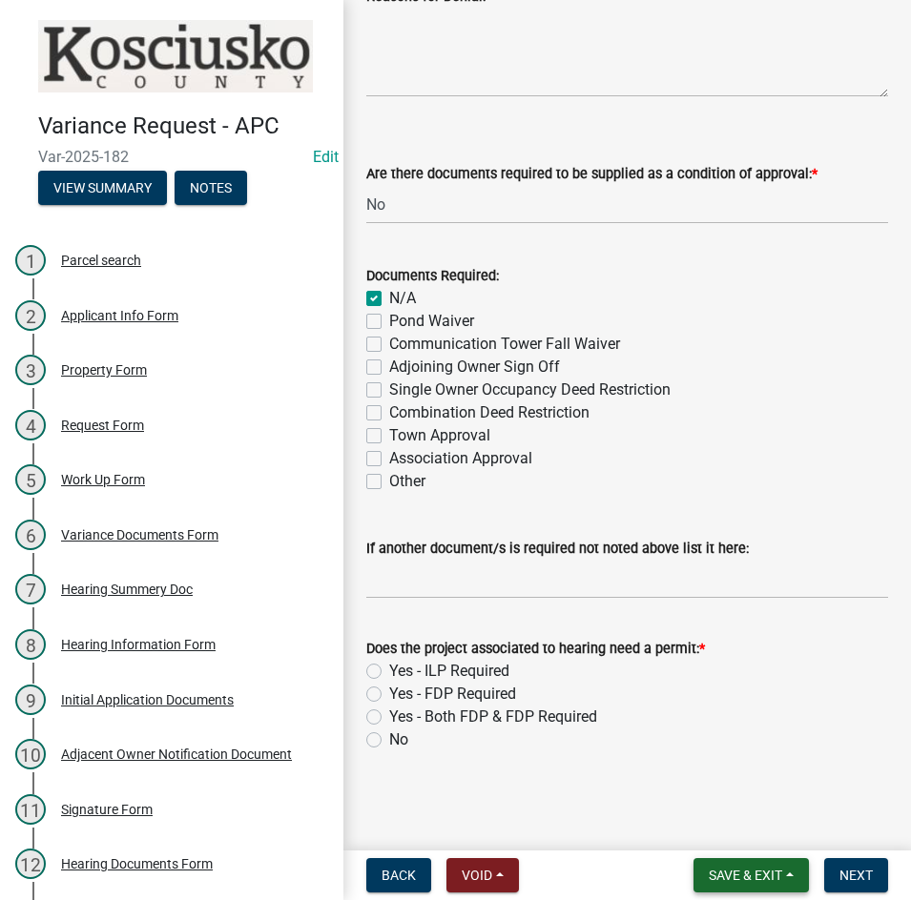
click at [698, 858] on button "Save & Exit" at bounding box center [750, 875] width 115 height 34
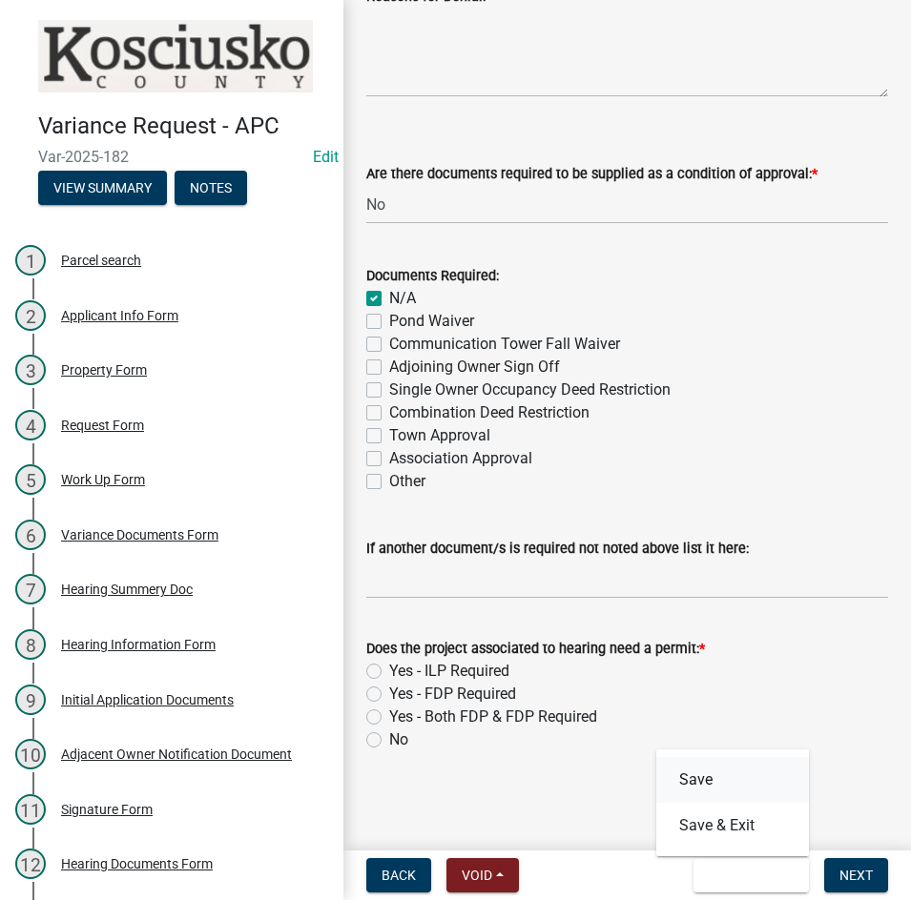
click at [691, 782] on button "Save" at bounding box center [732, 780] width 153 height 46
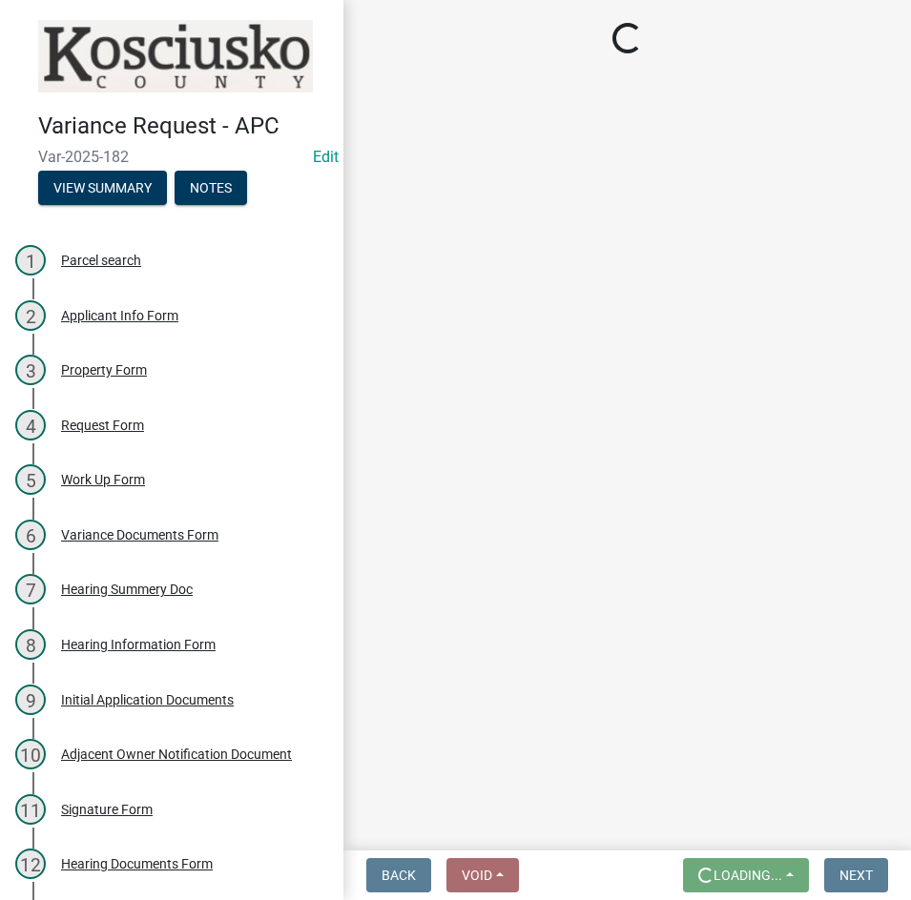
scroll to position [0, 0]
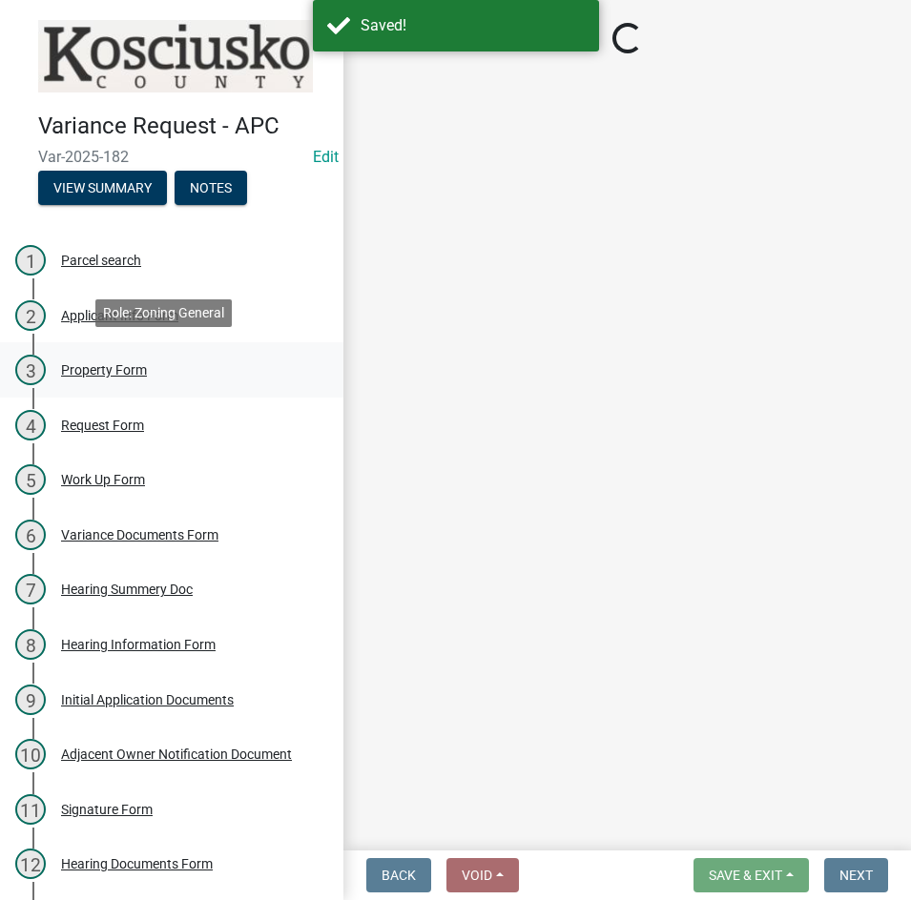
select select "808690c7-bf4f-4afa-b87c-7c10797e051c"
select select "3ebdabd2-24d2-4634-81b5-20525b4a7a54"
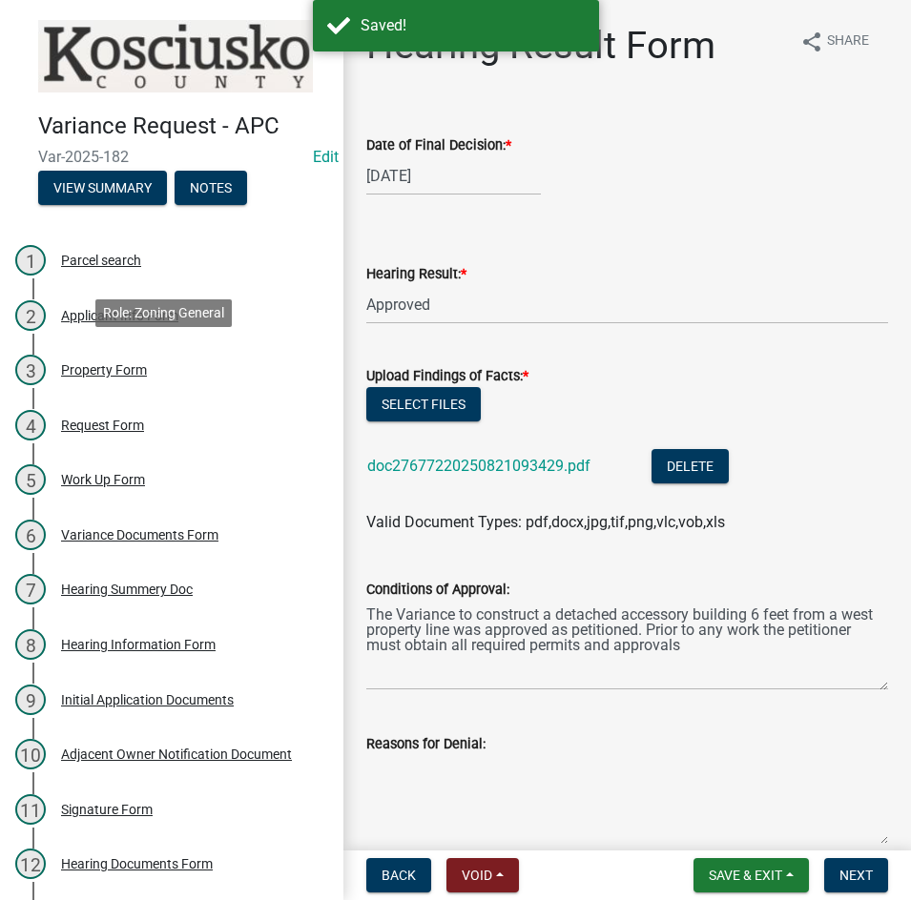
click at [113, 367] on div "Property Form" at bounding box center [104, 369] width 86 height 13
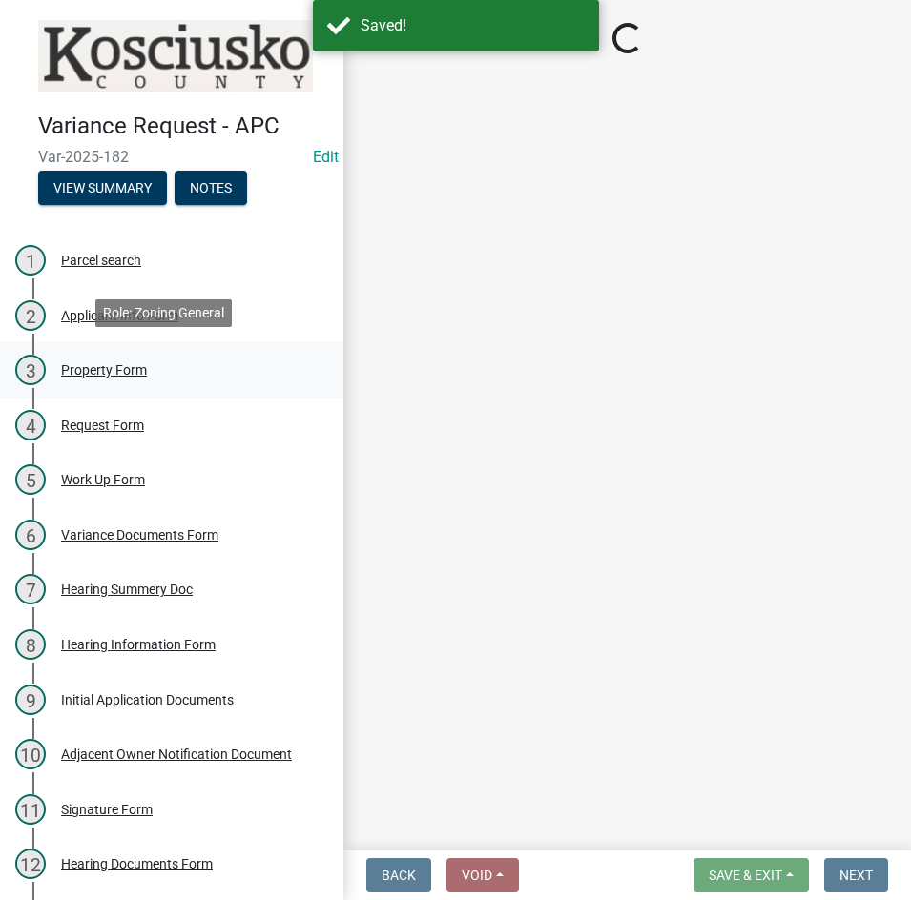
select select "1146270b-2111-4e23-bf7f-74ce85cf7041"
select select "a970d481-4b24-4397-adea-9fa616519827"
select select "cfa04aa3-54af-4fa3-ad31-ac65a78d0644"
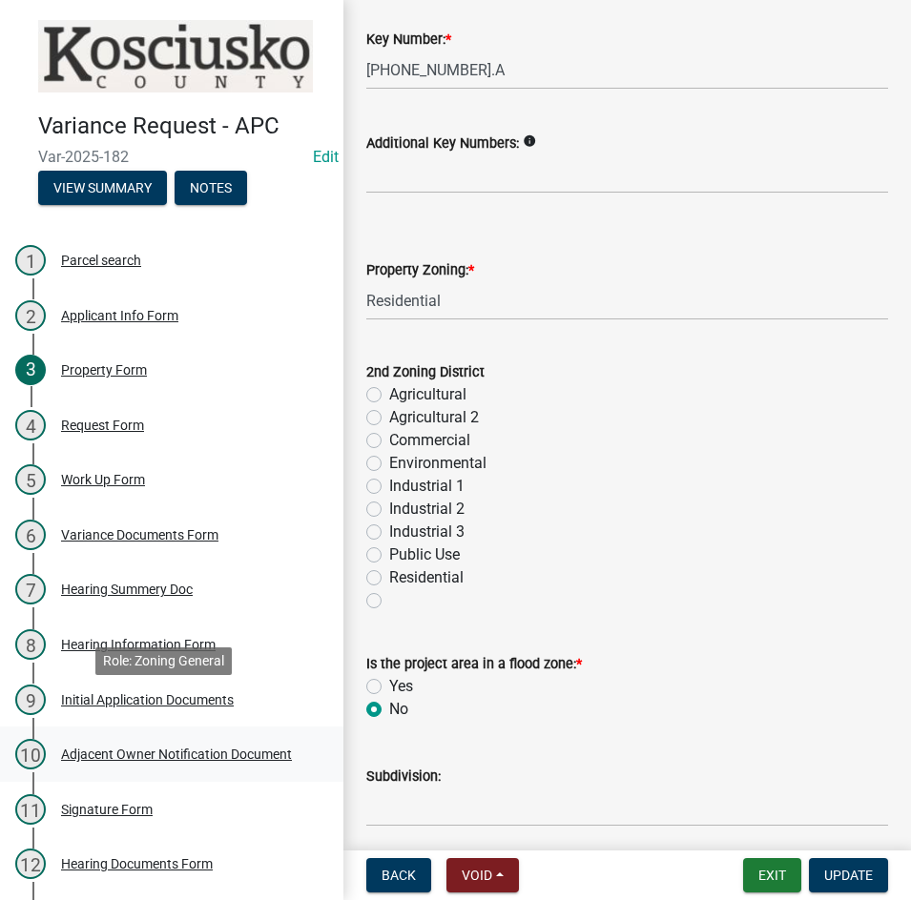
scroll to position [160, 0]
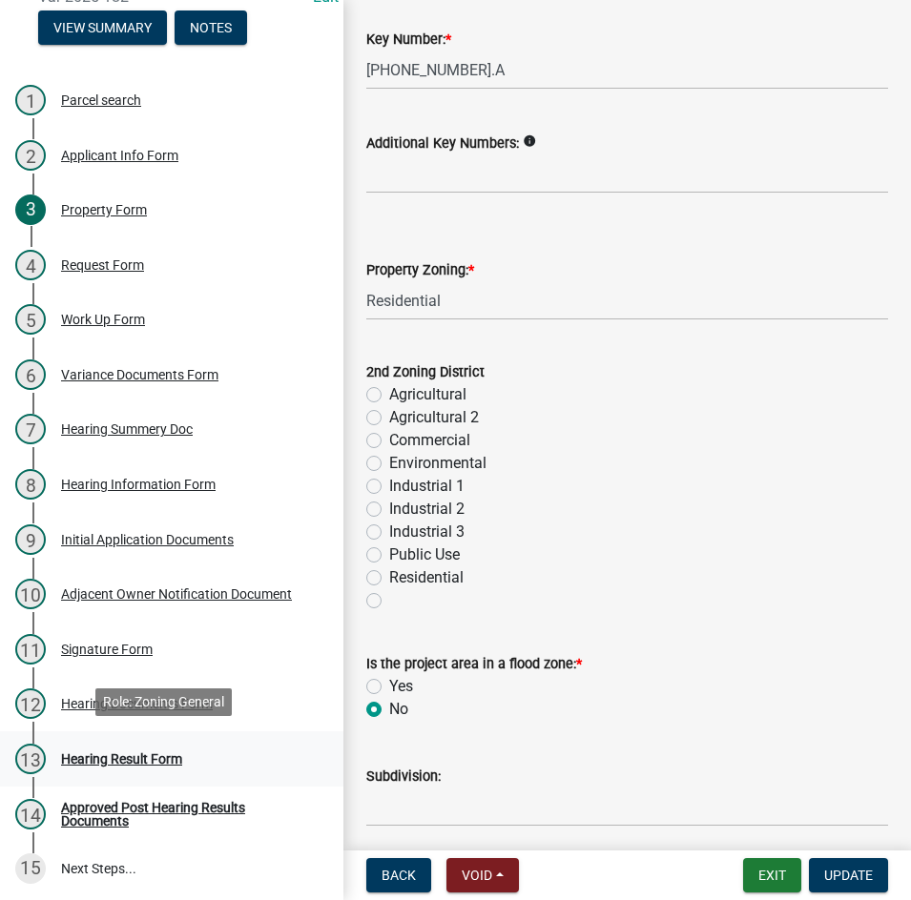
click at [112, 756] on div "Hearing Result Form" at bounding box center [121, 758] width 121 height 13
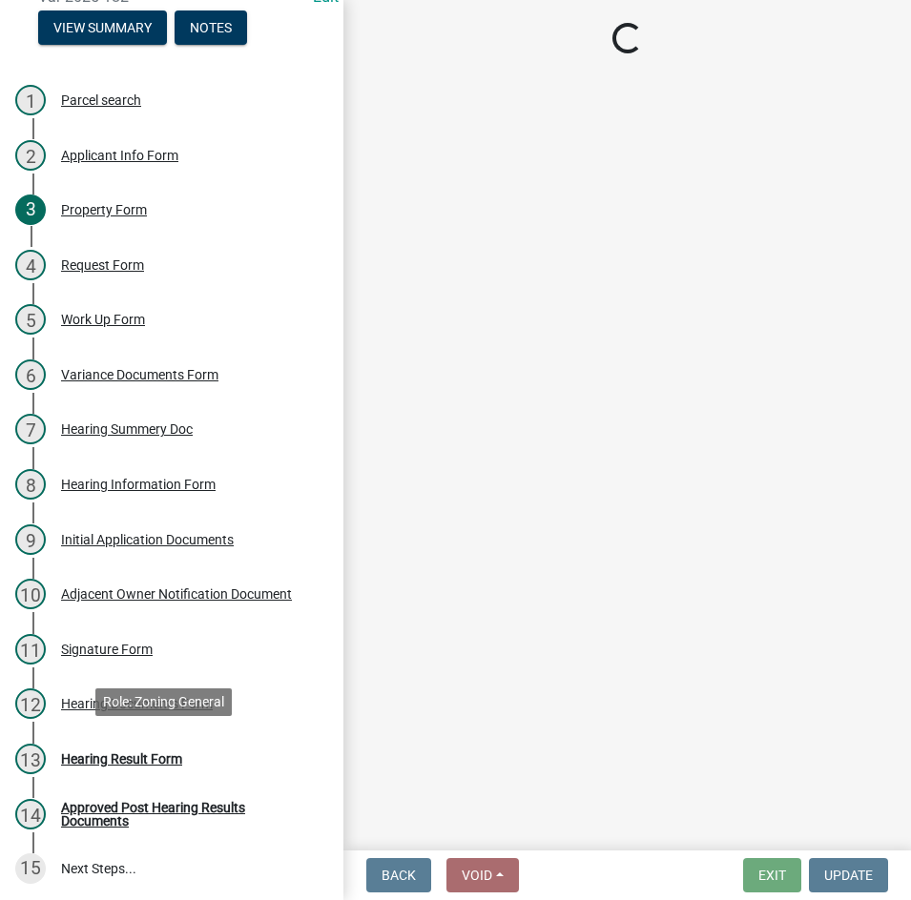
select select "808690c7-bf4f-4afa-b87c-7c10797e051c"
select select "3ebdabd2-24d2-4634-81b5-20525b4a7a54"
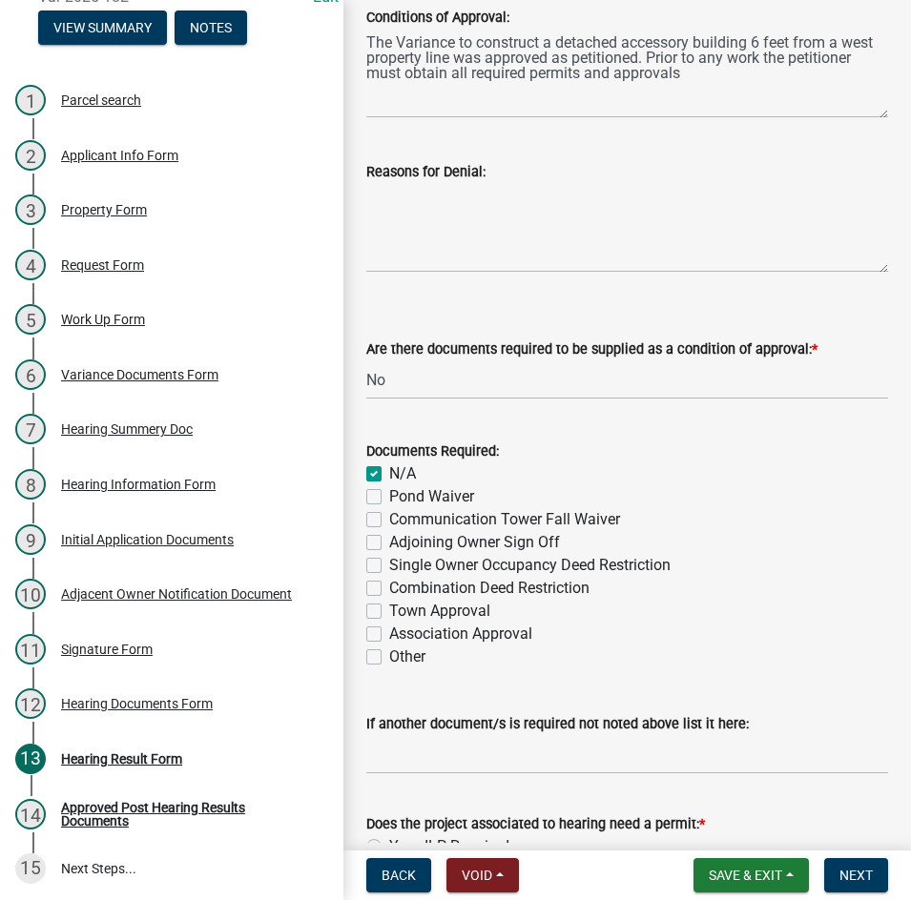
scroll to position [748, 0]
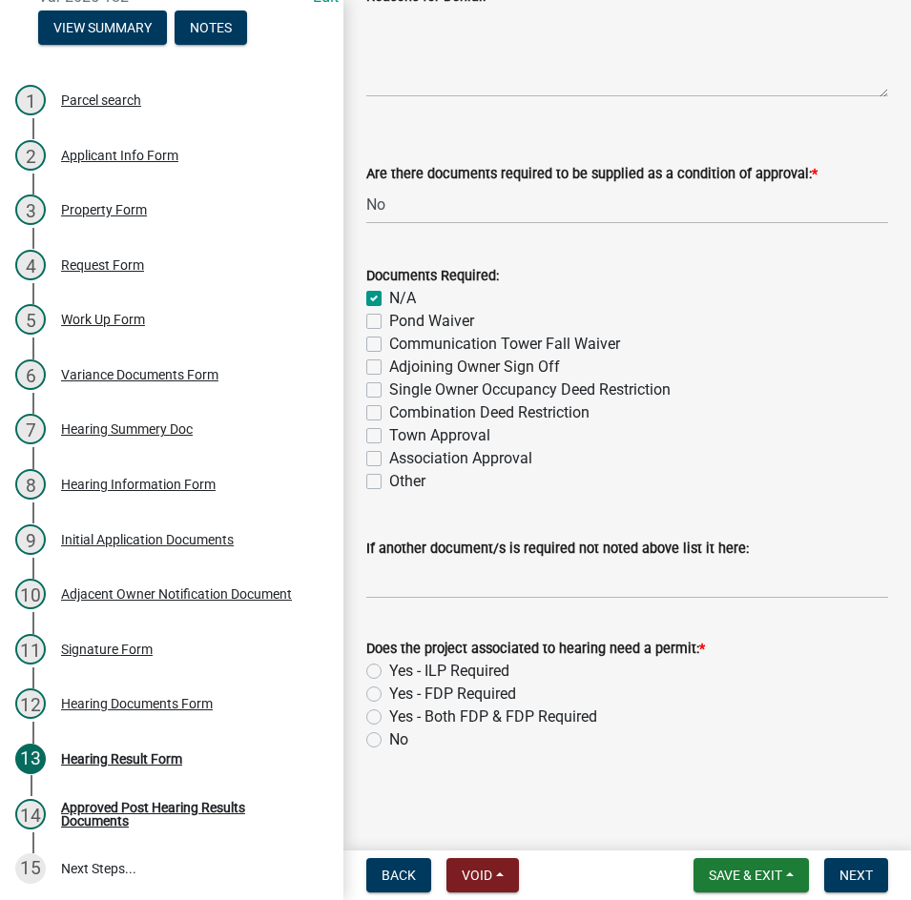
click at [389, 671] on label "Yes - ILP Required" at bounding box center [449, 671] width 120 height 23
click at [389, 671] on input "Yes - ILP Required" at bounding box center [395, 666] width 12 height 12
radio input "true"
click at [833, 877] on button "Next" at bounding box center [856, 875] width 64 height 34
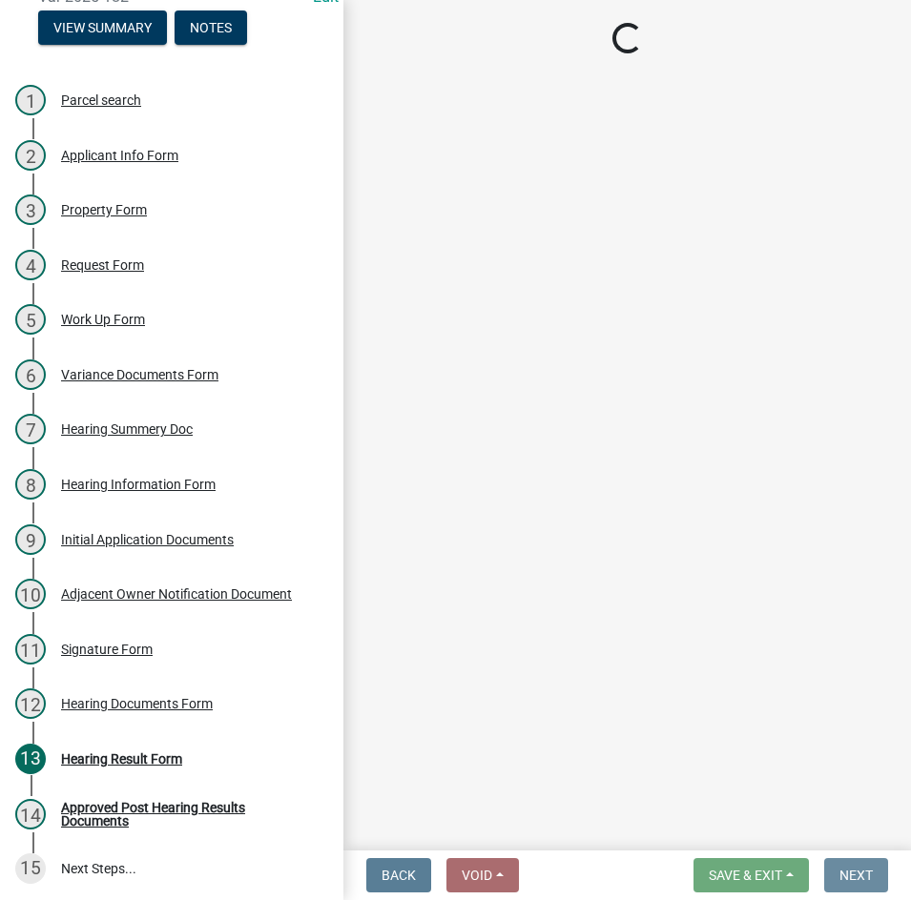
scroll to position [0, 0]
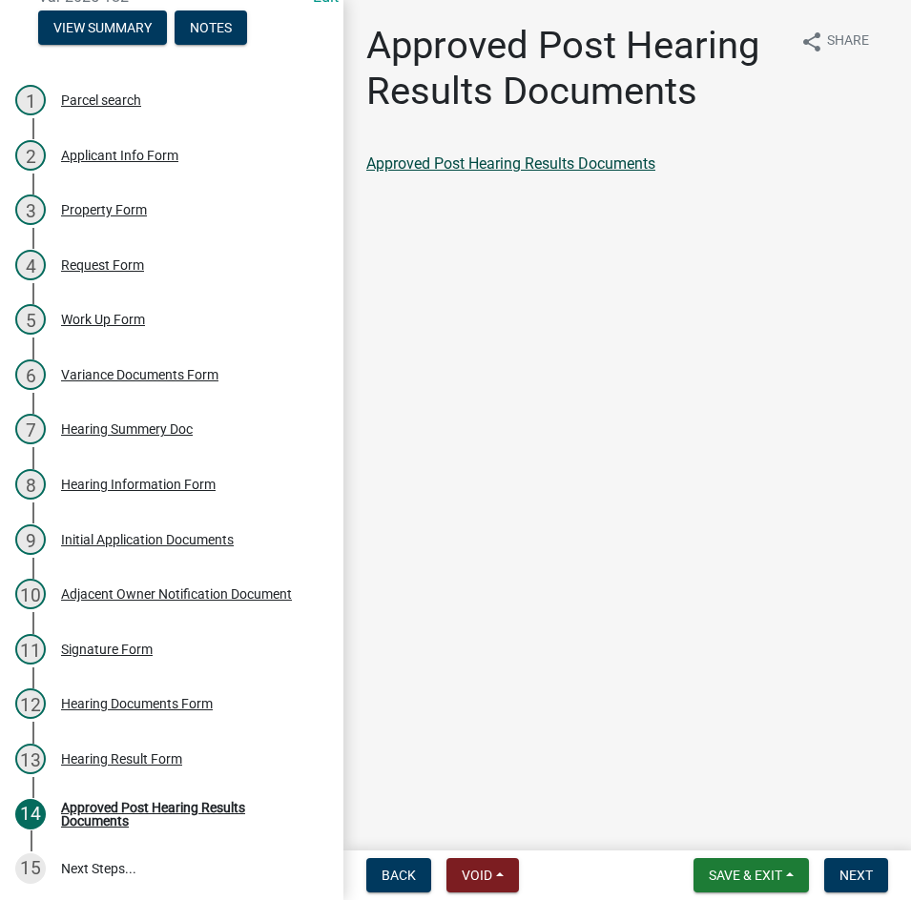
click at [549, 163] on link "Approved Post Hearing Results Documents" at bounding box center [510, 163] width 289 height 18
click at [867, 878] on span "Next" at bounding box center [855, 875] width 33 height 15
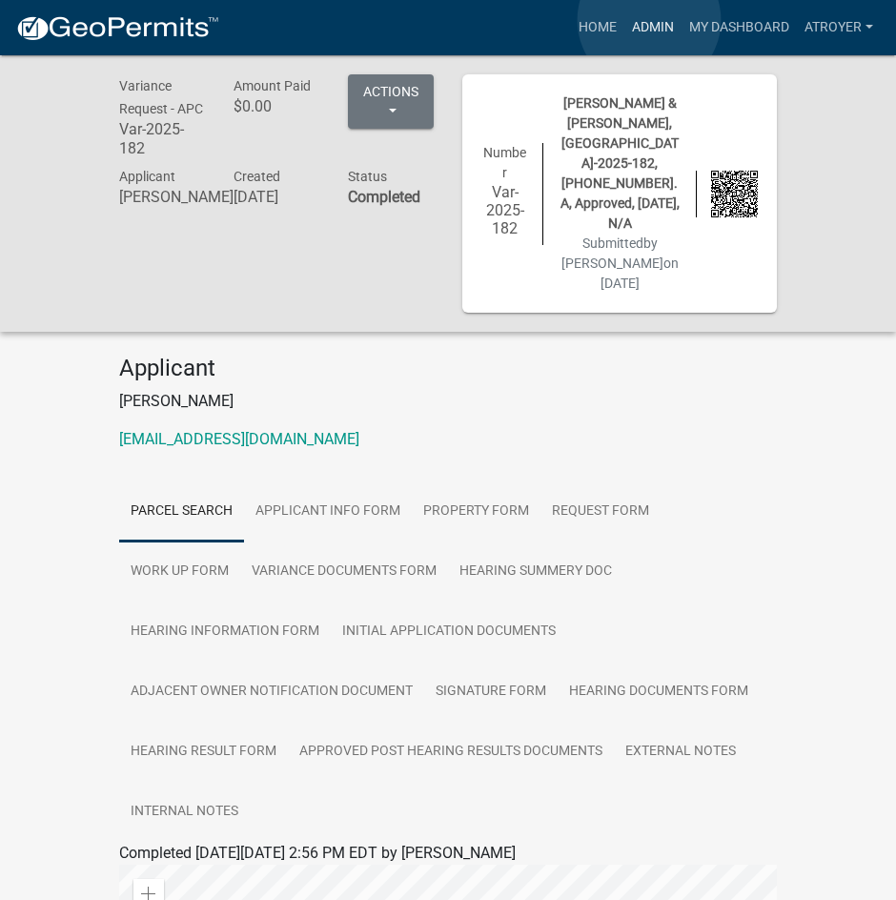
click at [649, 20] on link "Admin" at bounding box center [653, 28] width 57 height 36
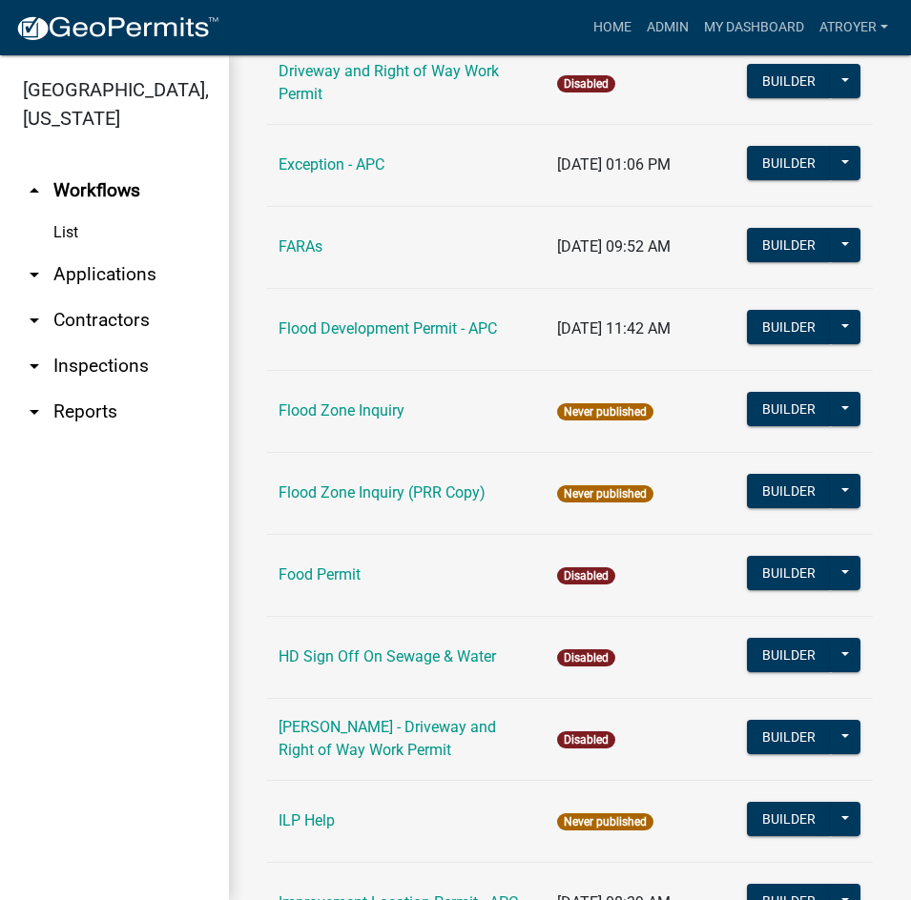
scroll to position [2003, 0]
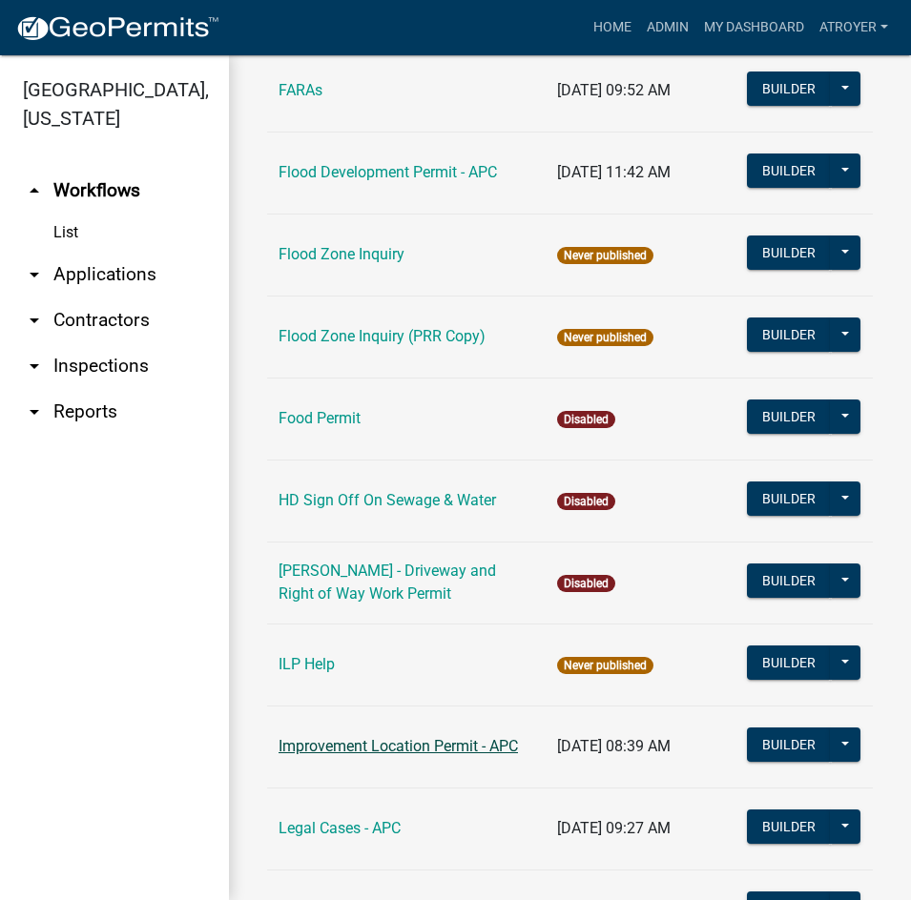
click at [412, 737] on link "Improvement Location Permit - APC" at bounding box center [397, 746] width 239 height 18
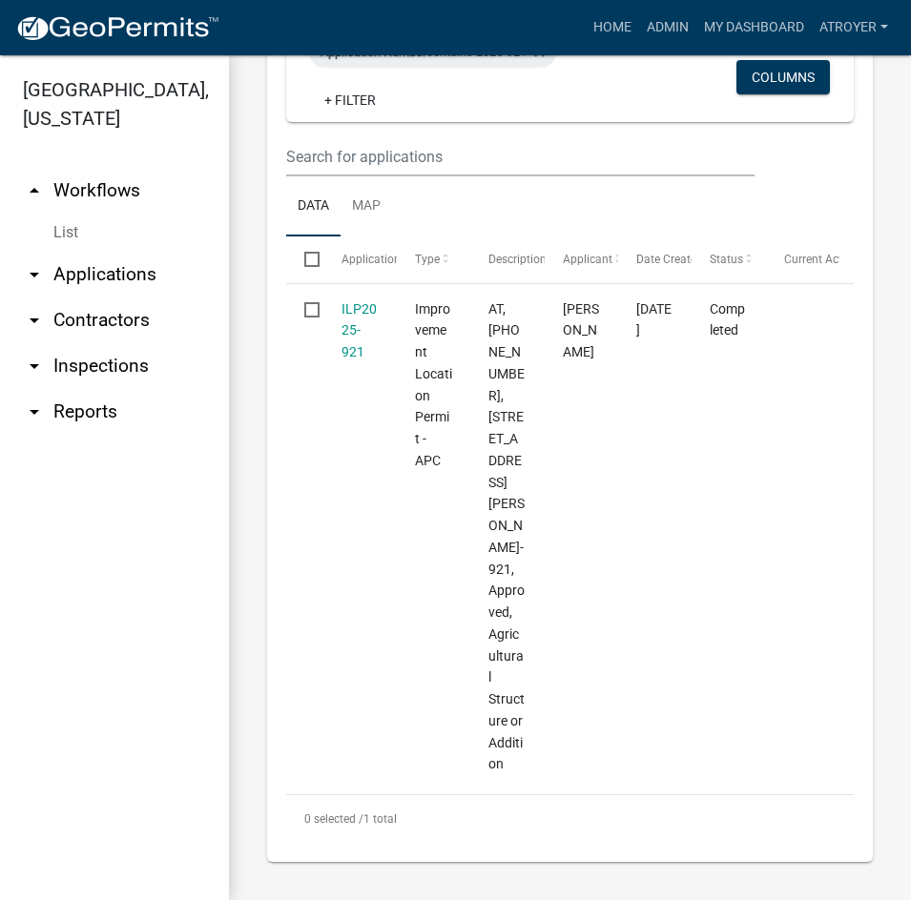
scroll to position [982, 0]
click at [545, 57] on icon at bounding box center [539, 52] width 10 height 10
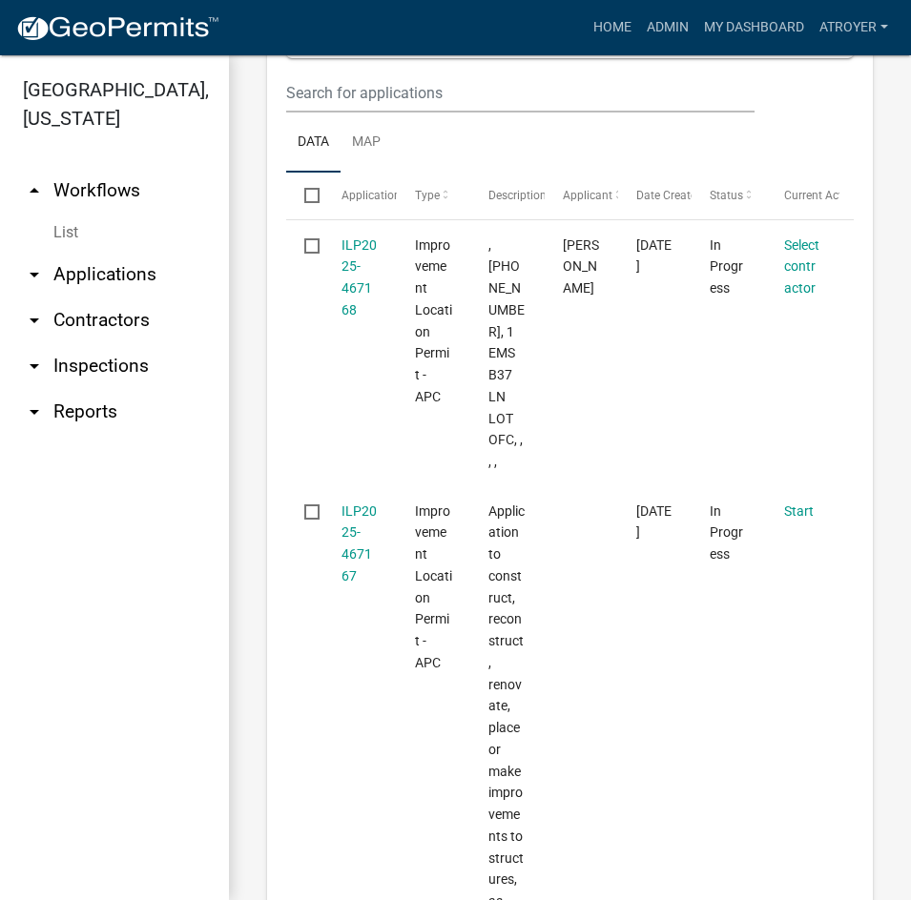
click at [373, 38] on link "+ Filter" at bounding box center [350, 21] width 82 height 34
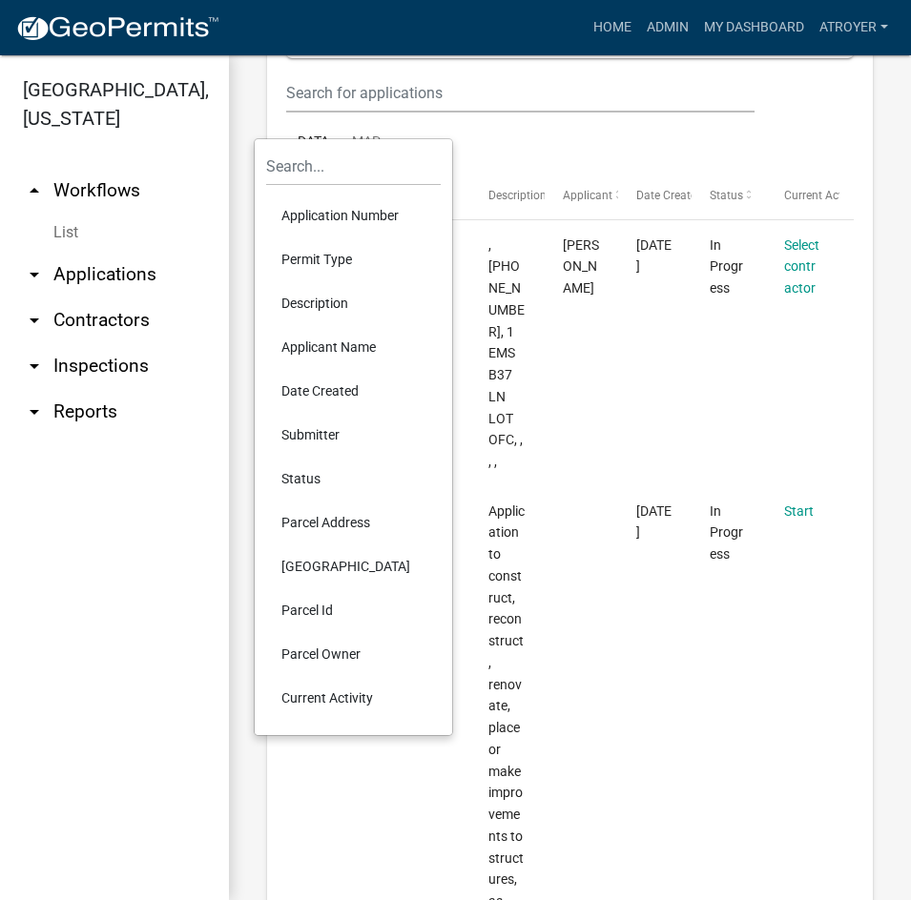
click at [357, 216] on li "Application Number" at bounding box center [353, 216] width 175 height 44
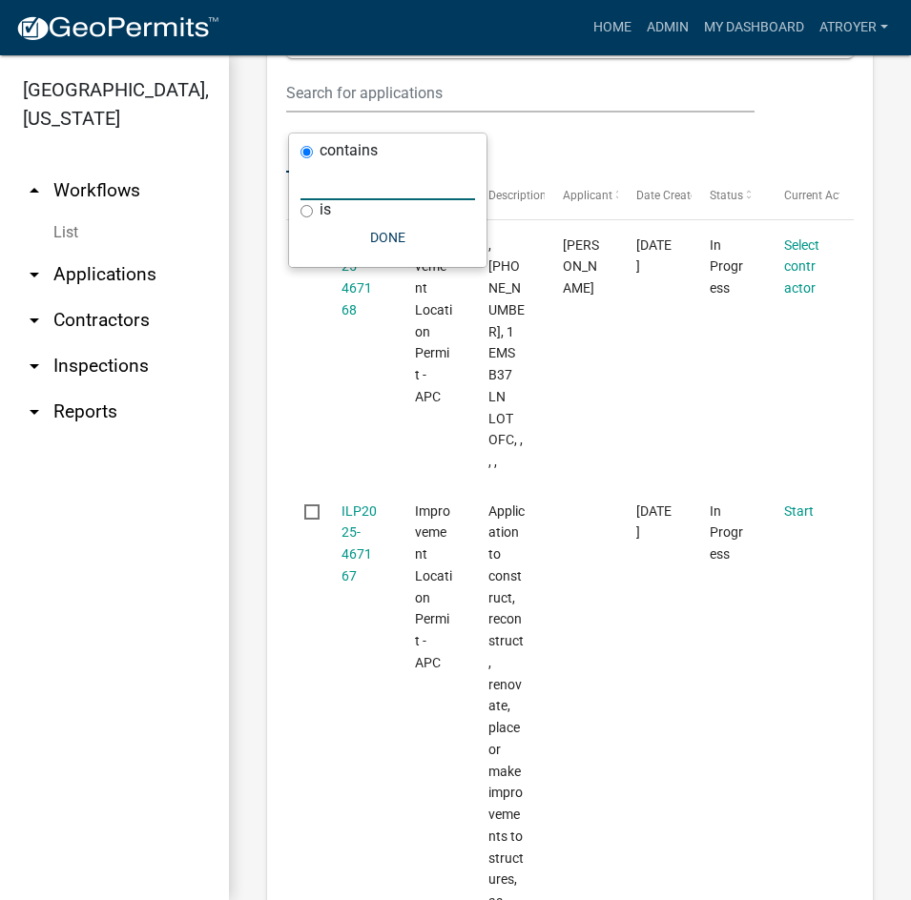
click at [359, 182] on input "text" at bounding box center [387, 180] width 175 height 39
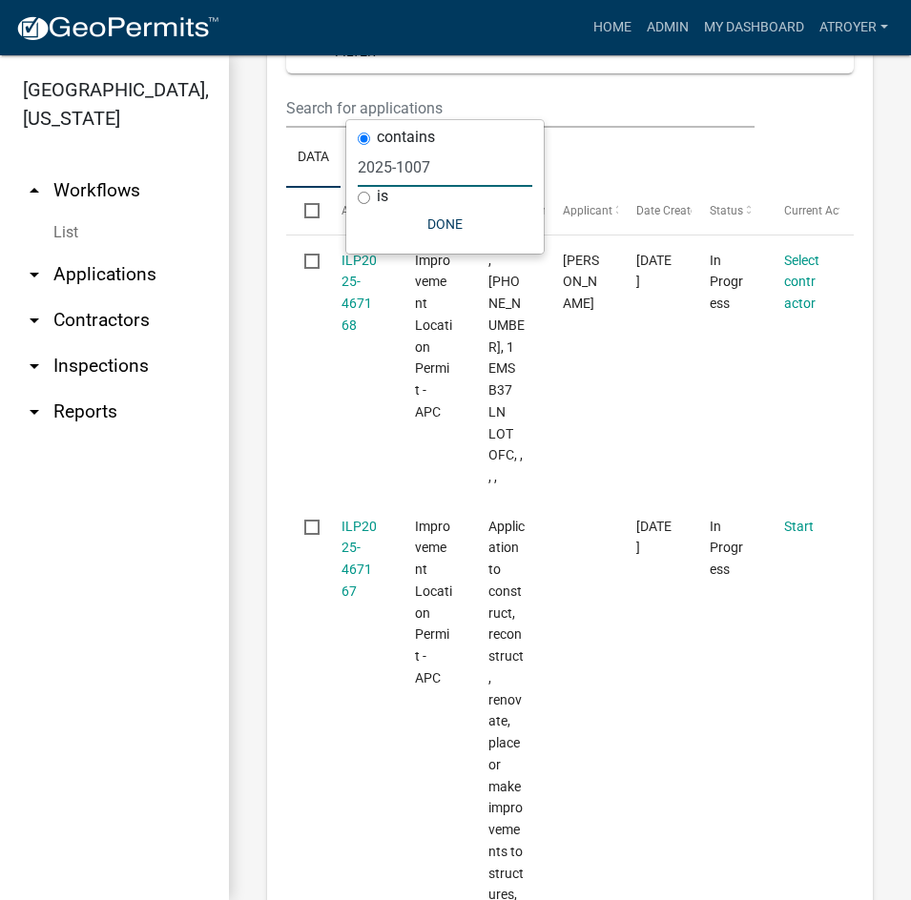
type input "2025-1007"
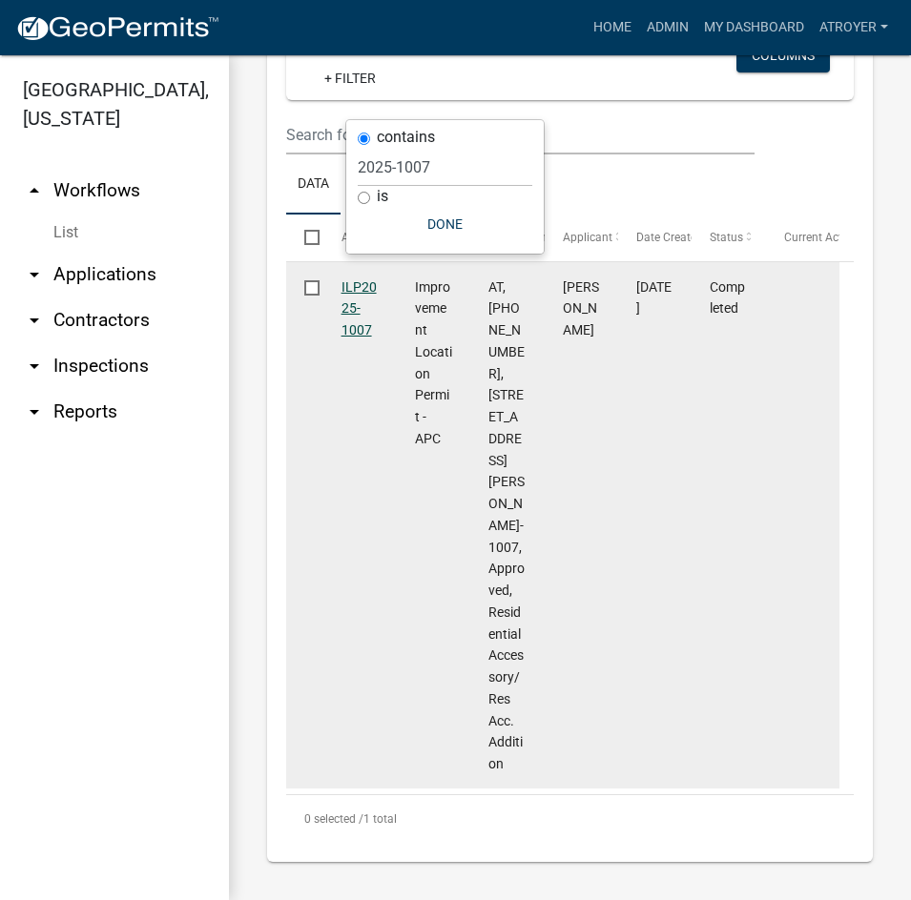
click at [361, 339] on link "ILP2025-1007" at bounding box center [358, 308] width 35 height 59
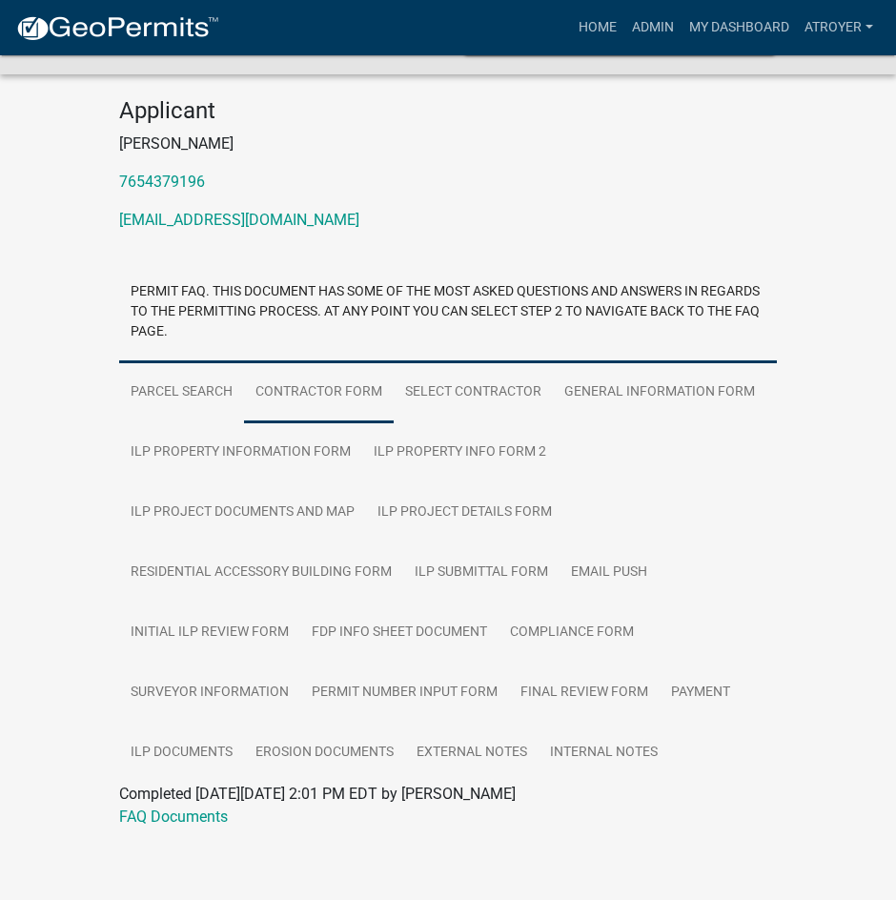
scroll to position [286, 0]
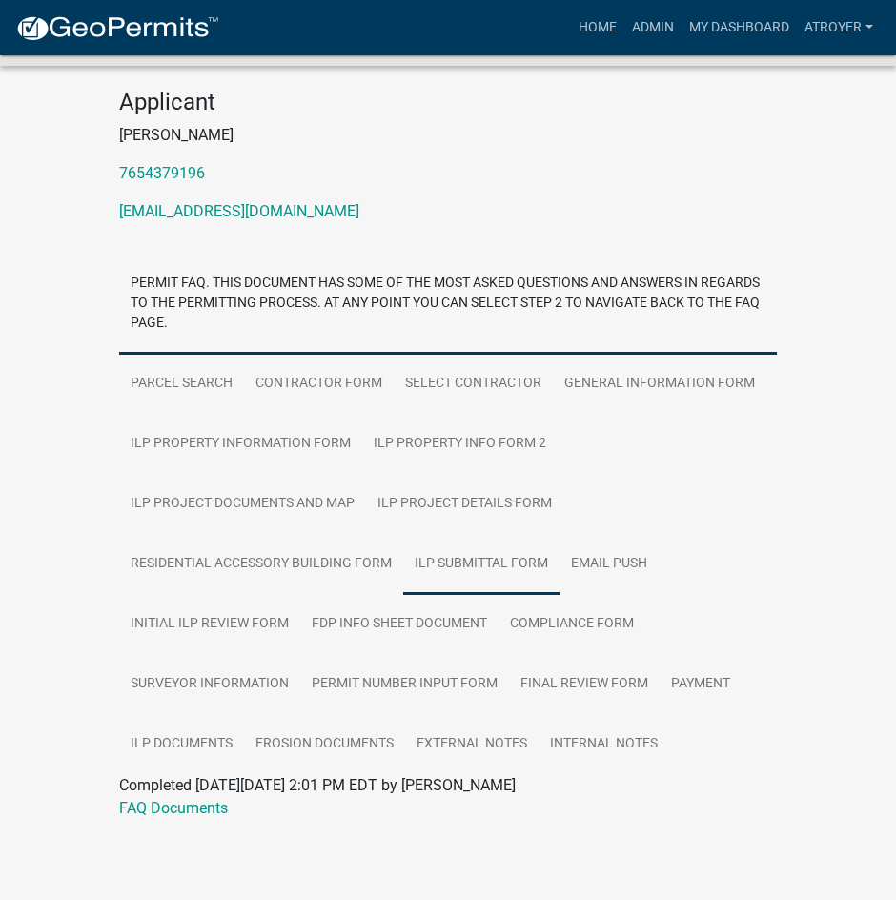
click at [487, 560] on link "ILP Submittal Form" at bounding box center [481, 564] width 156 height 61
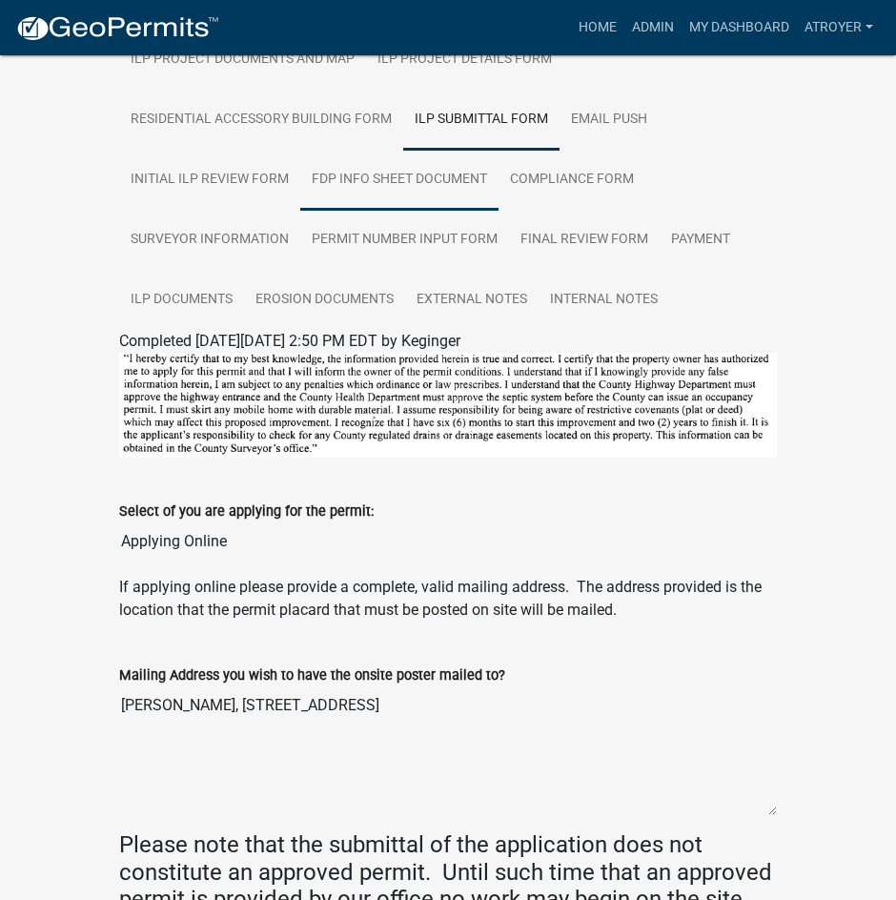
scroll to position [763, 0]
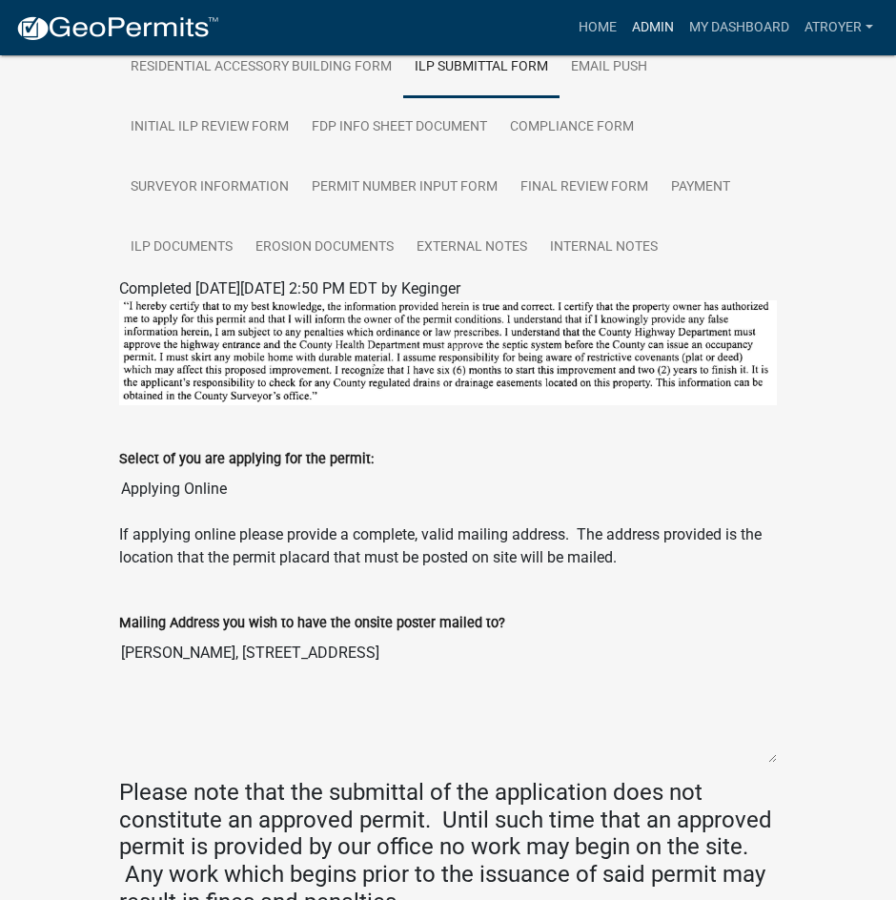
click at [647, 30] on link "Admin" at bounding box center [653, 28] width 57 height 36
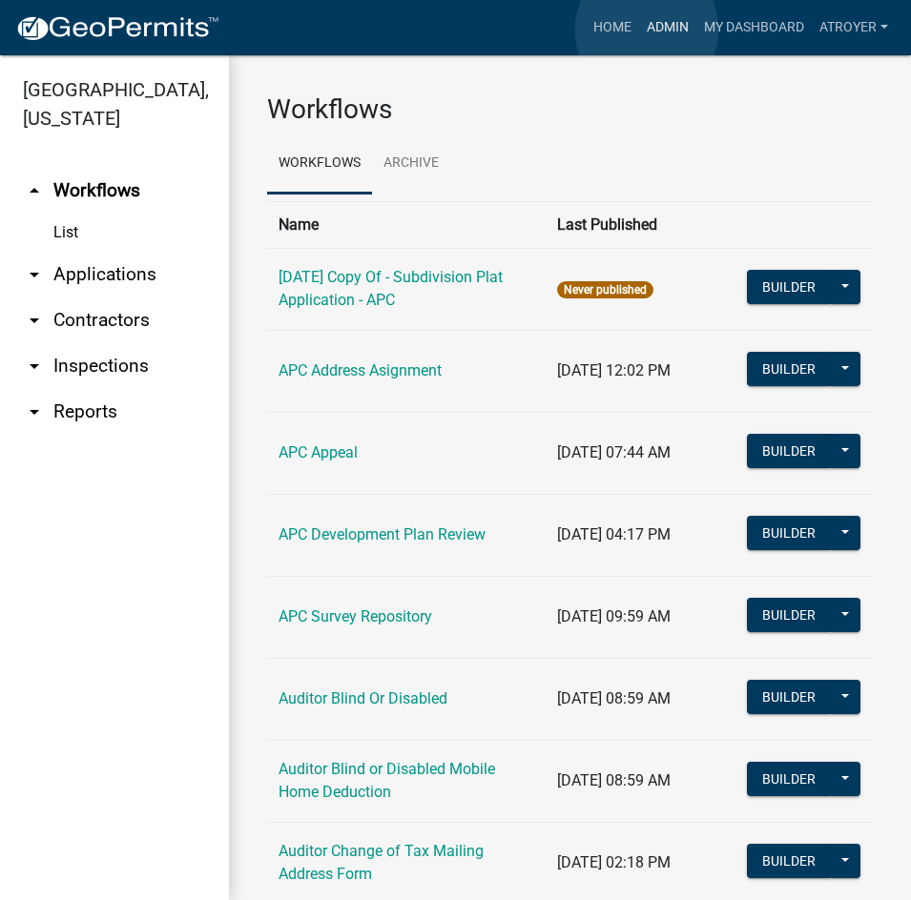
click at [647, 30] on link "Admin" at bounding box center [667, 28] width 57 height 36
click at [101, 270] on link "arrow_drop_down Applications" at bounding box center [114, 275] width 229 height 46
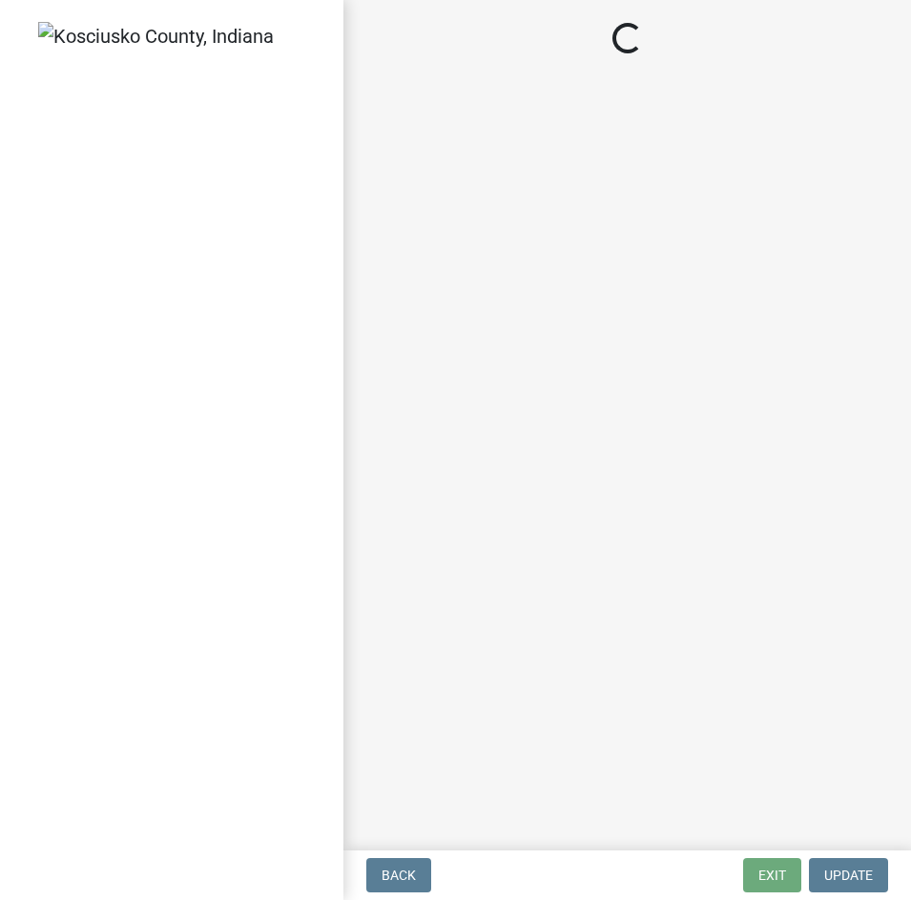
select select "d95389f4-ab5a-4603-9826-29cf73316391"
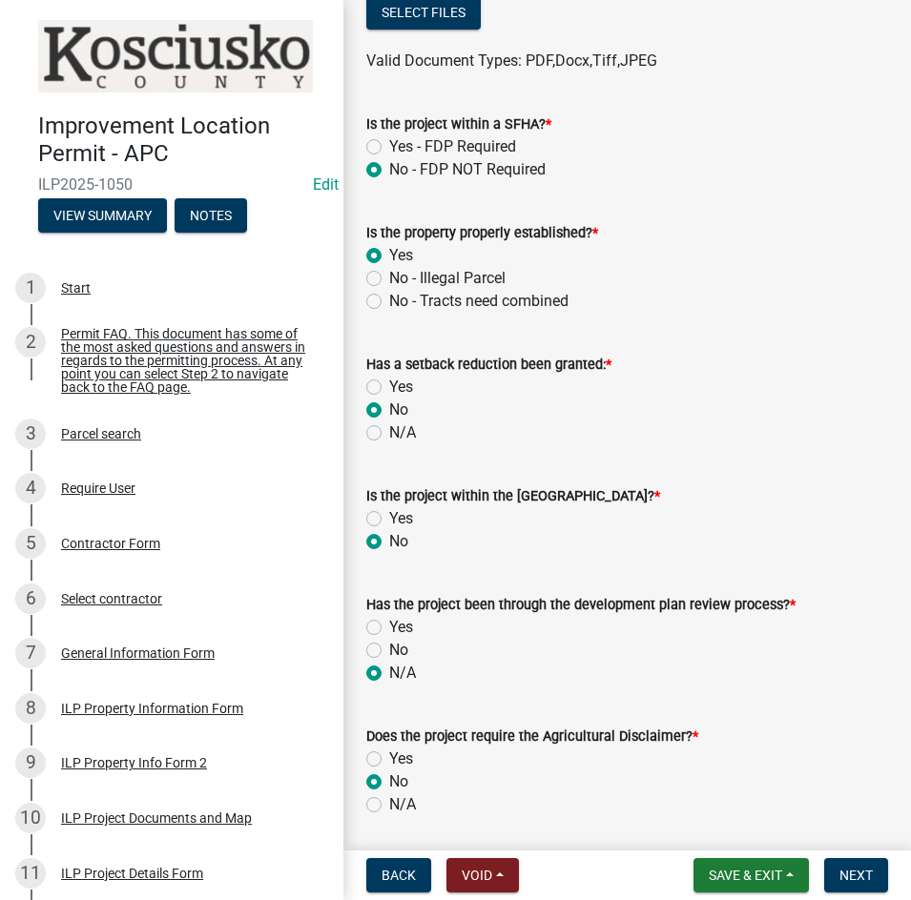
scroll to position [858, 0]
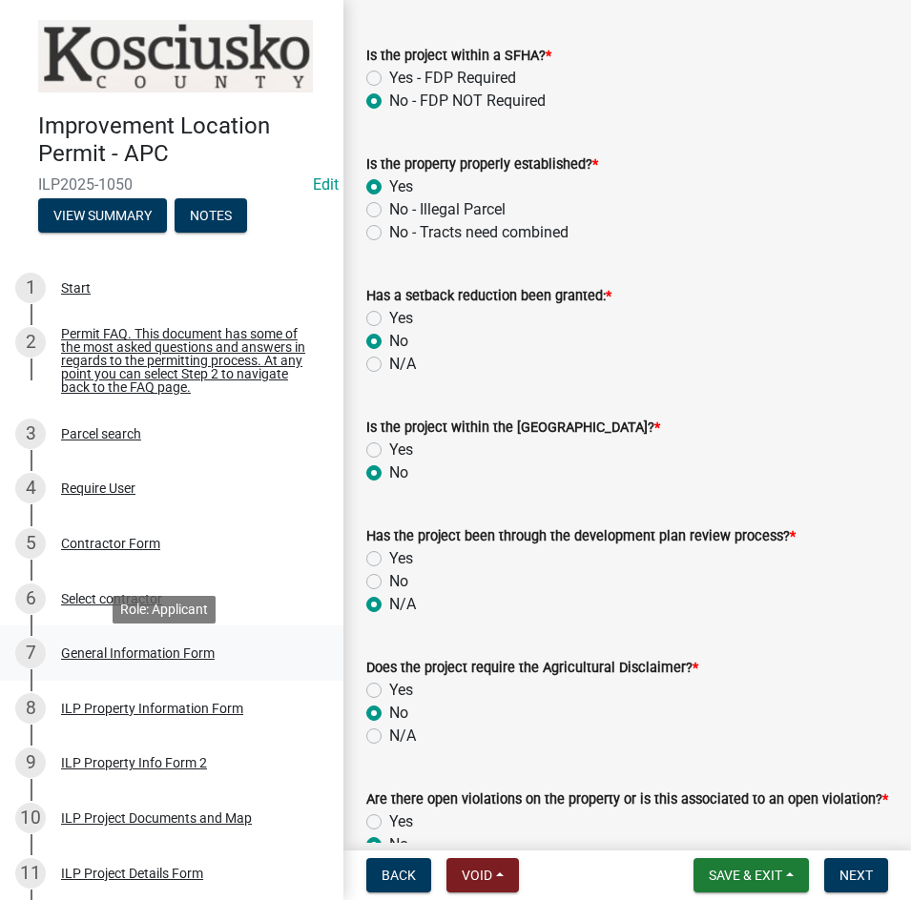
click at [99, 660] on div "General Information Form" at bounding box center [138, 653] width 154 height 13
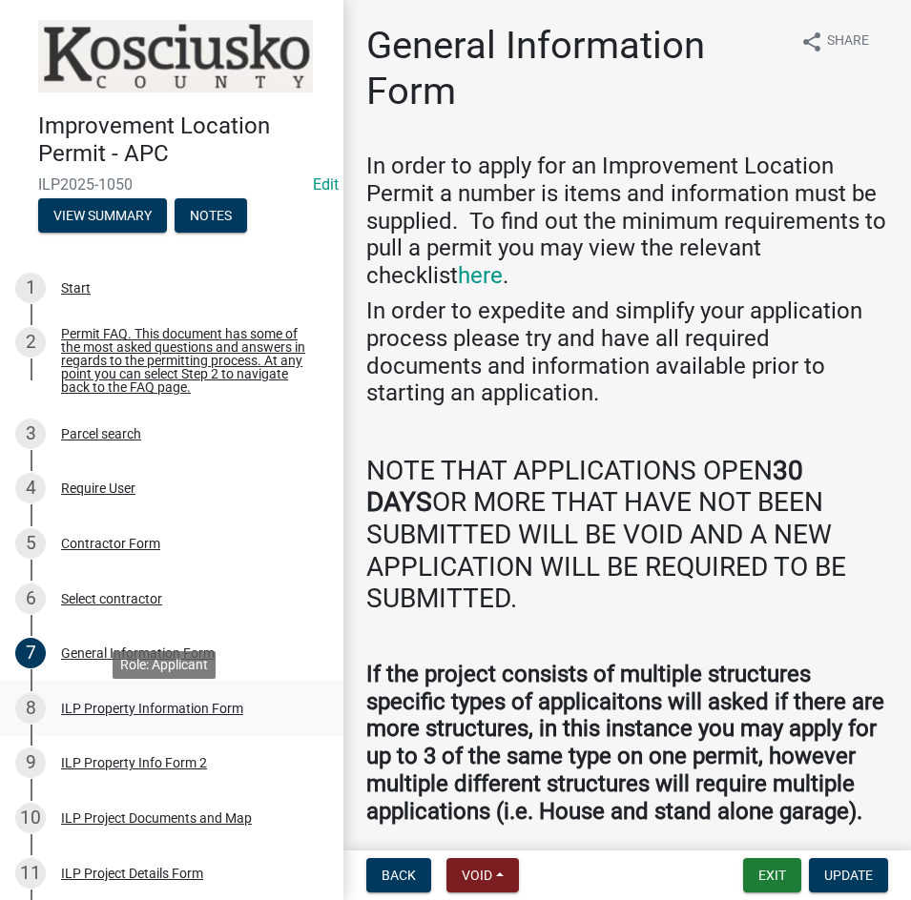
click at [127, 715] on div "ILP Property Information Form" at bounding box center [152, 708] width 182 height 13
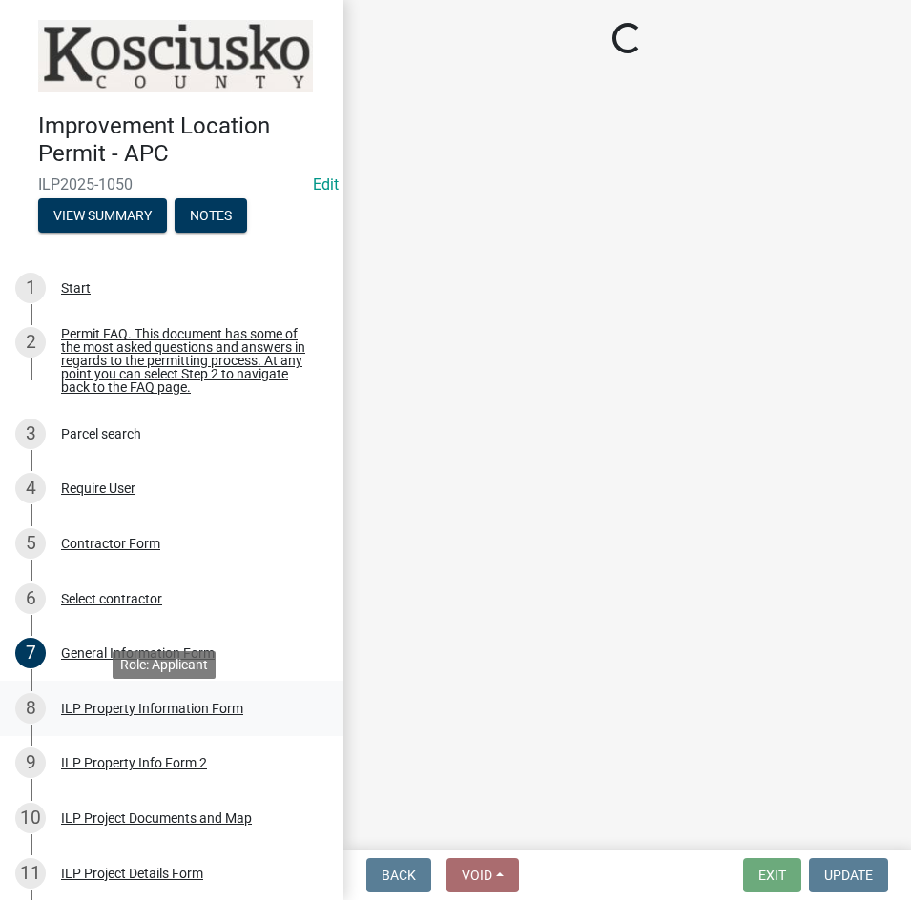
select select "8aeb2c27-db4f-4f65-83dd-c512a3678cb2"
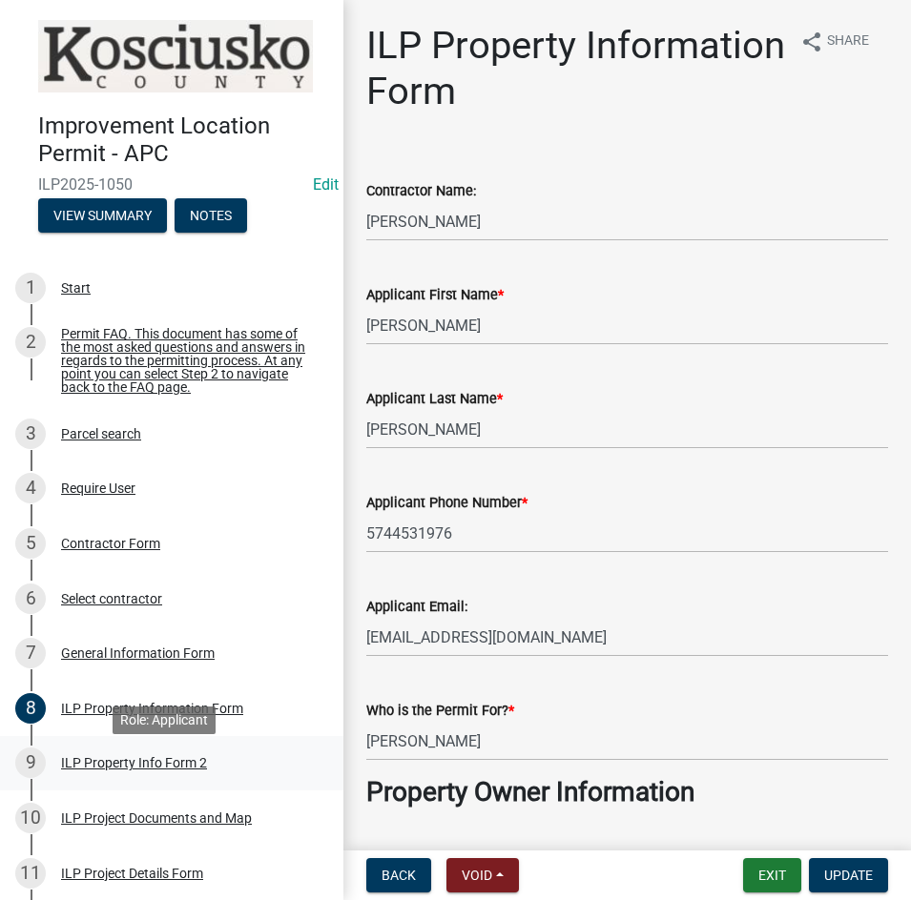
click at [116, 770] on div "ILP Property Info Form 2" at bounding box center [134, 762] width 146 height 13
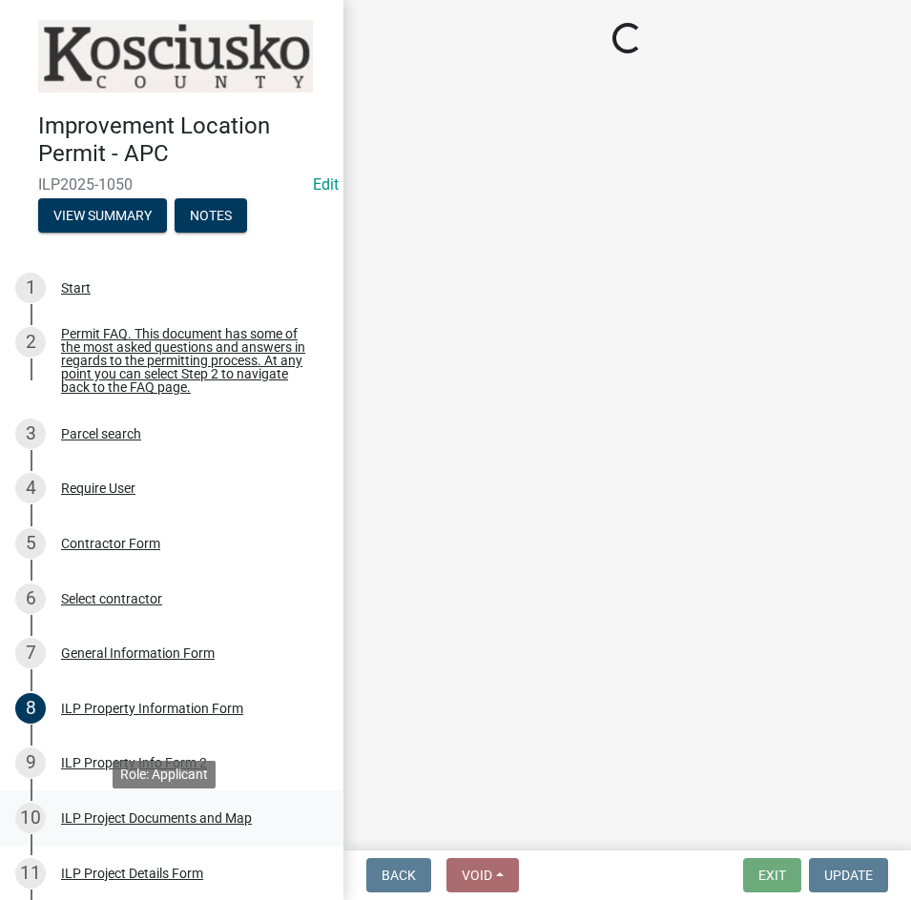
select select "5d8d9a6f-68f4-4910-b8ad-905844ed2da1"
select select "1146270b-2111-4e23-bf7f-74ce85cf7041"
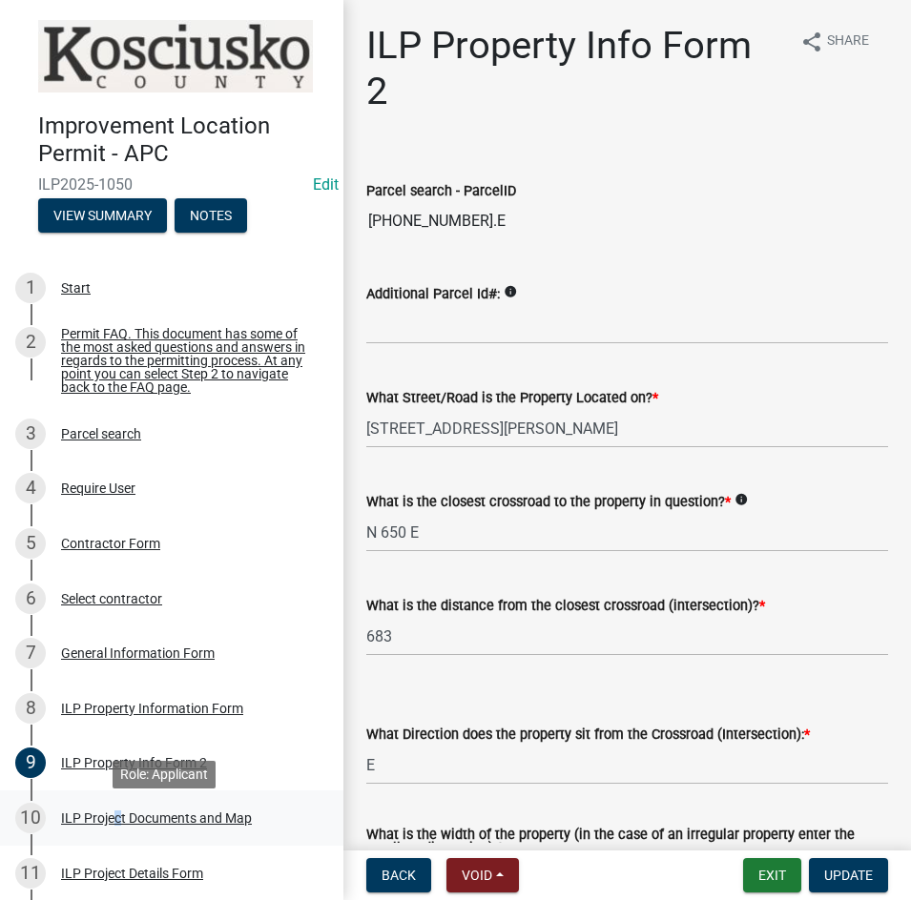
click at [113, 825] on div "ILP Project Documents and Map" at bounding box center [156, 818] width 191 height 13
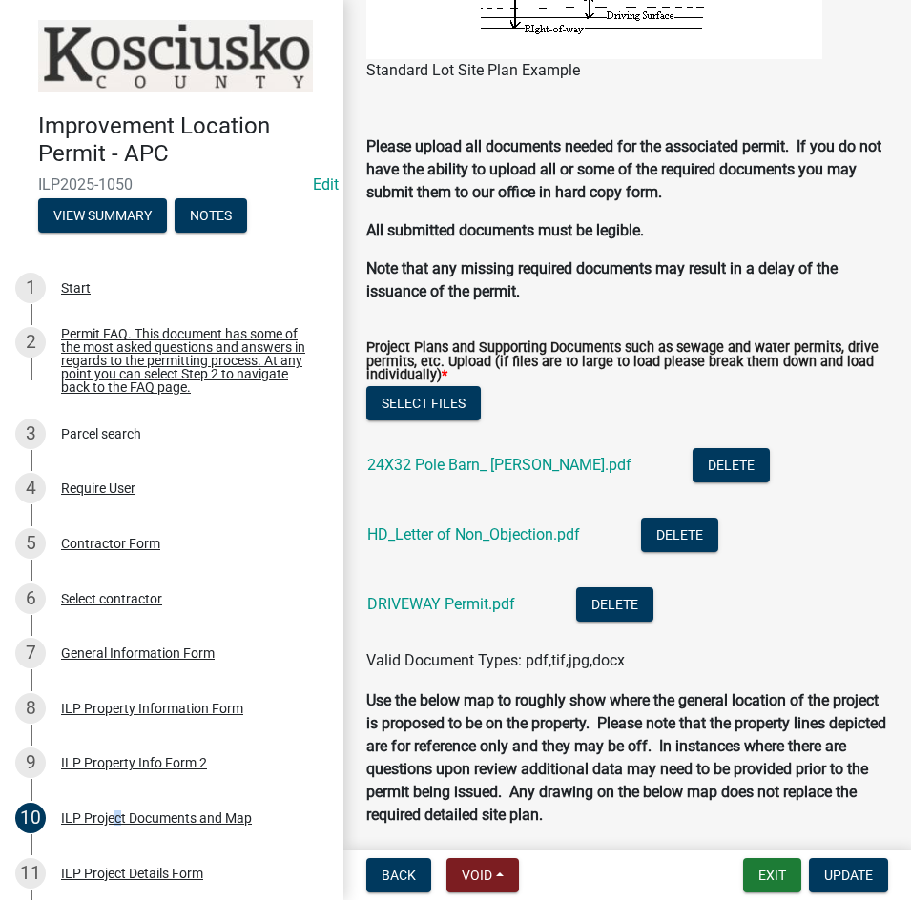
scroll to position [2003, 0]
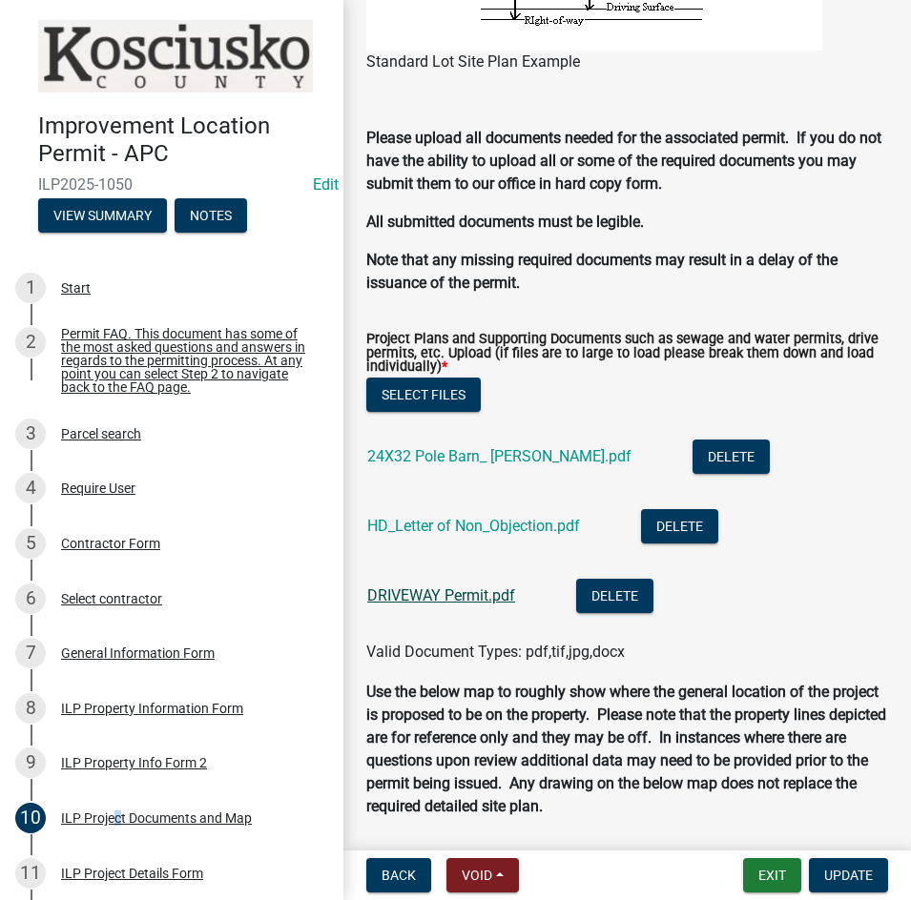
click at [427, 592] on link "DRIVEWAY Permit.pdf" at bounding box center [441, 595] width 148 height 18
click at [485, 461] on link "24X32 Pole Barn_ Dillon Craig.pdf" at bounding box center [499, 456] width 264 height 18
click at [434, 521] on link "HD_Letter of Non_Objection.pdf" at bounding box center [473, 526] width 213 height 18
click at [162, 715] on div "ILP Property Information Form" at bounding box center [152, 708] width 182 height 13
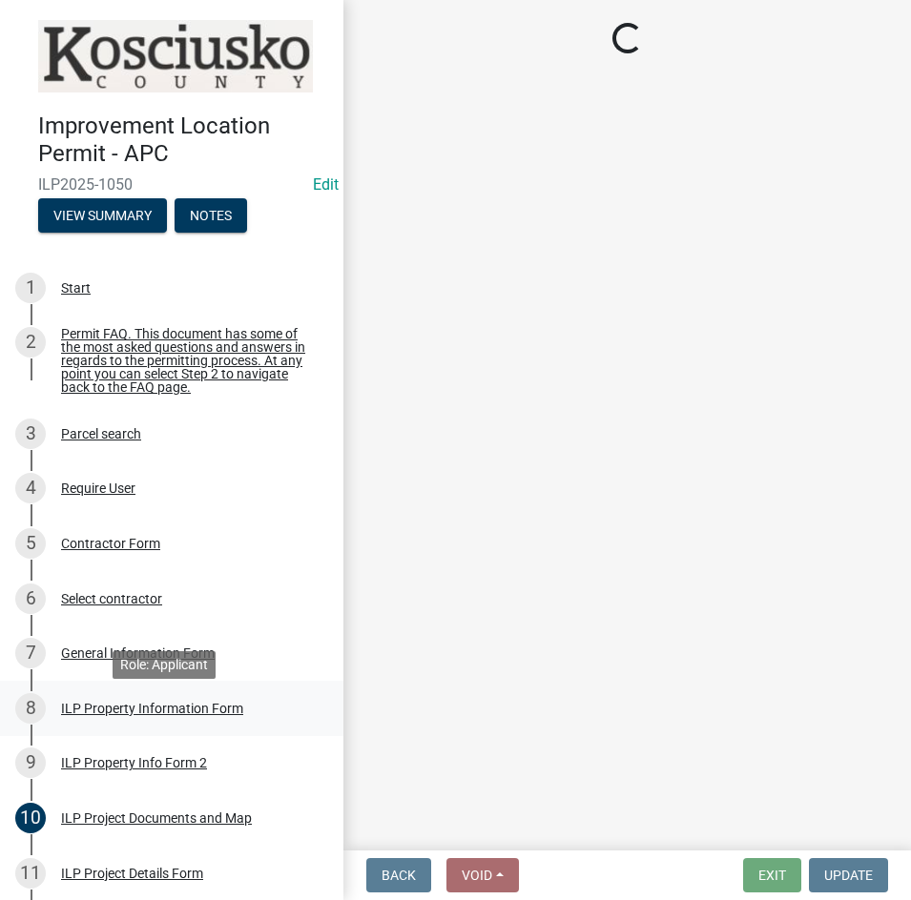
scroll to position [0, 0]
select select "8aeb2c27-db4f-4f65-83dd-c512a3678cb2"
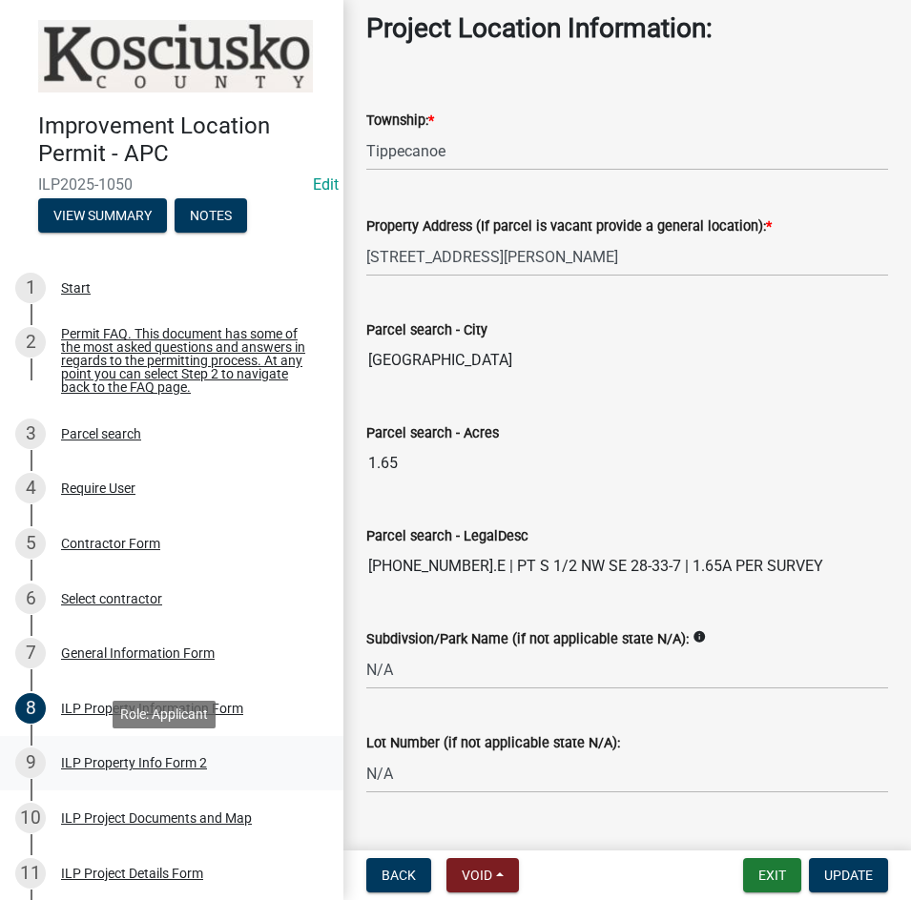
scroll to position [477, 0]
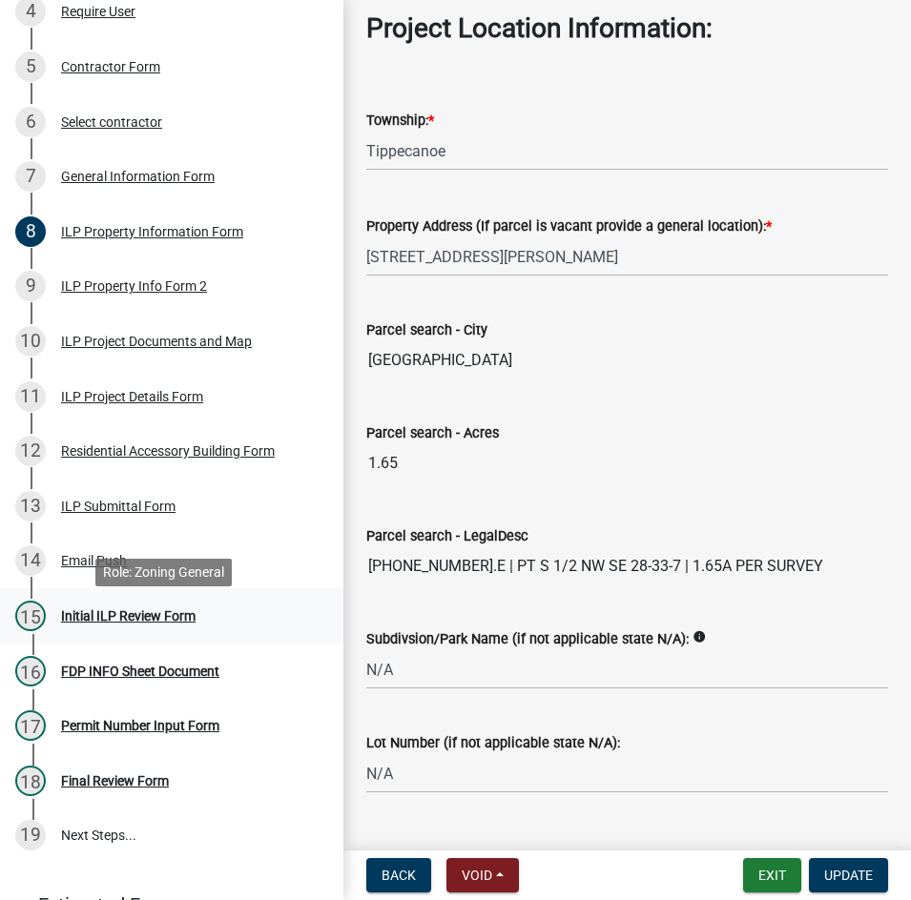
click at [145, 623] on div "Initial ILP Review Form" at bounding box center [128, 615] width 134 height 13
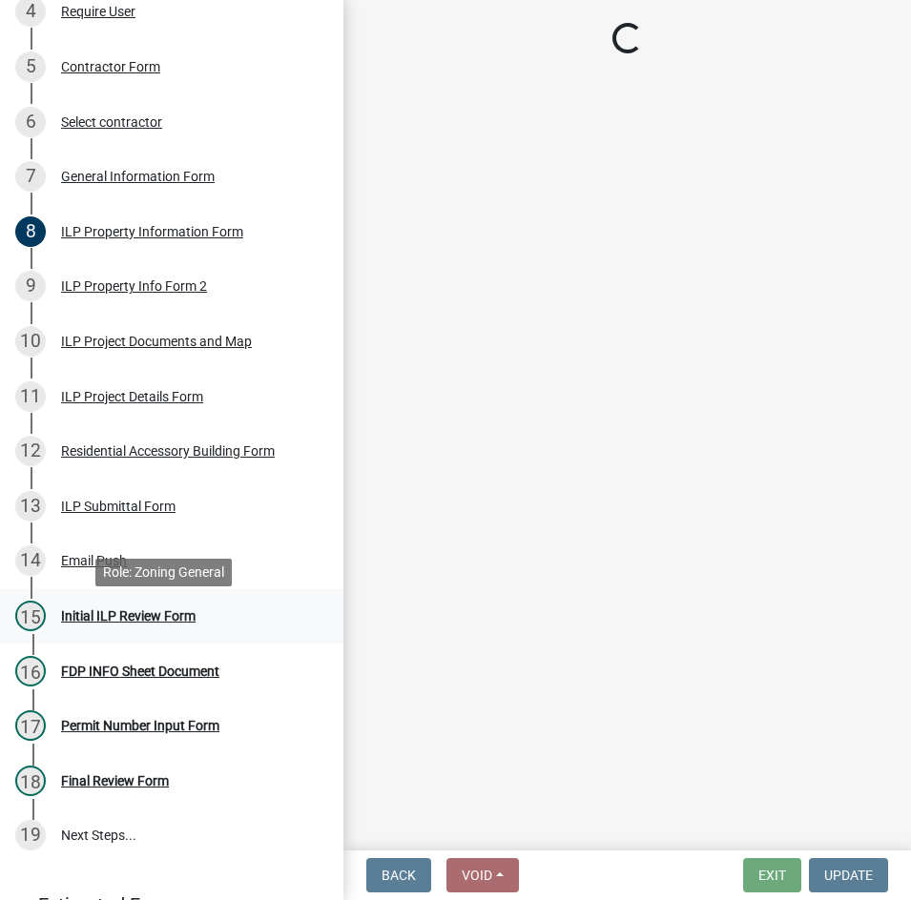
select select "d95389f4-ab5a-4603-9826-29cf73316391"
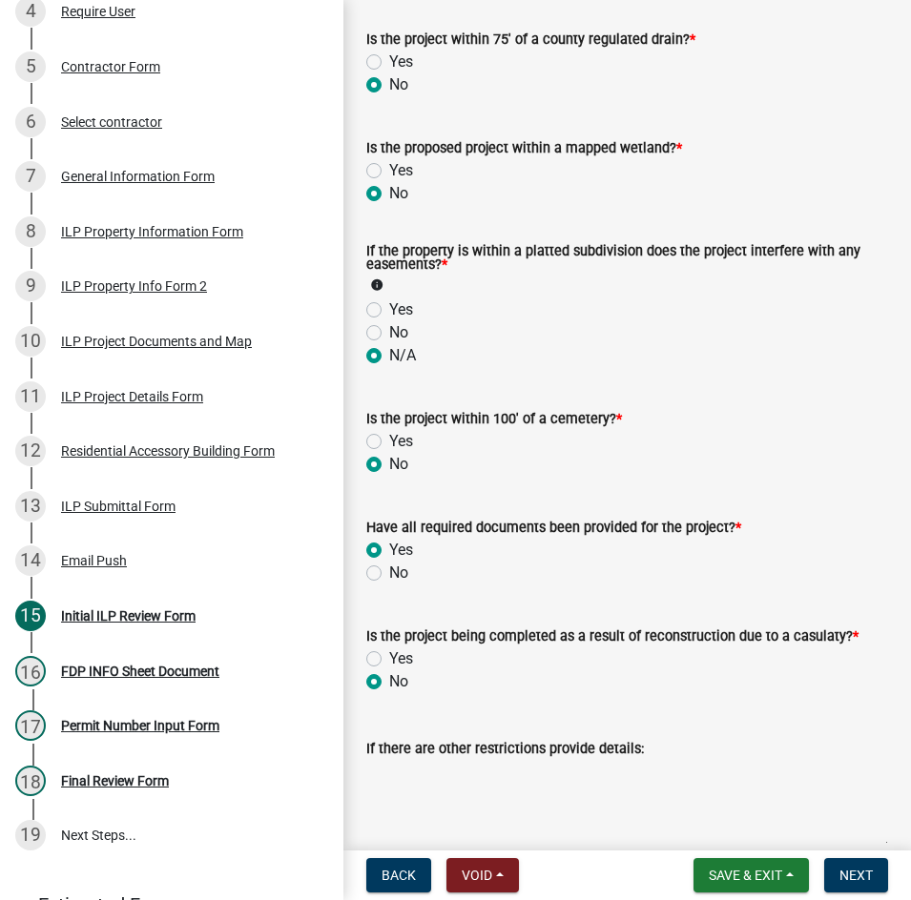
scroll to position [1812, 0]
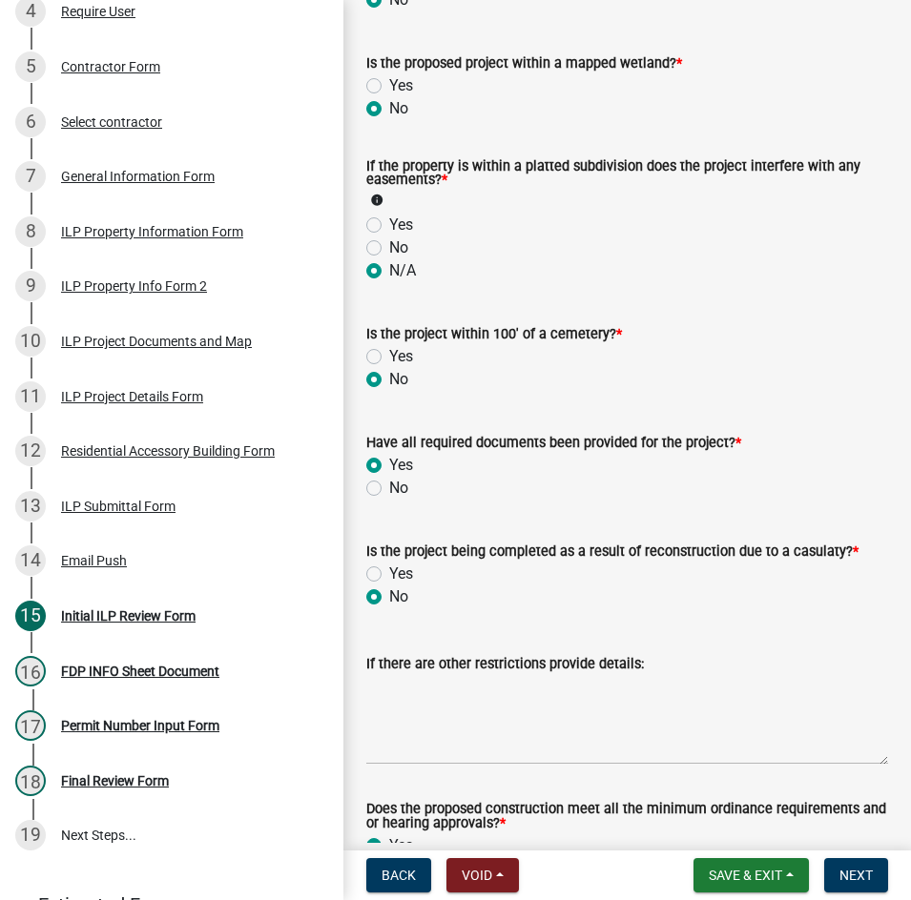
click at [389, 500] on label "No" at bounding box center [398, 488] width 19 height 23
click at [389, 489] on input "No" at bounding box center [395, 483] width 12 height 12
radio input "true"
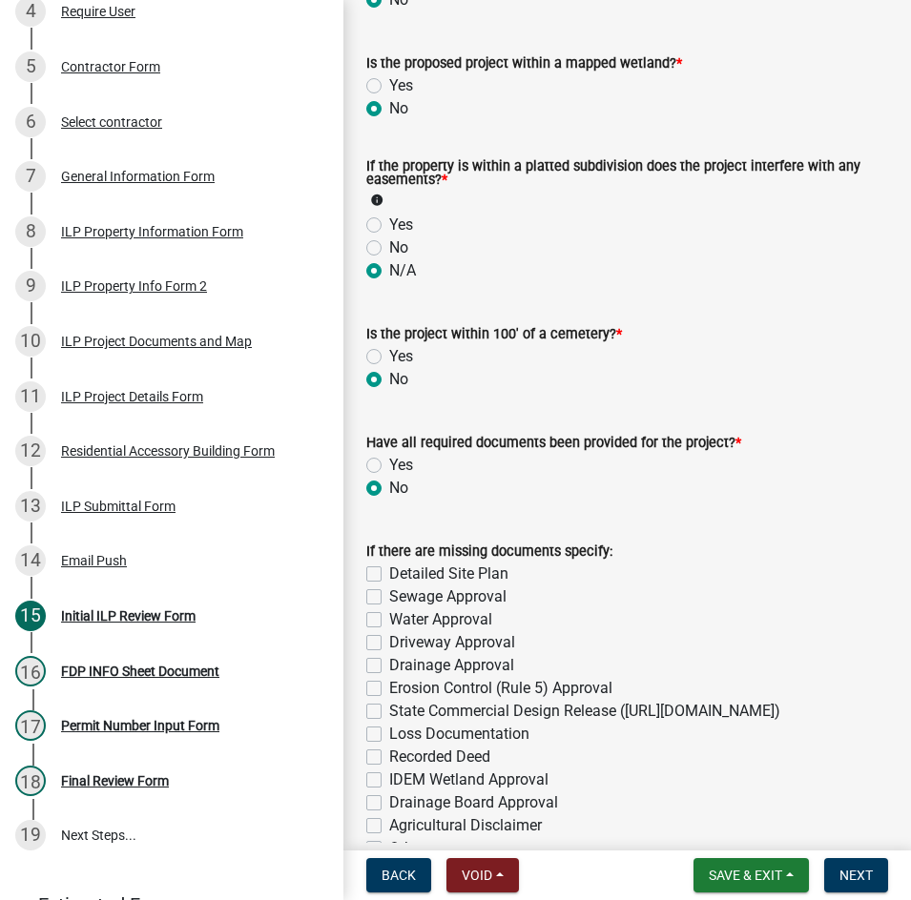
click at [389, 654] on label "Driveway Approval" at bounding box center [452, 642] width 126 height 23
click at [389, 644] on input "Driveway Approval" at bounding box center [395, 637] width 12 height 12
checkbox input "true"
checkbox input "false"
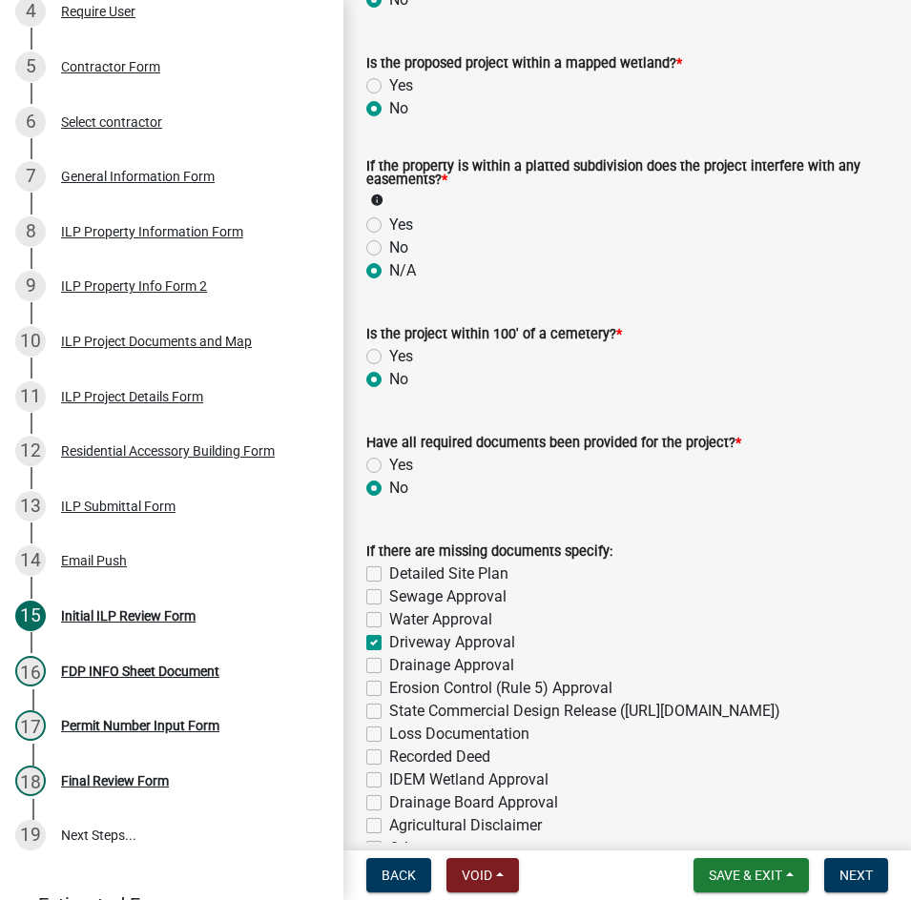
checkbox input "false"
checkbox input "true"
checkbox input "false"
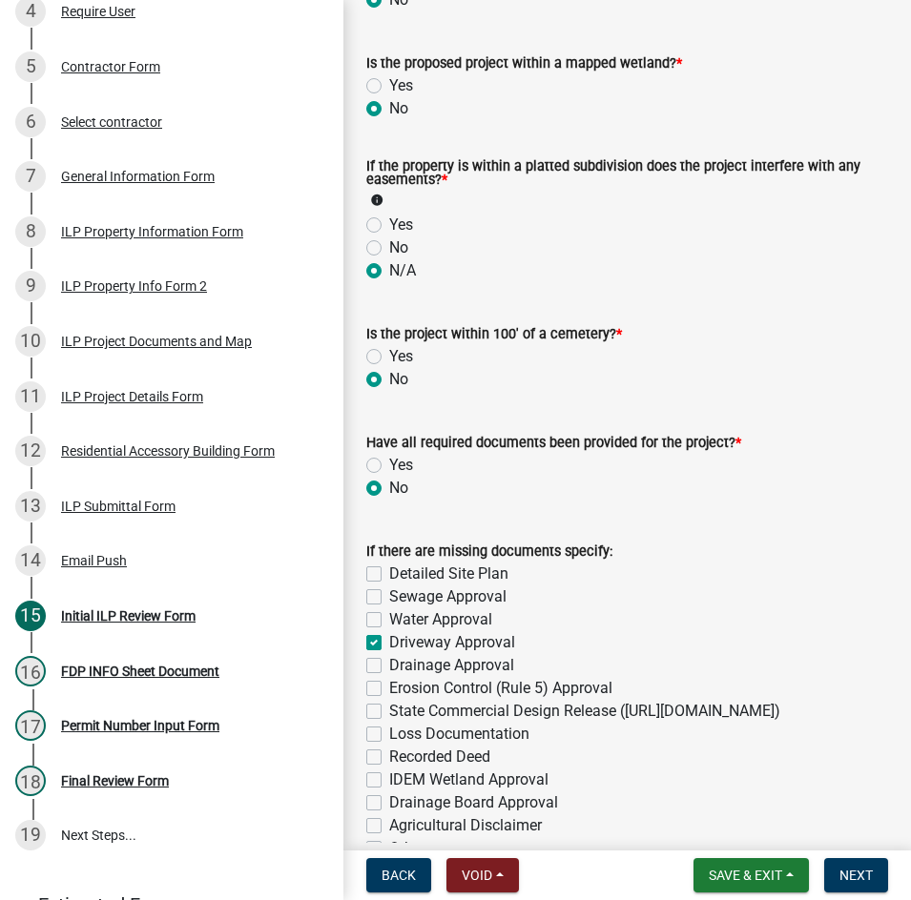
checkbox input "false"
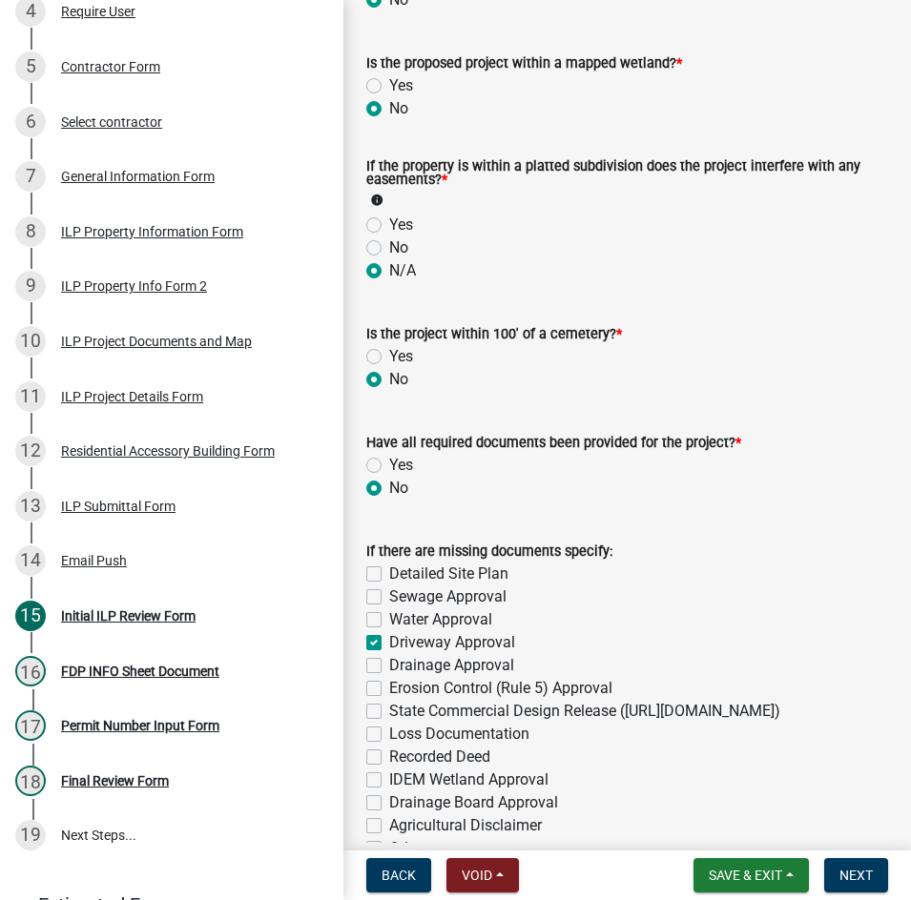
checkbox input "false"
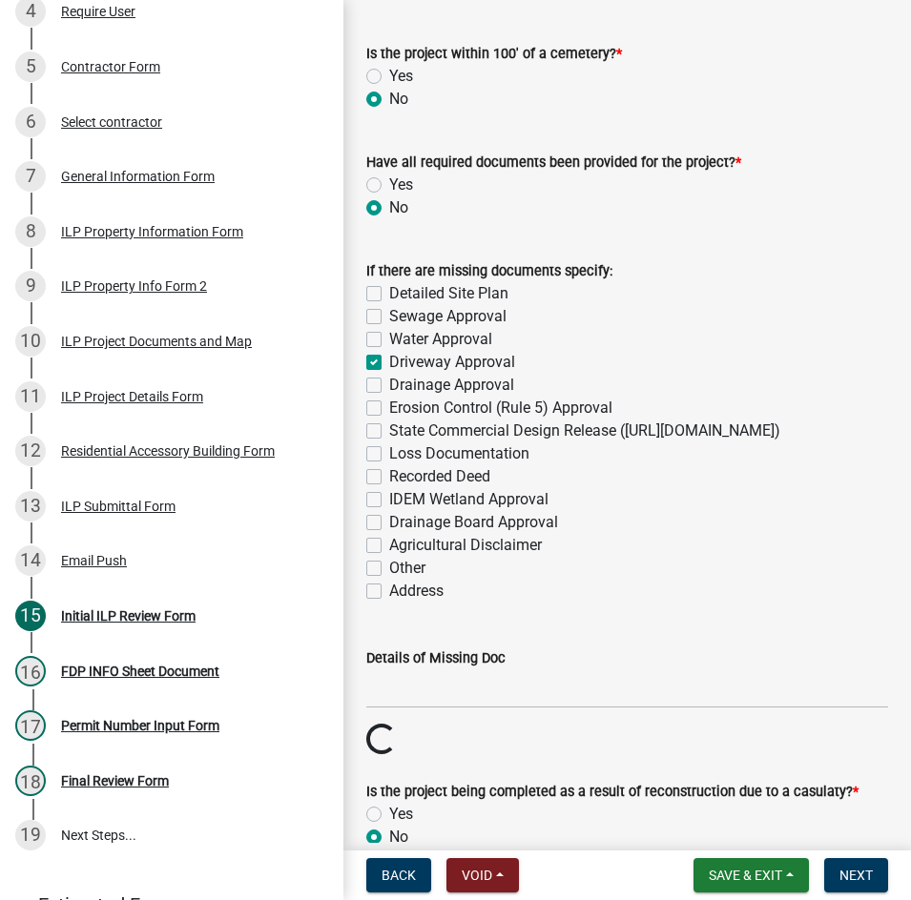
scroll to position [2098, 0]
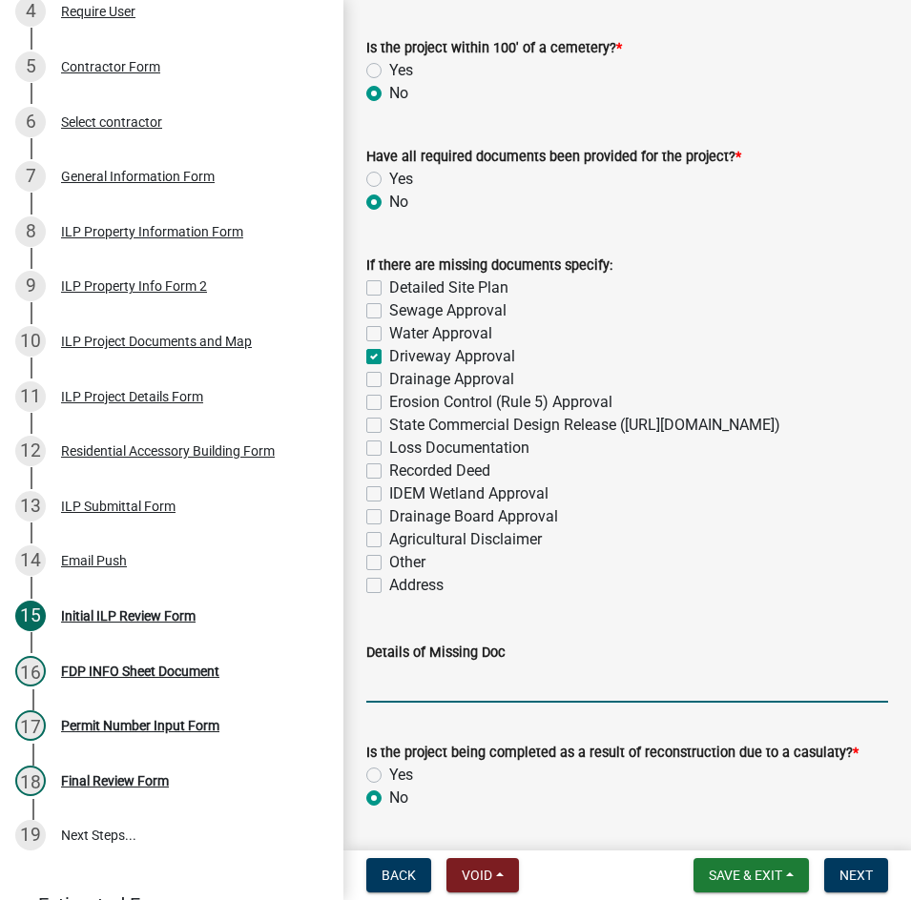
click at [499, 703] on input "Details of Missing Doc" at bounding box center [627, 683] width 522 height 39
type input "N"
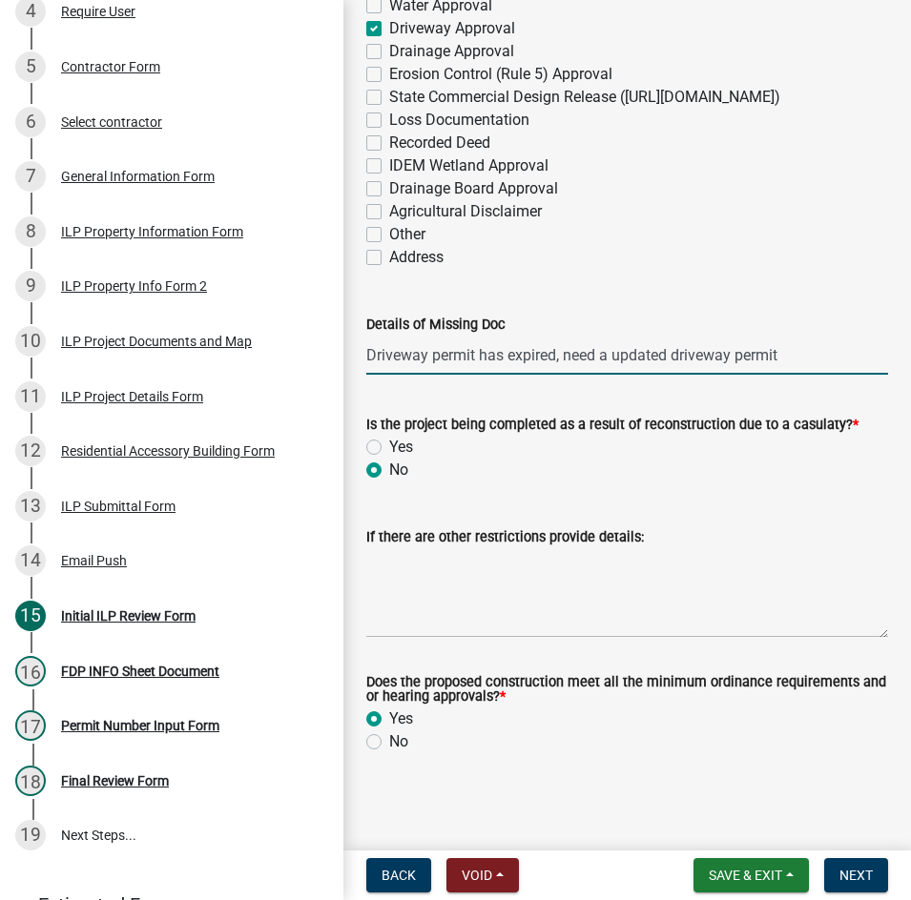
scroll to position [2463, 0]
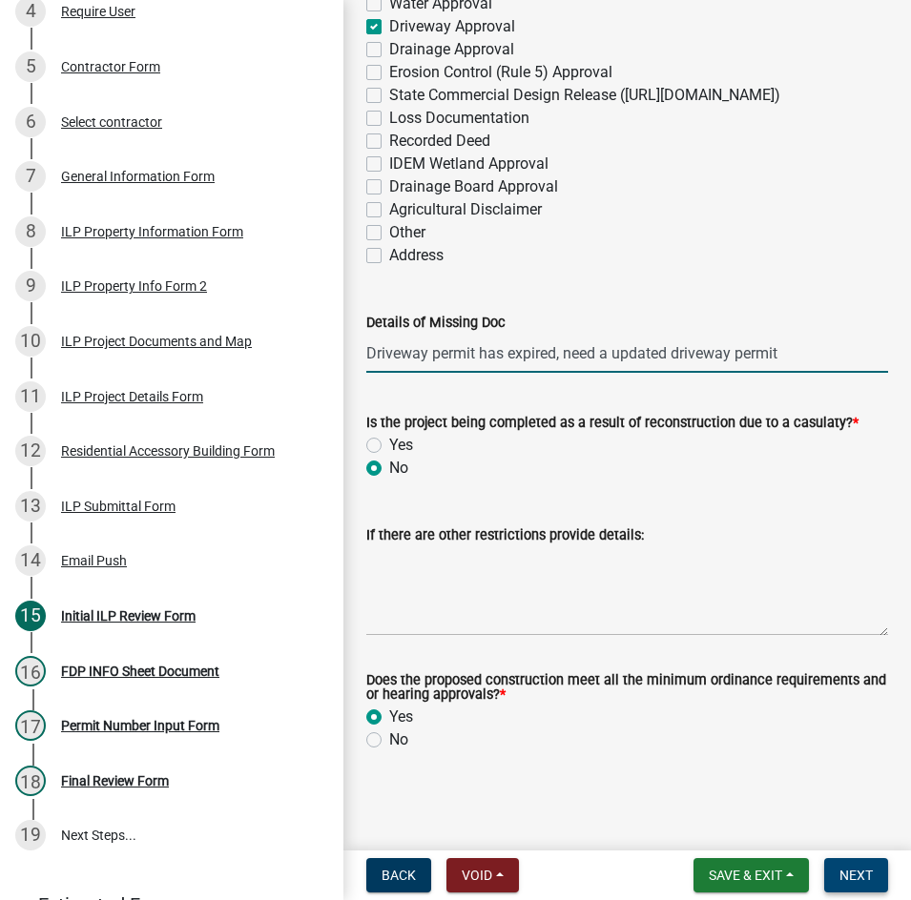
type input "Driveway permit has expired, need a updated driveway permit"
click at [850, 871] on span "Next" at bounding box center [855, 875] width 33 height 15
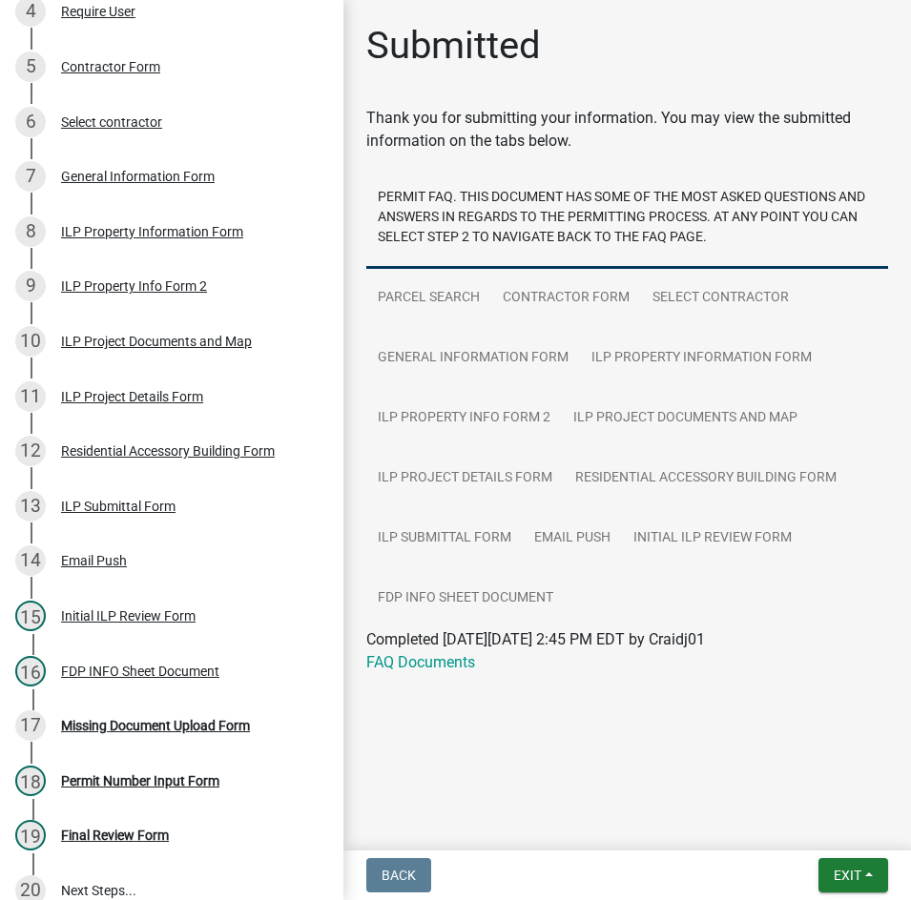
scroll to position [531, 0]
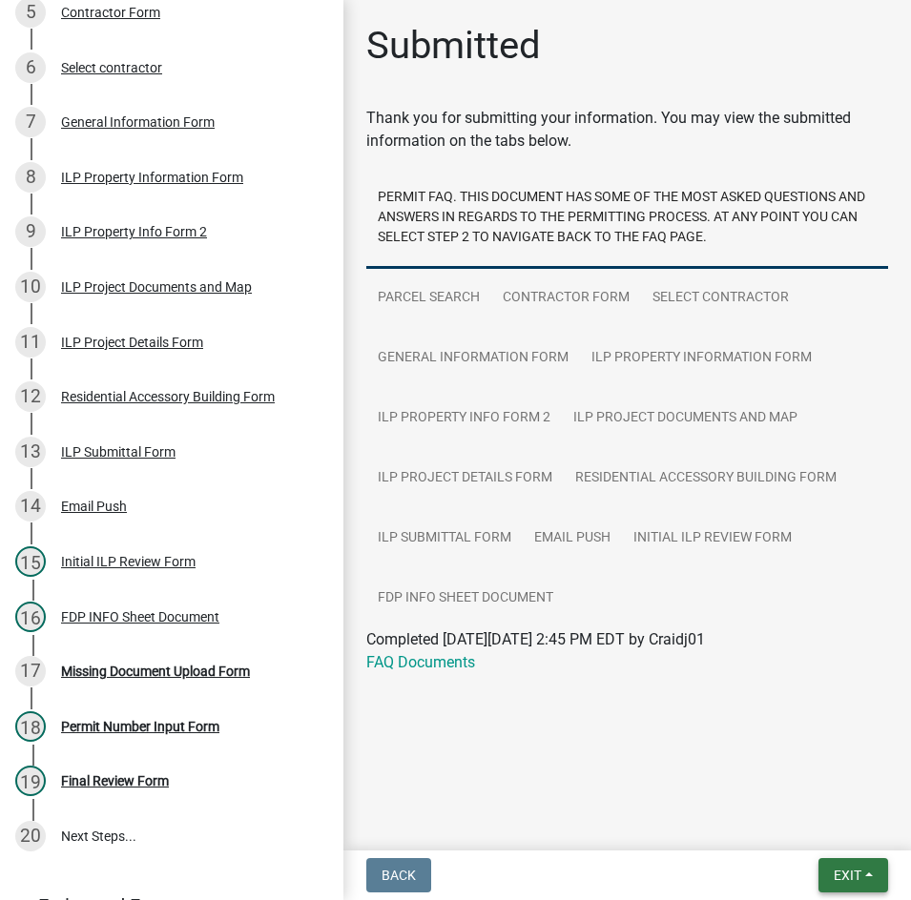
click at [845, 874] on span "Exit" at bounding box center [847, 875] width 28 height 15
click at [813, 822] on button "Save & Exit" at bounding box center [811, 826] width 153 height 46
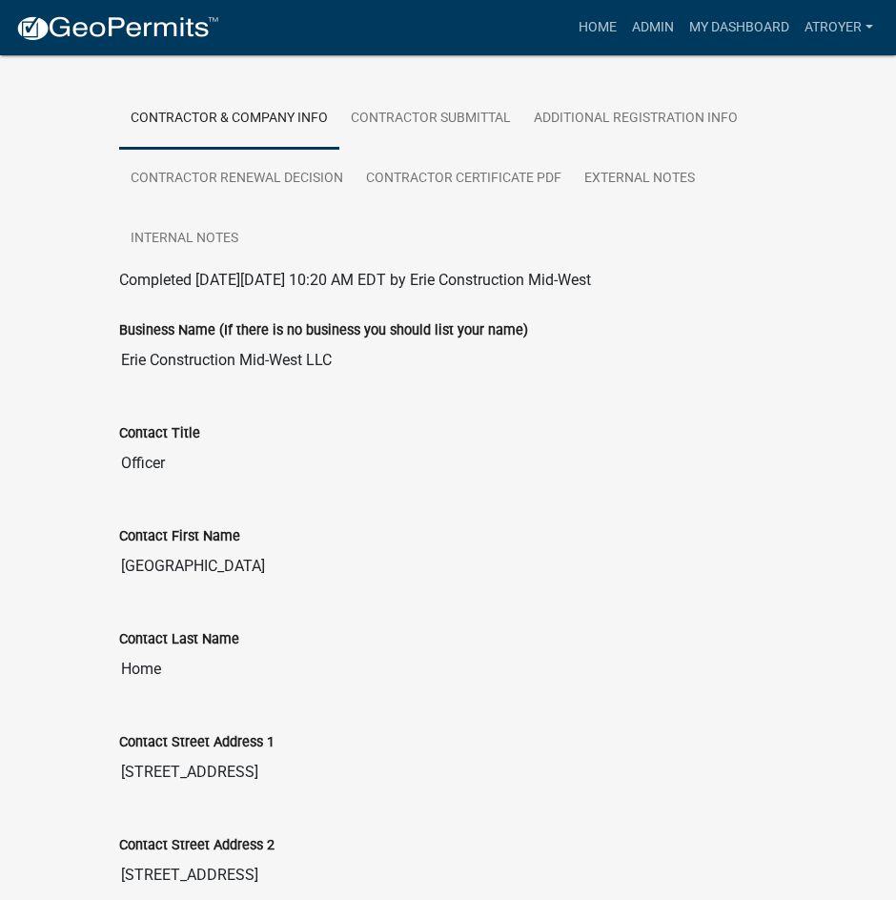
scroll to position [381, 0]
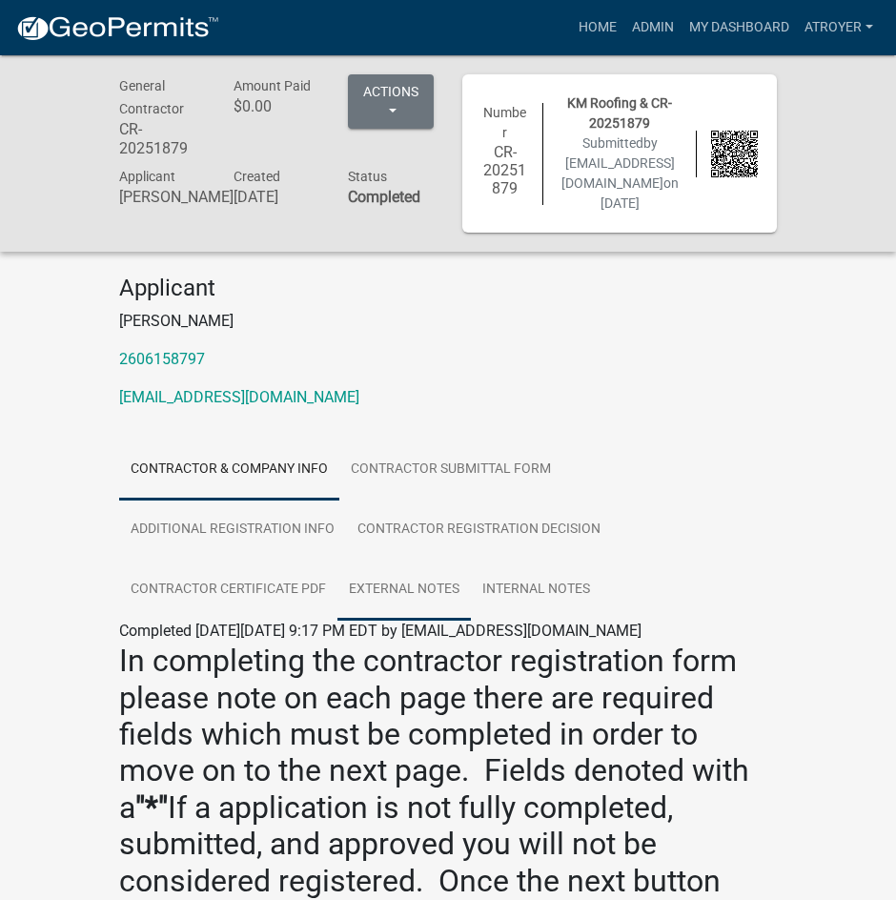
scroll to position [477, 0]
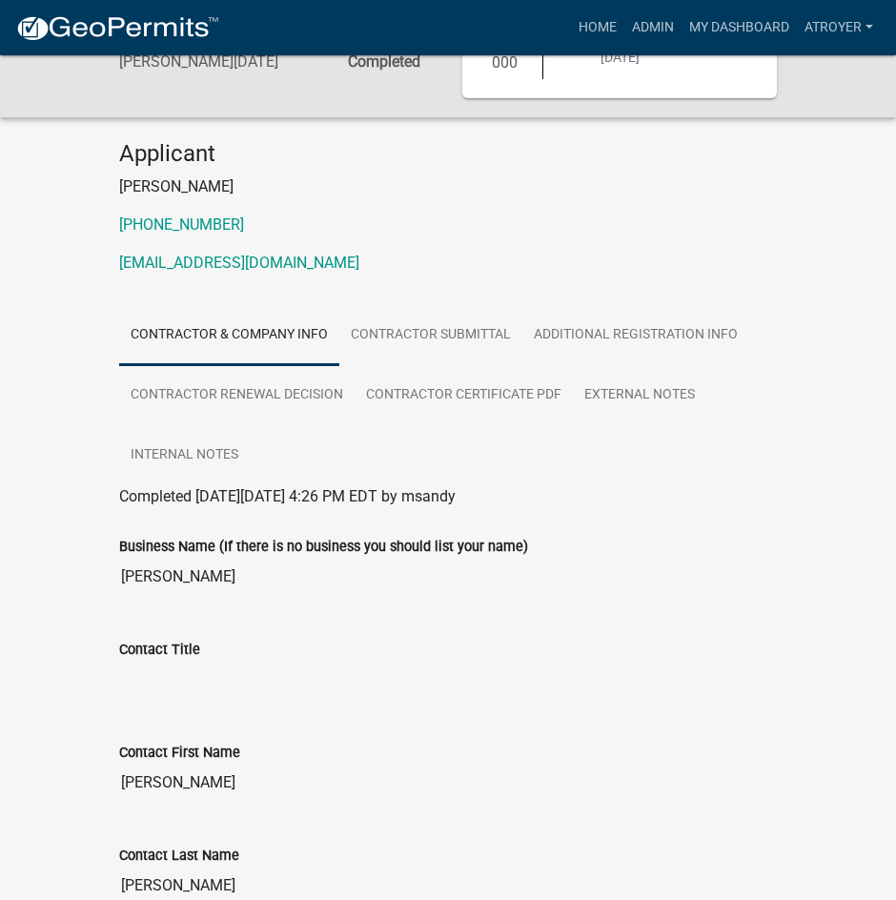
scroll to position [286, 0]
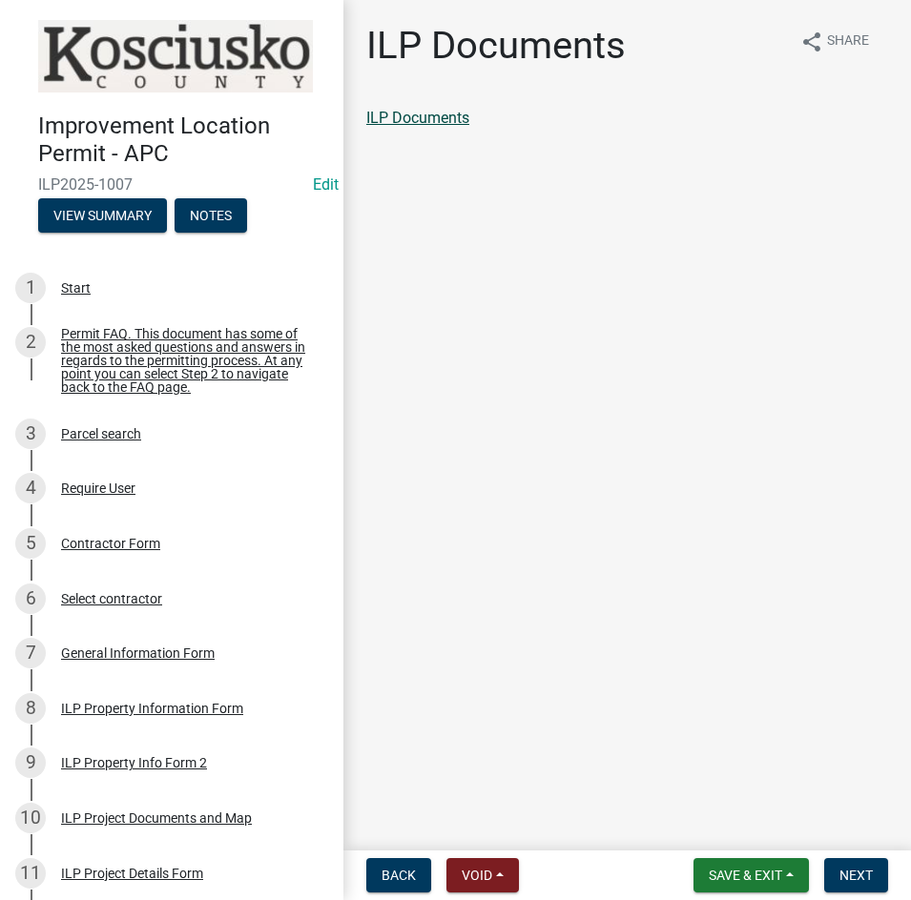
click at [413, 117] on link "ILP Documents" at bounding box center [417, 118] width 103 height 18
drag, startPoint x: 851, startPoint y: 870, endPoint x: 828, endPoint y: 857, distance: 26.0
click at [849, 870] on span "Next" at bounding box center [855, 875] width 33 height 15
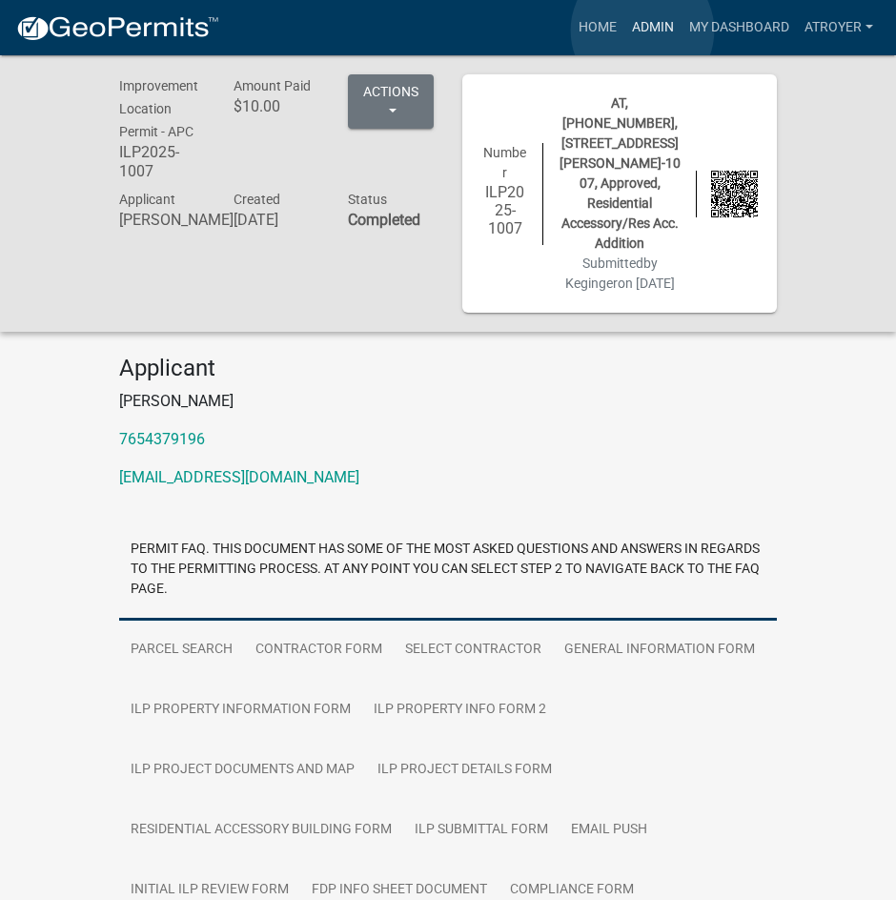
click at [643, 31] on link "Admin" at bounding box center [653, 28] width 57 height 36
